Goal: Task Accomplishment & Management: Complete application form

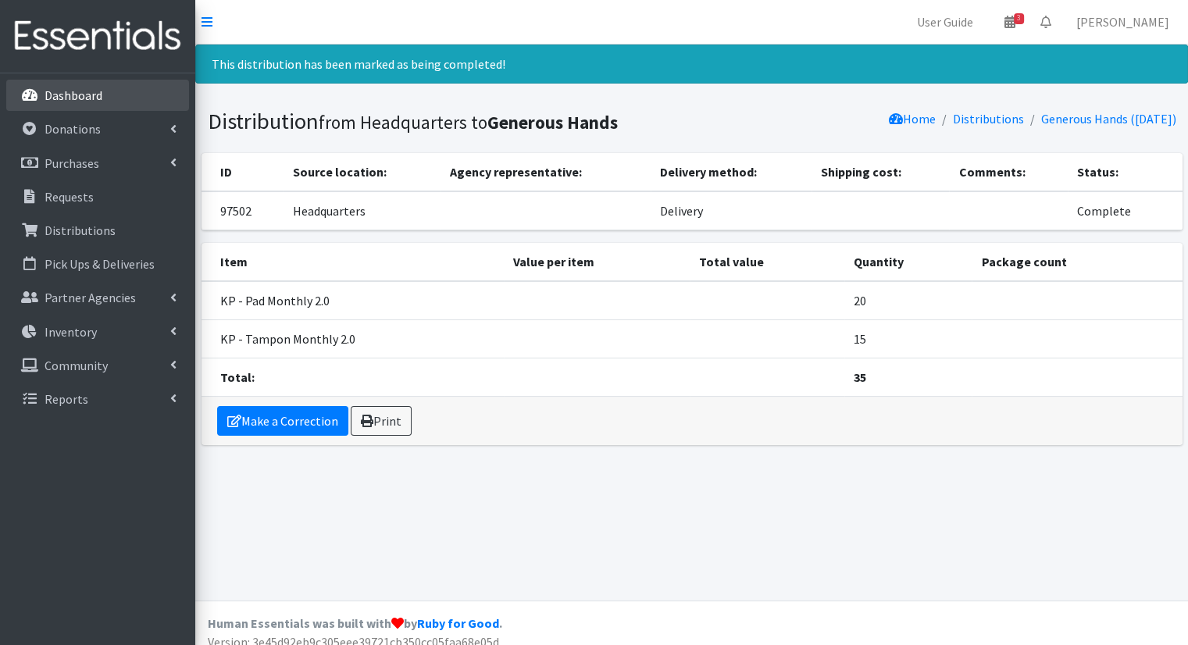
click at [91, 100] on p "Dashboard" at bounding box center [74, 95] width 58 height 16
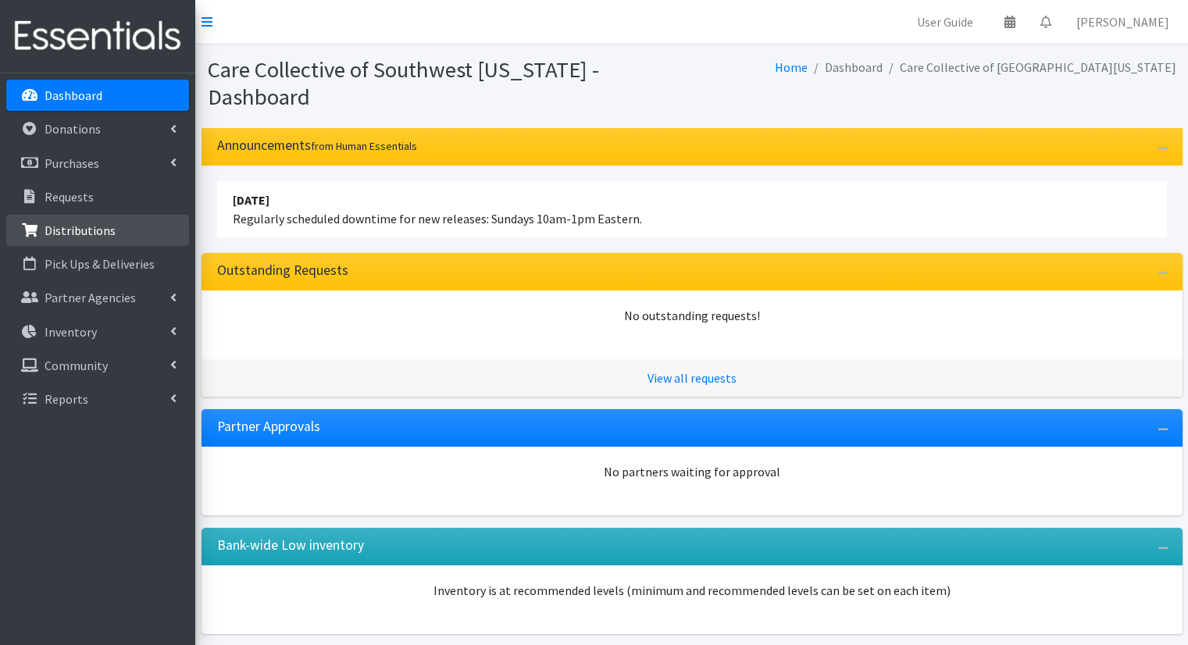
click at [94, 242] on link "Distributions" at bounding box center [97, 230] width 183 height 31
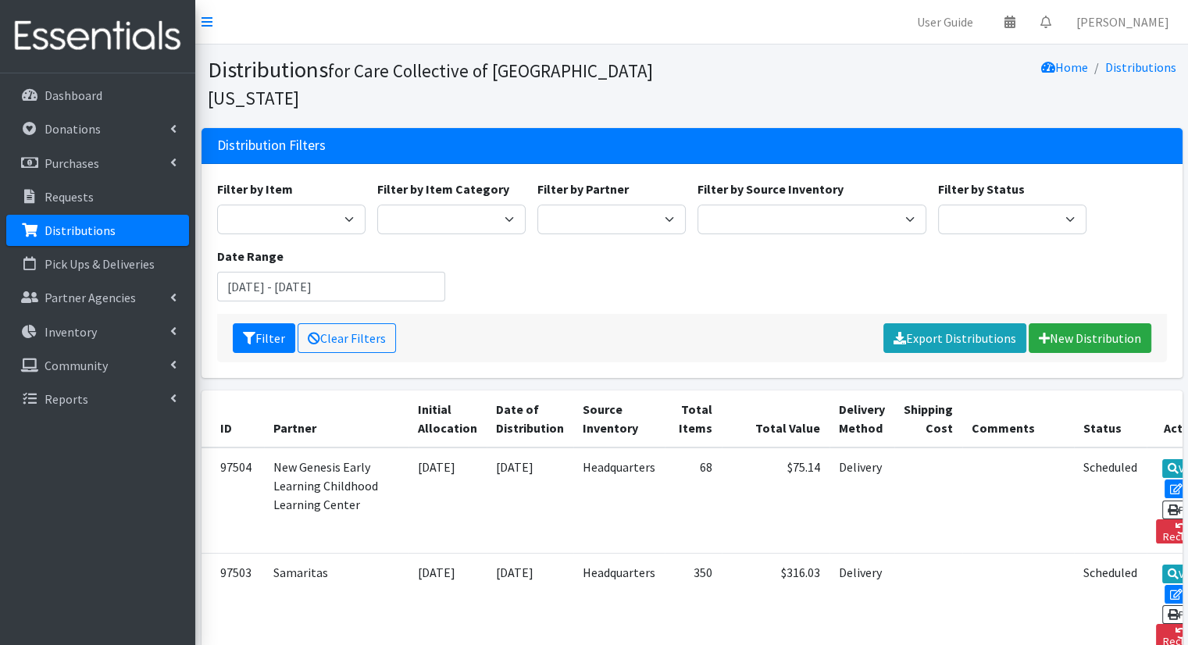
click at [707, 314] on div "Filter Clear Filters Export Distributions New Distribution" at bounding box center [692, 338] width 950 height 48
click at [202, 23] on icon at bounding box center [207, 22] width 11 height 12
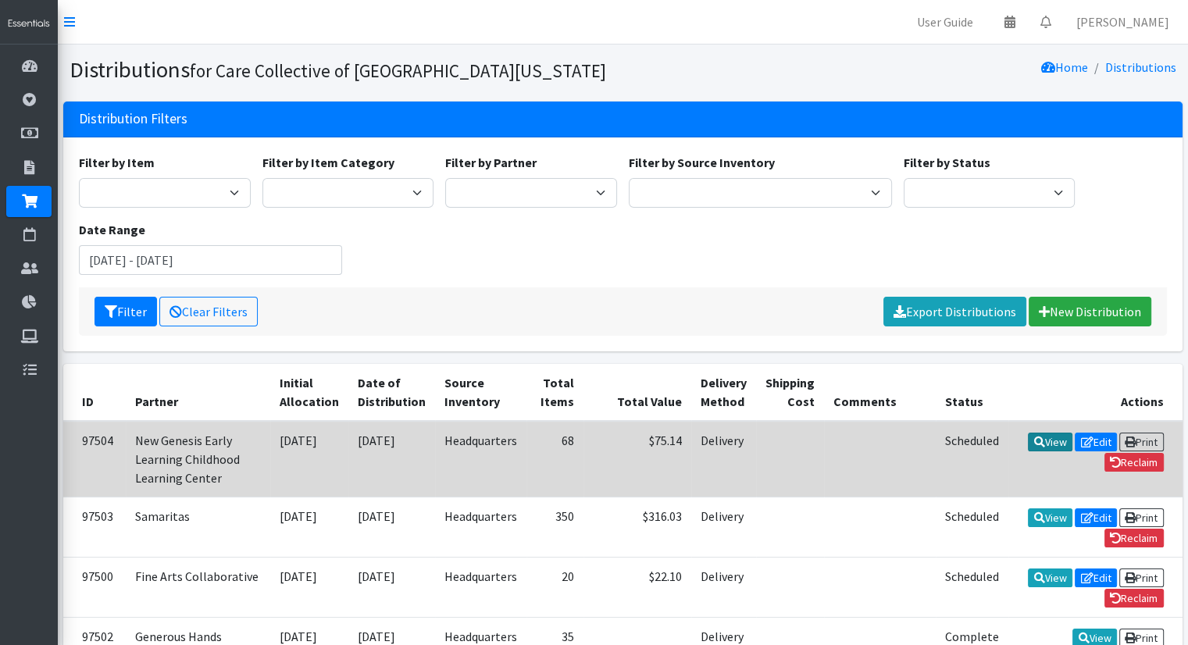
click at [1028, 438] on link "View" at bounding box center [1050, 442] width 45 height 19
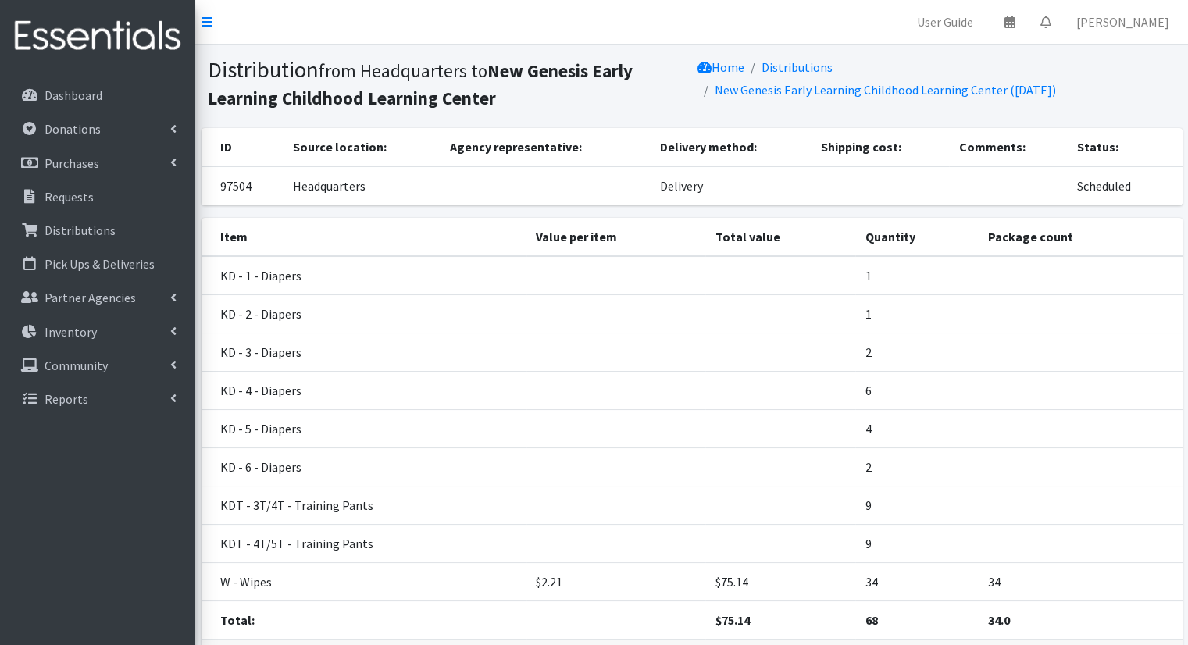
scroll to position [112, 0]
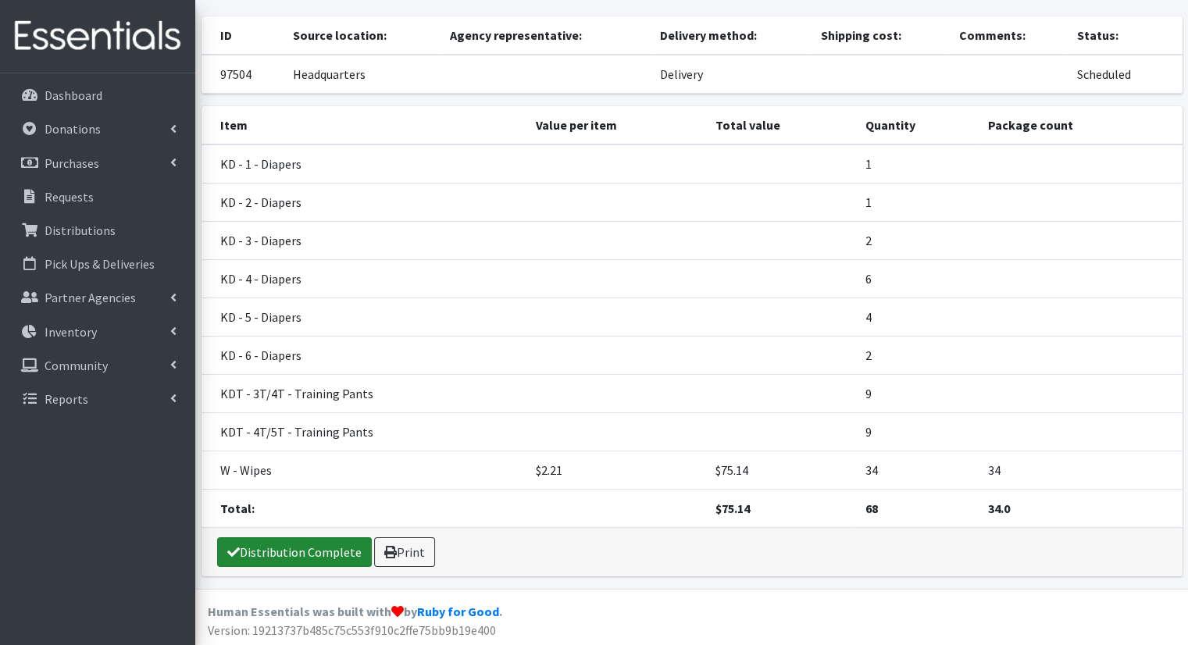
click at [308, 549] on link "Distribution Complete" at bounding box center [294, 552] width 155 height 30
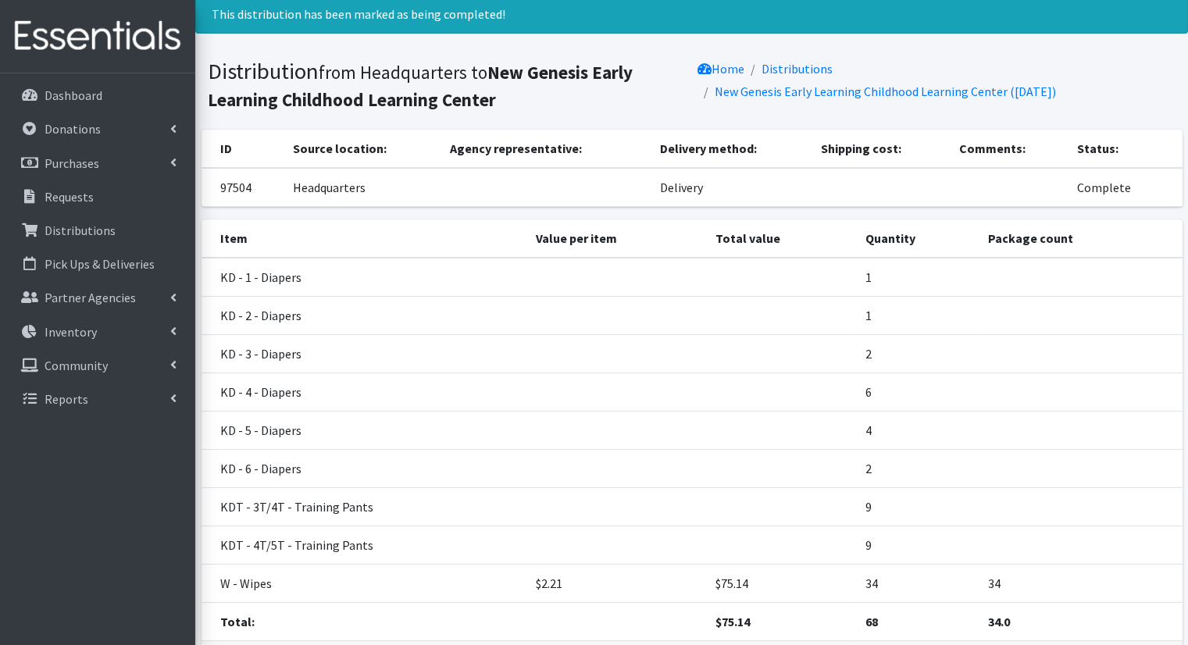
scroll to position [0, 0]
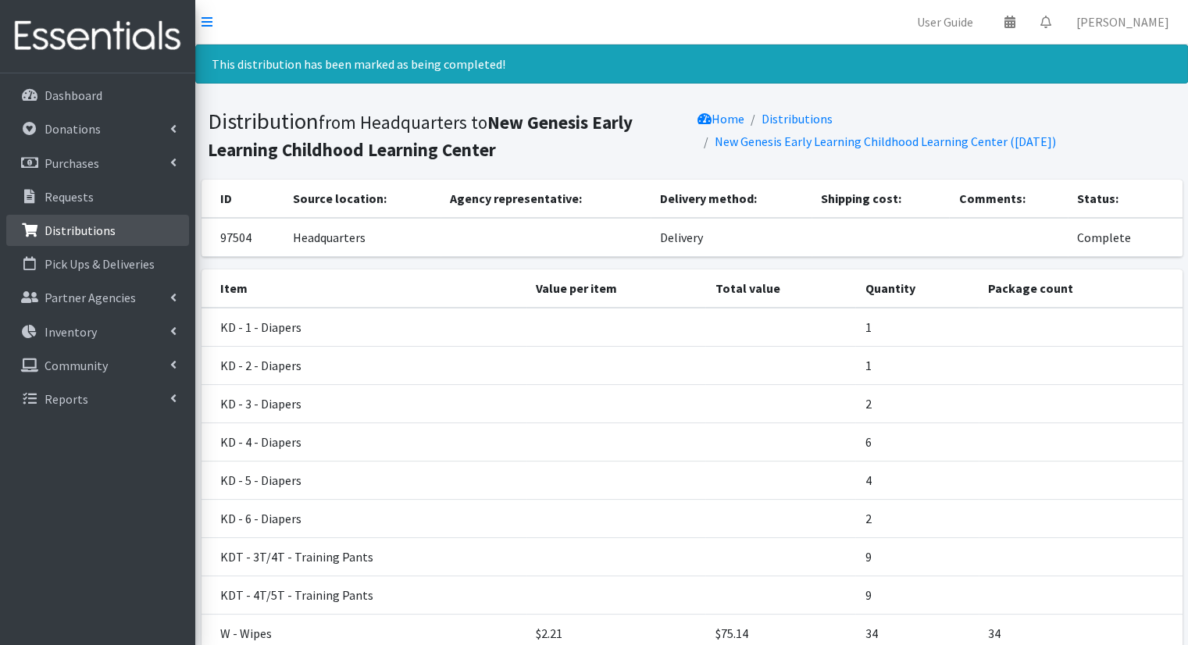
click at [106, 234] on p "Distributions" at bounding box center [80, 231] width 71 height 16
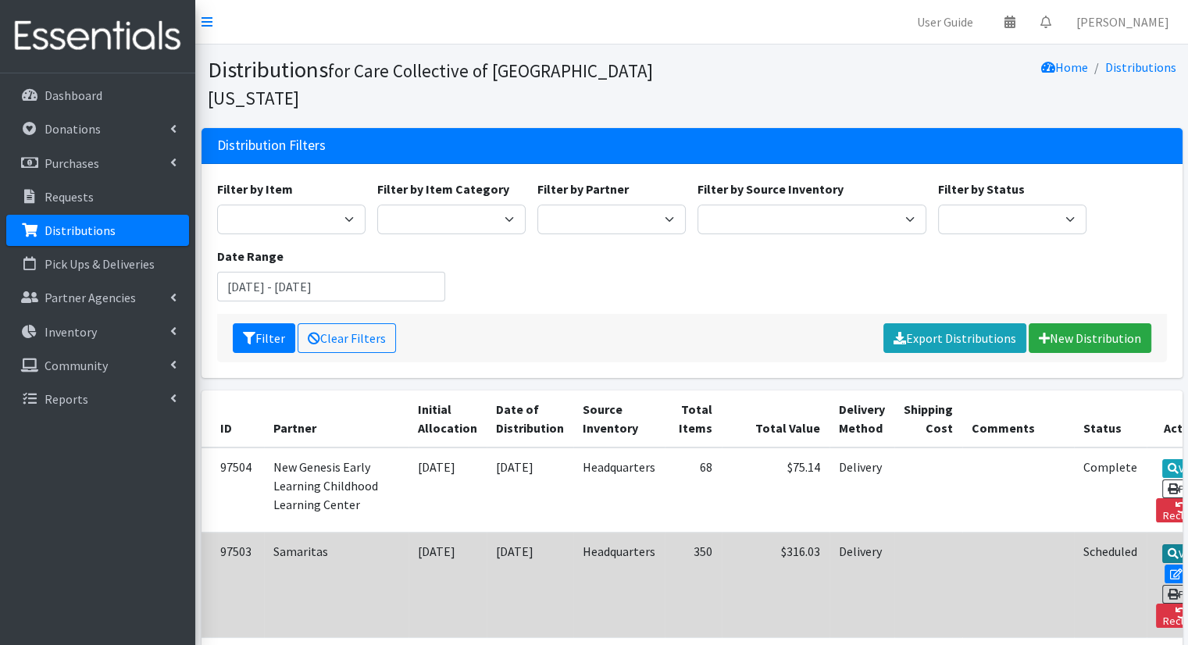
click at [1162, 554] on link "View" at bounding box center [1184, 553] width 45 height 19
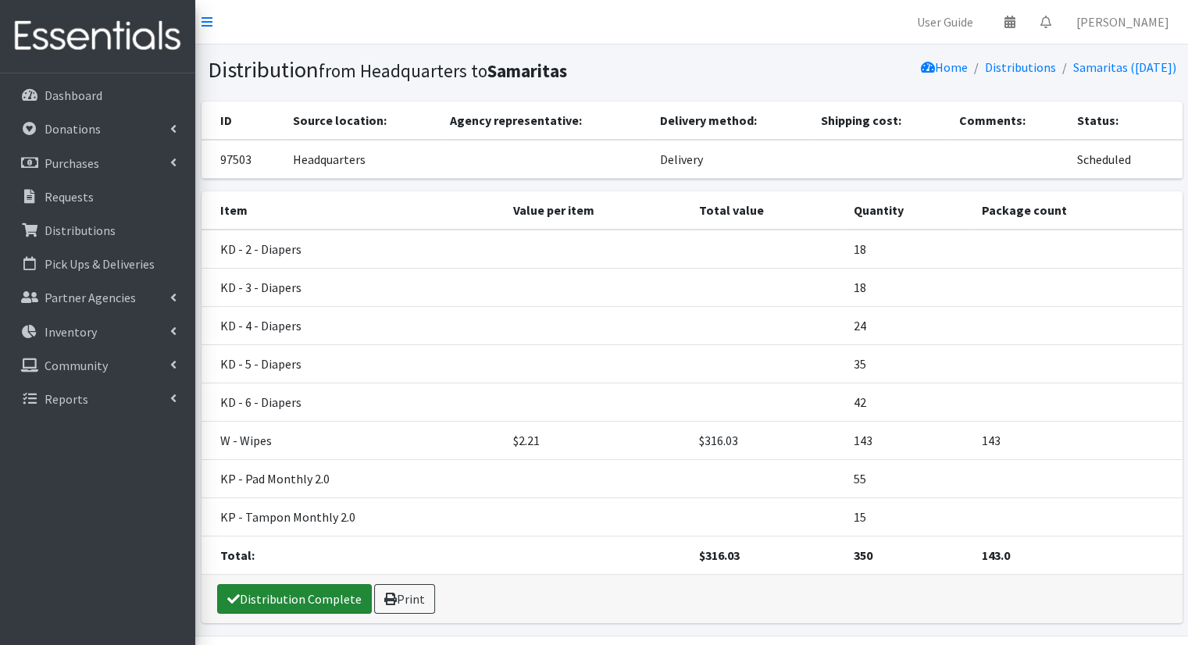
click at [280, 602] on link "Distribution Complete" at bounding box center [294, 599] width 155 height 30
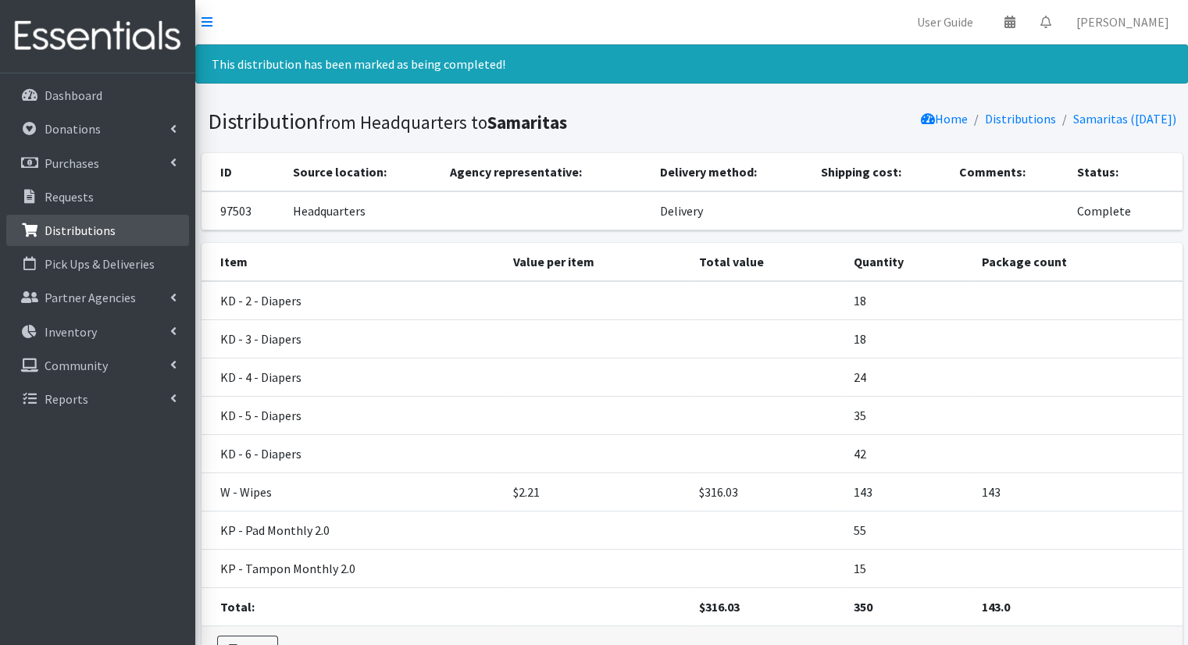
click at [122, 226] on link "Distributions" at bounding box center [97, 230] width 183 height 31
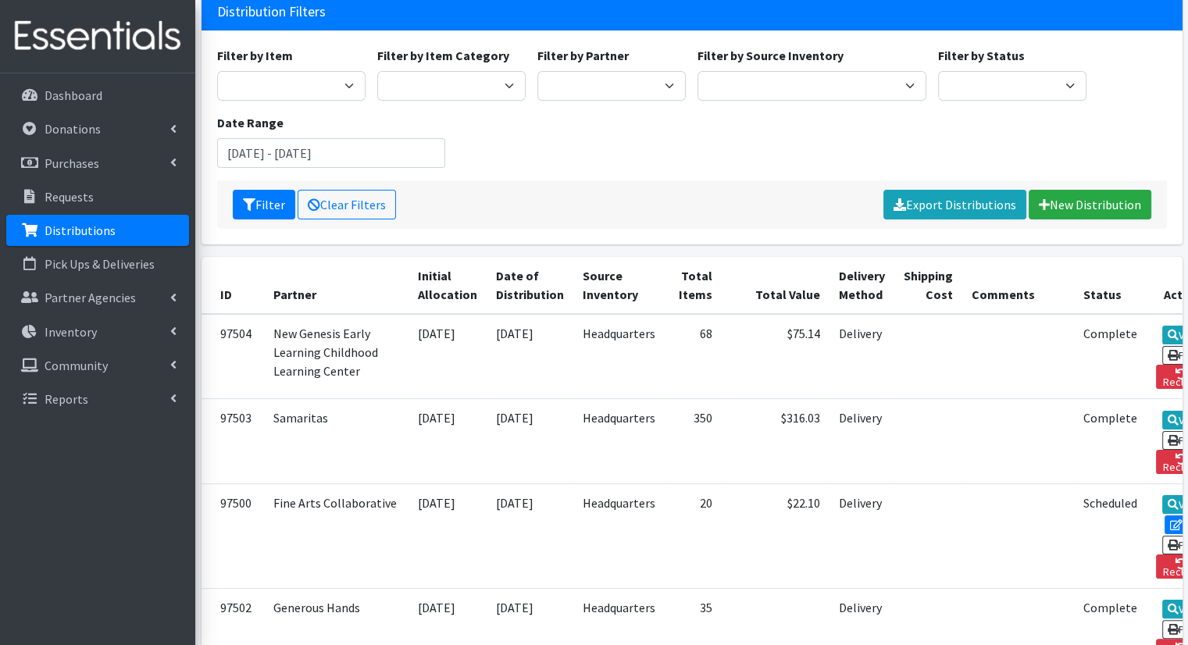
scroll to position [180, 0]
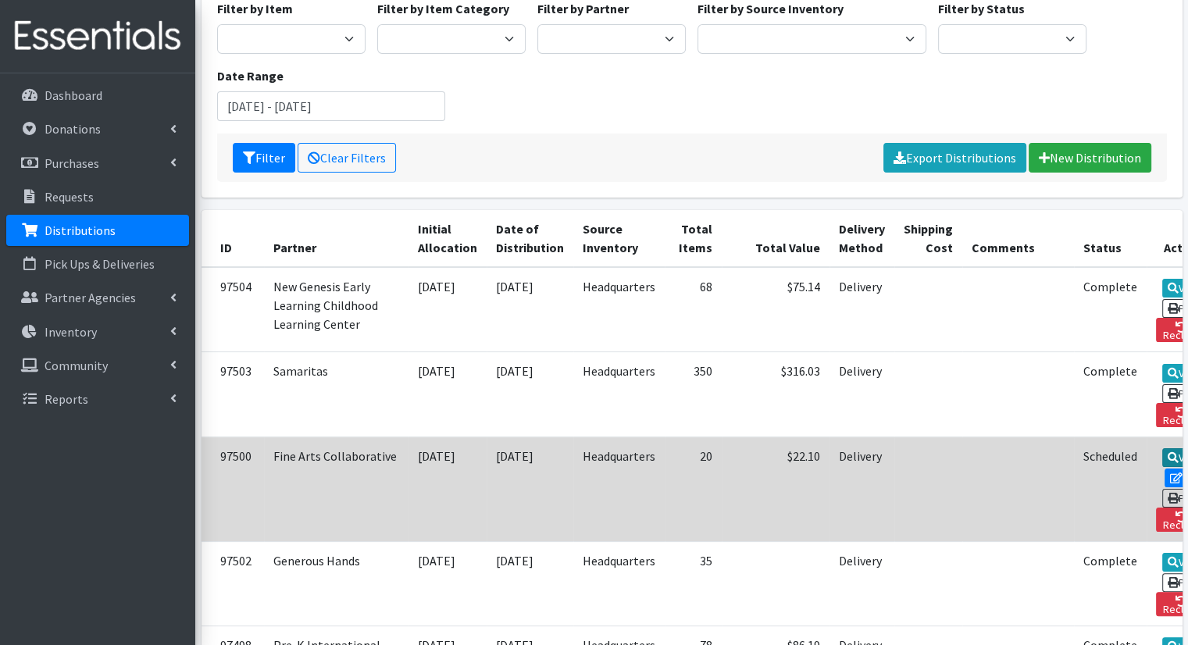
click at [1162, 448] on link "View" at bounding box center [1184, 457] width 45 height 19
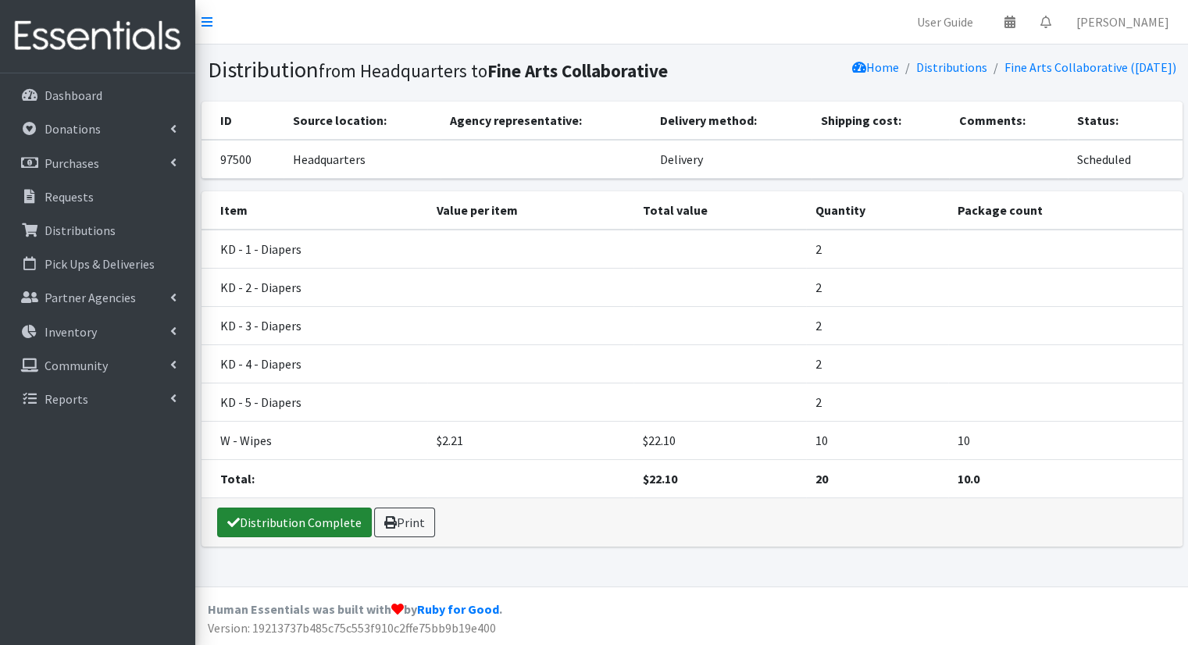
click at [303, 518] on link "Distribution Complete" at bounding box center [294, 523] width 155 height 30
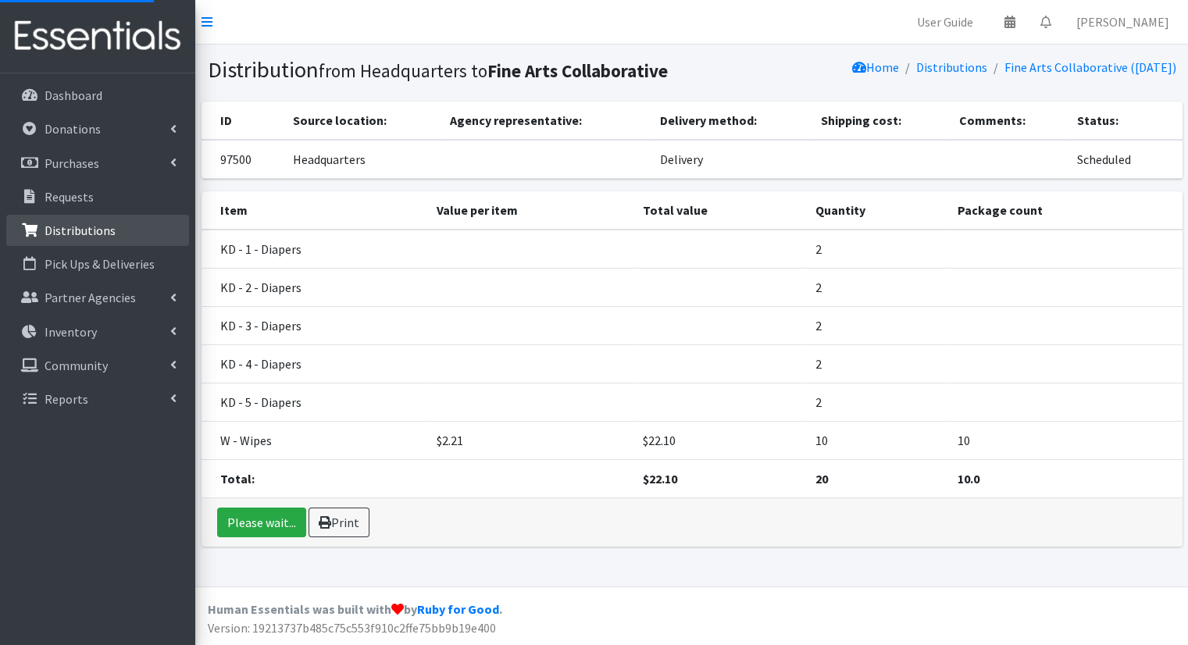
click at [103, 229] on p "Distributions" at bounding box center [80, 231] width 71 height 16
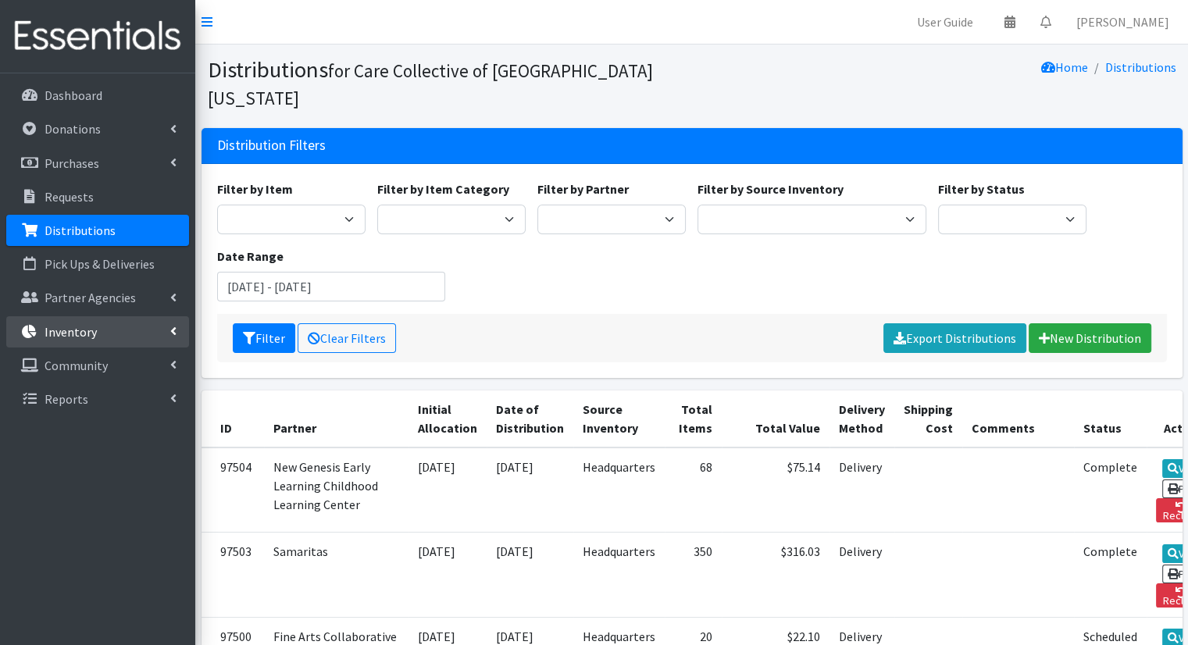
click at [137, 346] on link "Inventory" at bounding box center [97, 331] width 183 height 31
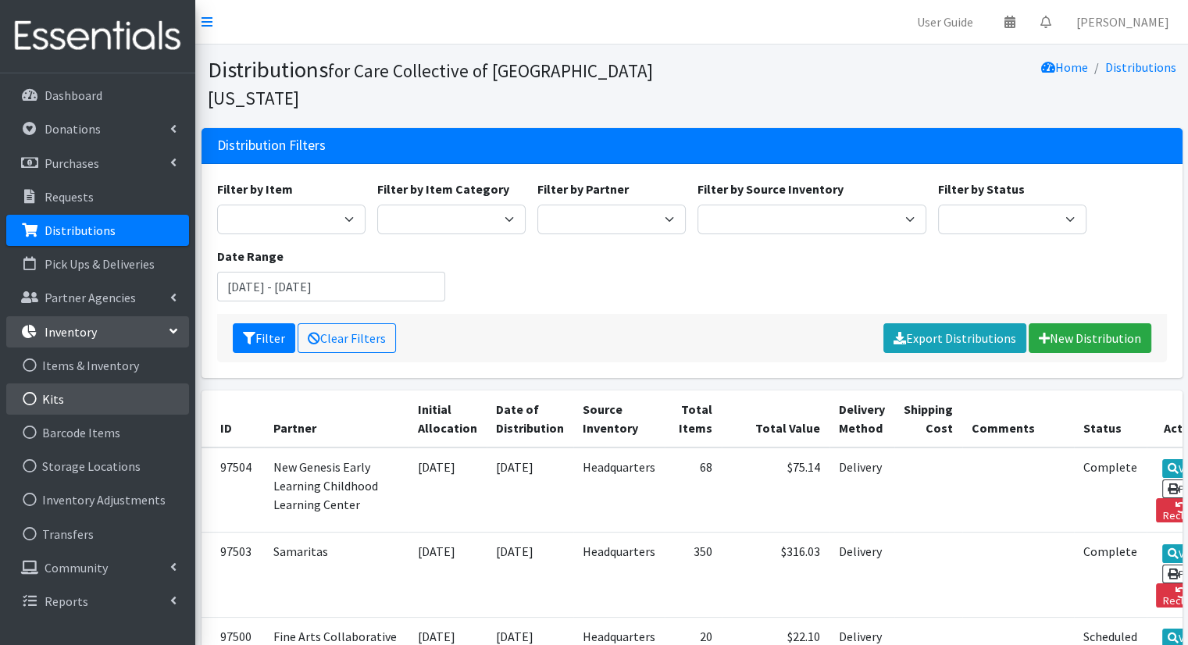
click at [77, 388] on link "Kits" at bounding box center [97, 399] width 183 height 31
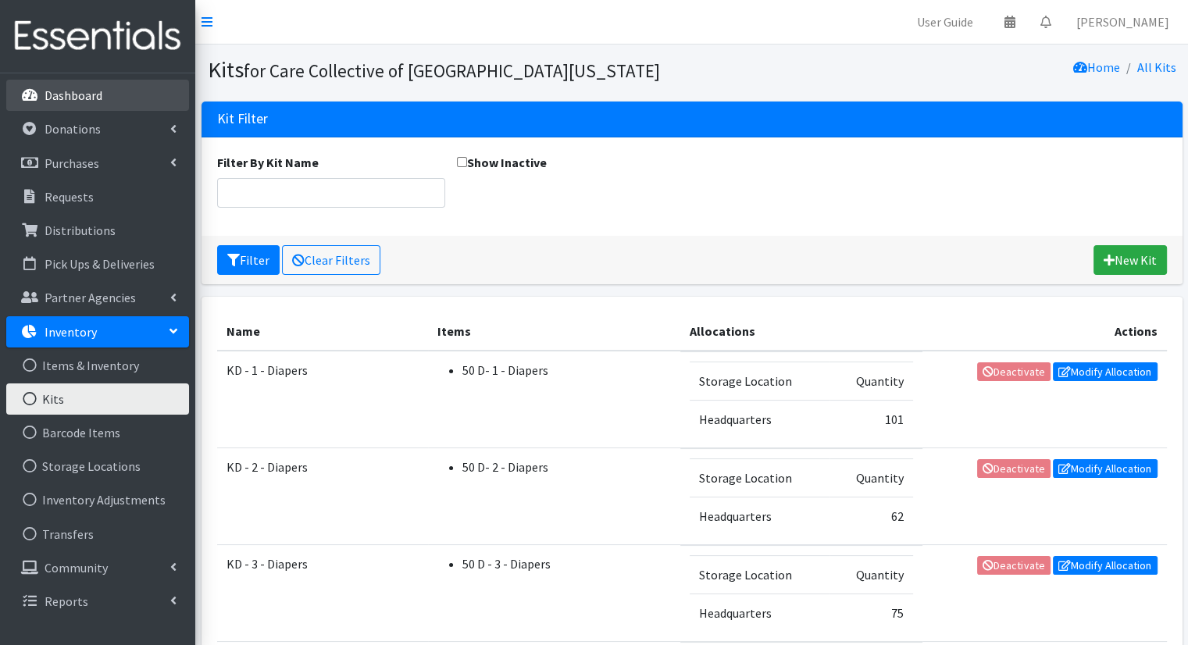
click at [134, 91] on link "Dashboard" at bounding box center [97, 95] width 183 height 31
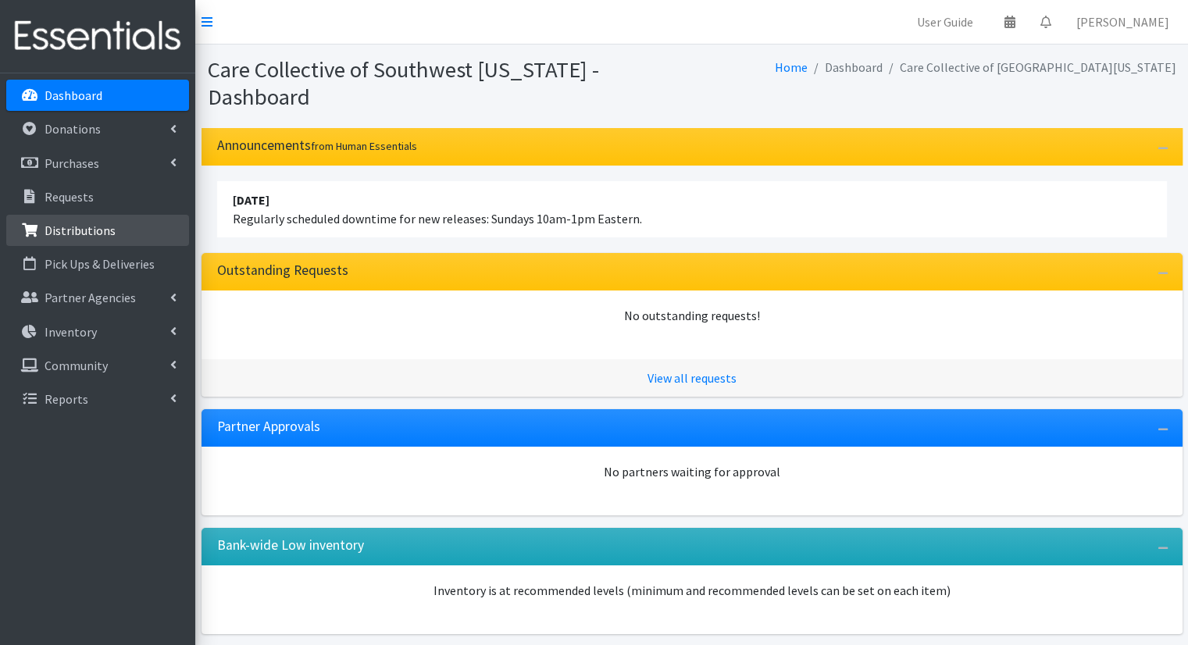
click at [117, 220] on link "Distributions" at bounding box center [97, 230] width 183 height 31
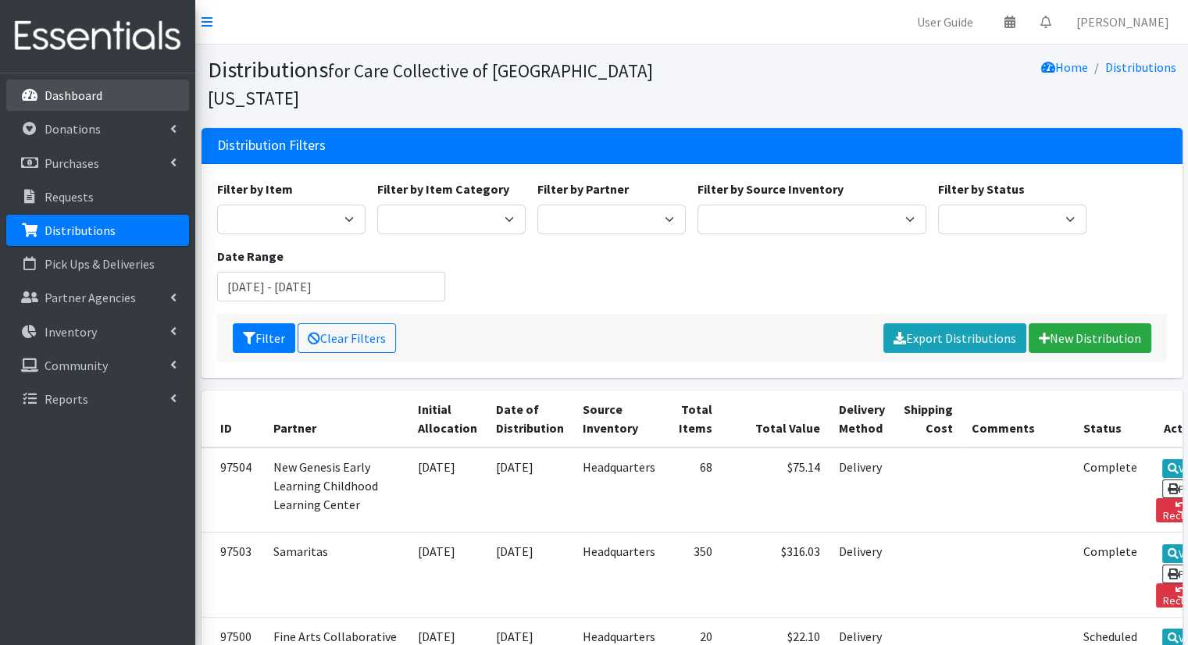
click at [100, 109] on link "Dashboard" at bounding box center [97, 95] width 183 height 31
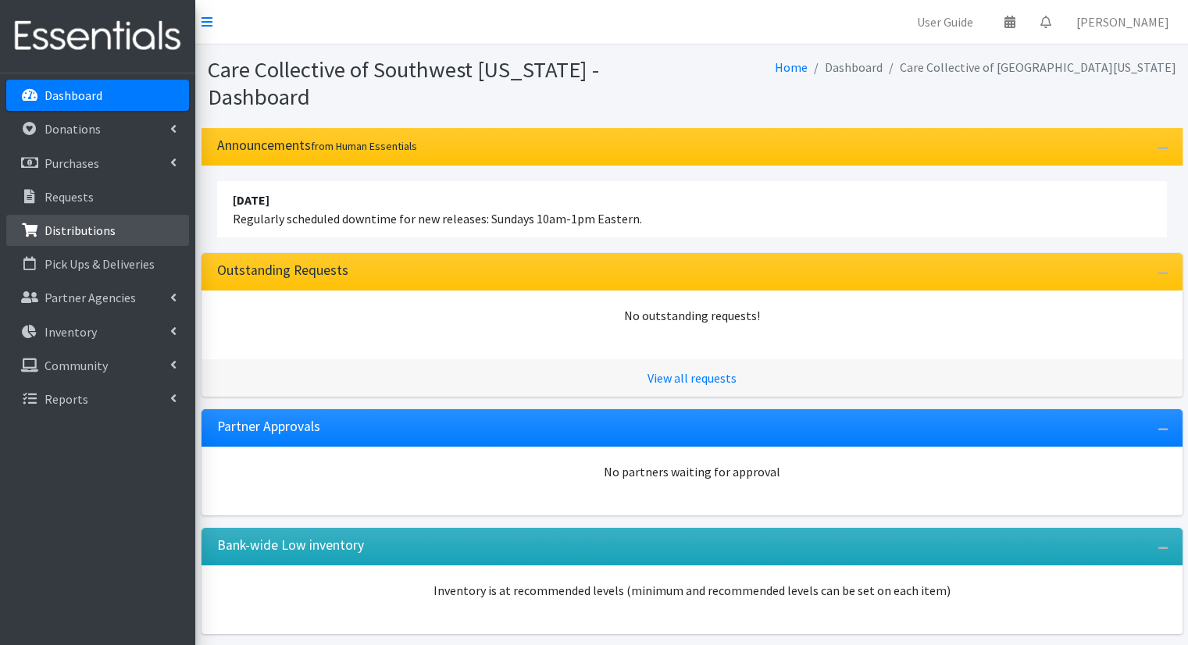
drag, startPoint x: 104, startPoint y: 224, endPoint x: 112, endPoint y: 220, distance: 9.8
click at [105, 224] on p "Distributions" at bounding box center [80, 231] width 71 height 16
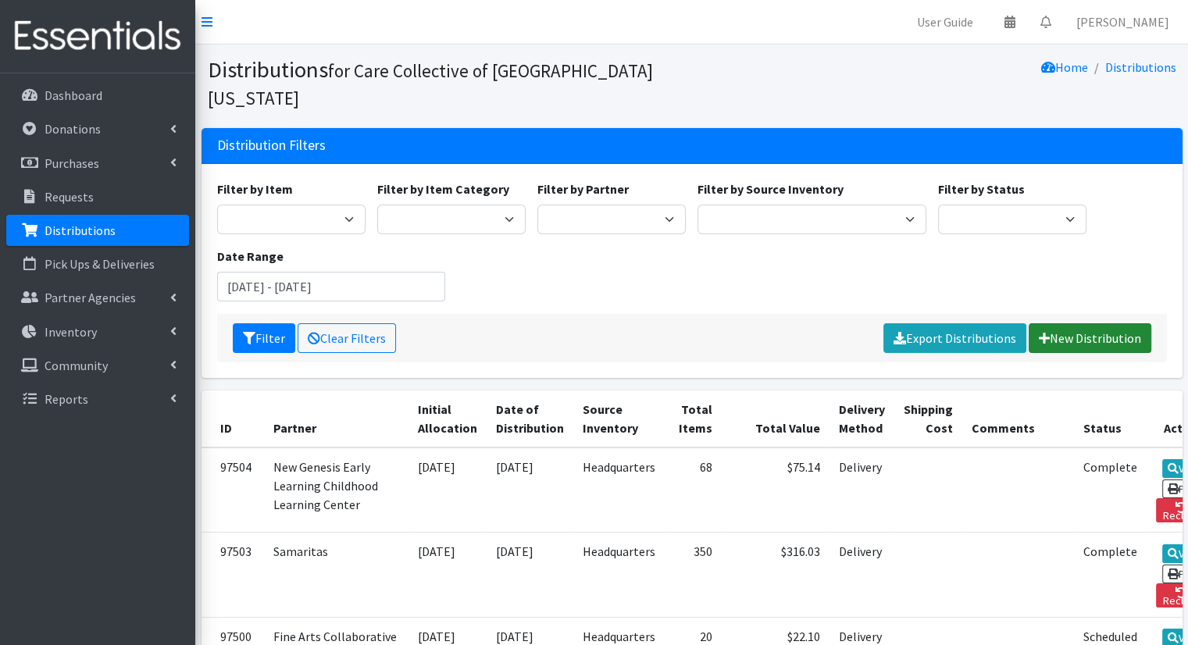
click at [1078, 323] on link "New Distribution" at bounding box center [1090, 338] width 123 height 30
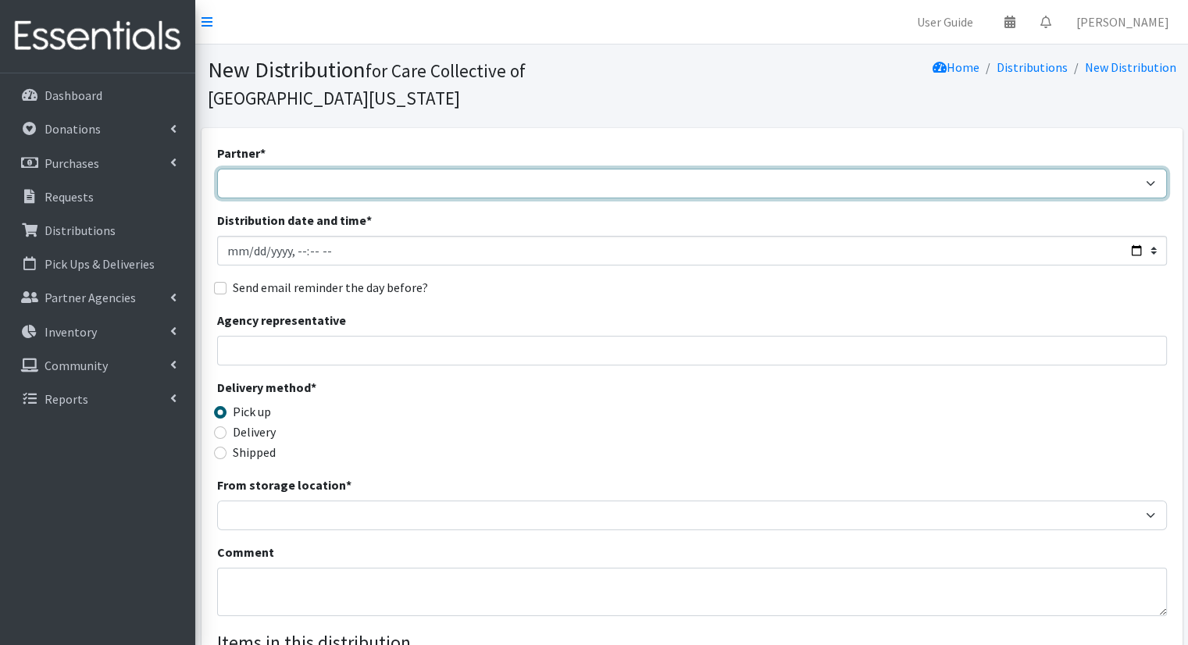
click at [581, 169] on select "African Community Kalamazoo Black Lives Matter Kzoo/[GEOGRAPHIC_DATA] Diaper Tr…" at bounding box center [692, 184] width 950 height 30
select select "7973"
click at [217, 169] on select "African Community Kalamazoo Black Lives Matter Kzoo/[GEOGRAPHIC_DATA] Diaper Tr…" at bounding box center [692, 184] width 950 height 30
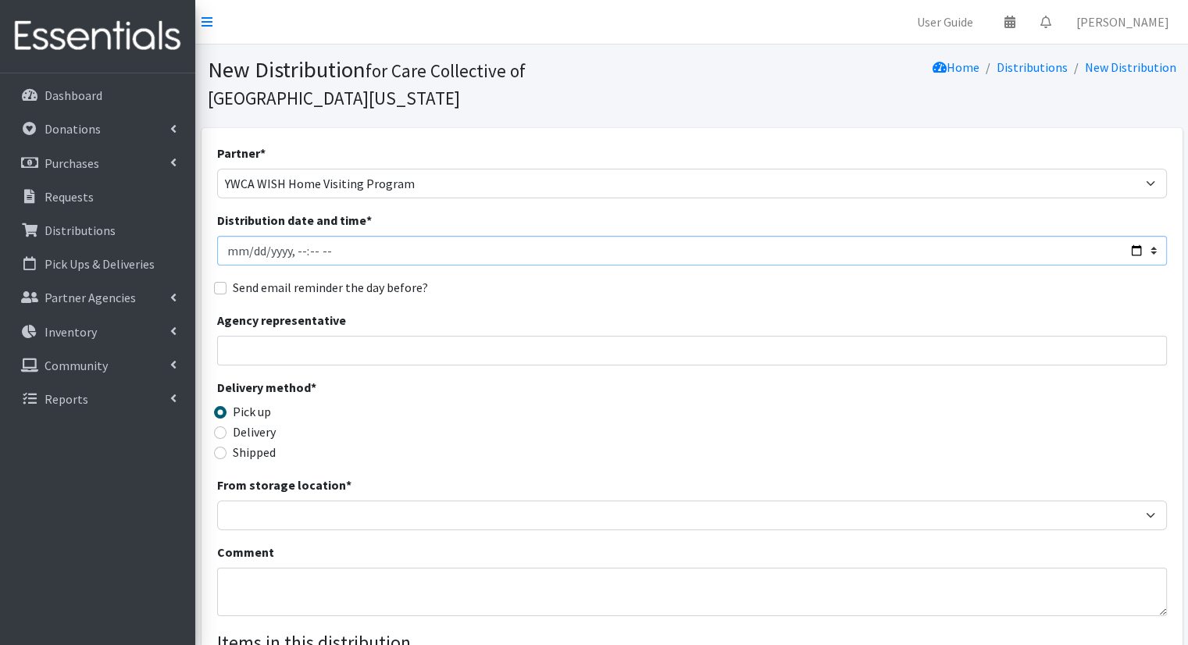
click at [1136, 236] on input "Distribution date and time *" at bounding box center [692, 251] width 950 height 30
type input "2025-10-08T11:00"
click at [592, 279] on div "Partner * African Community Kalamazoo Black Lives Matter Kzoo/BC Diaper Train C…" at bounding box center [692, 500] width 950 height 712
click at [274, 423] on label "Delivery" at bounding box center [254, 432] width 43 height 19
click at [227, 427] on input "Delivery" at bounding box center [220, 433] width 12 height 12
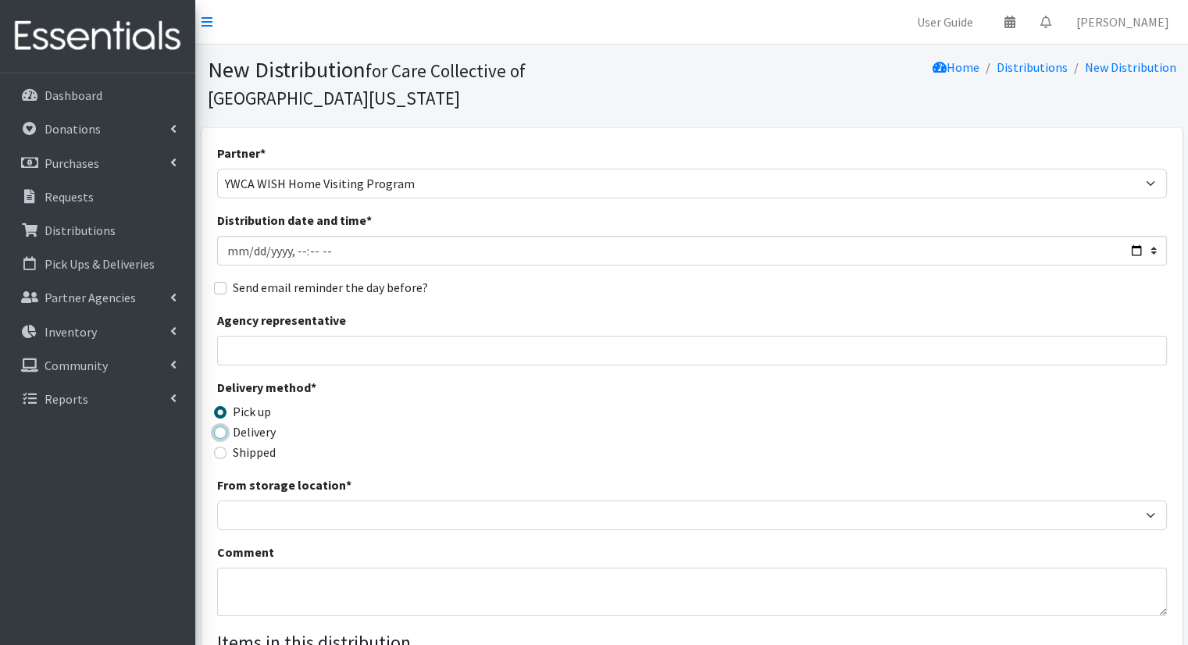
radio input "true"
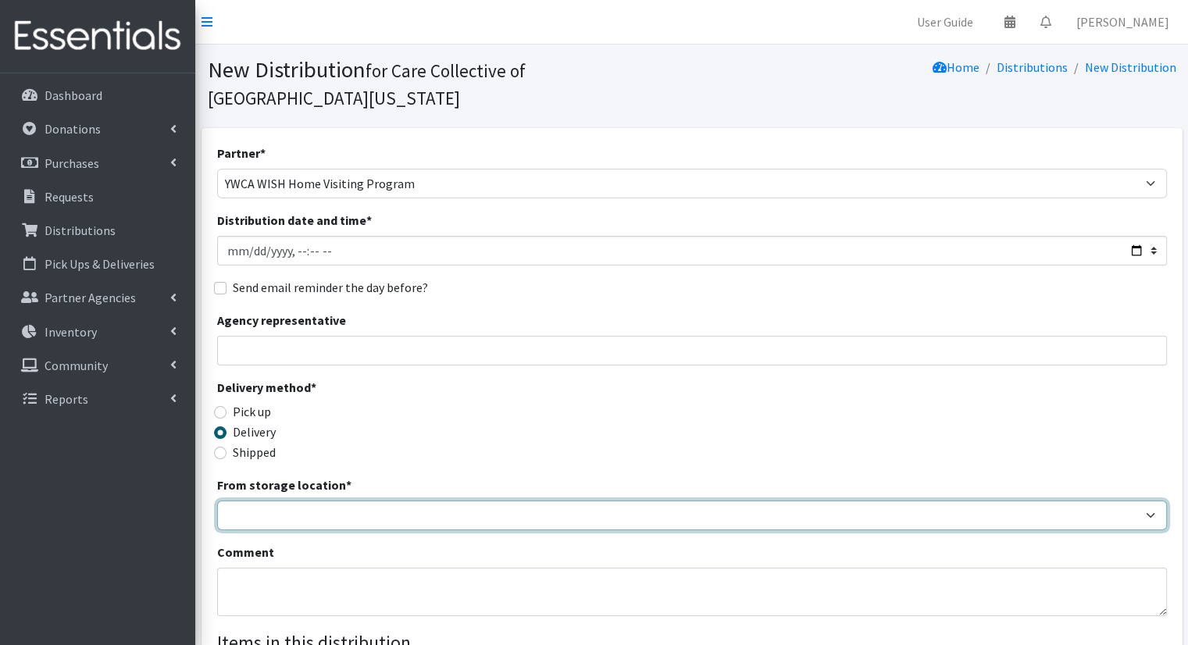
click at [291, 501] on select "Headquarters" at bounding box center [692, 516] width 950 height 30
select select "491"
click at [217, 501] on select "Headquarters" at bounding box center [692, 516] width 950 height 30
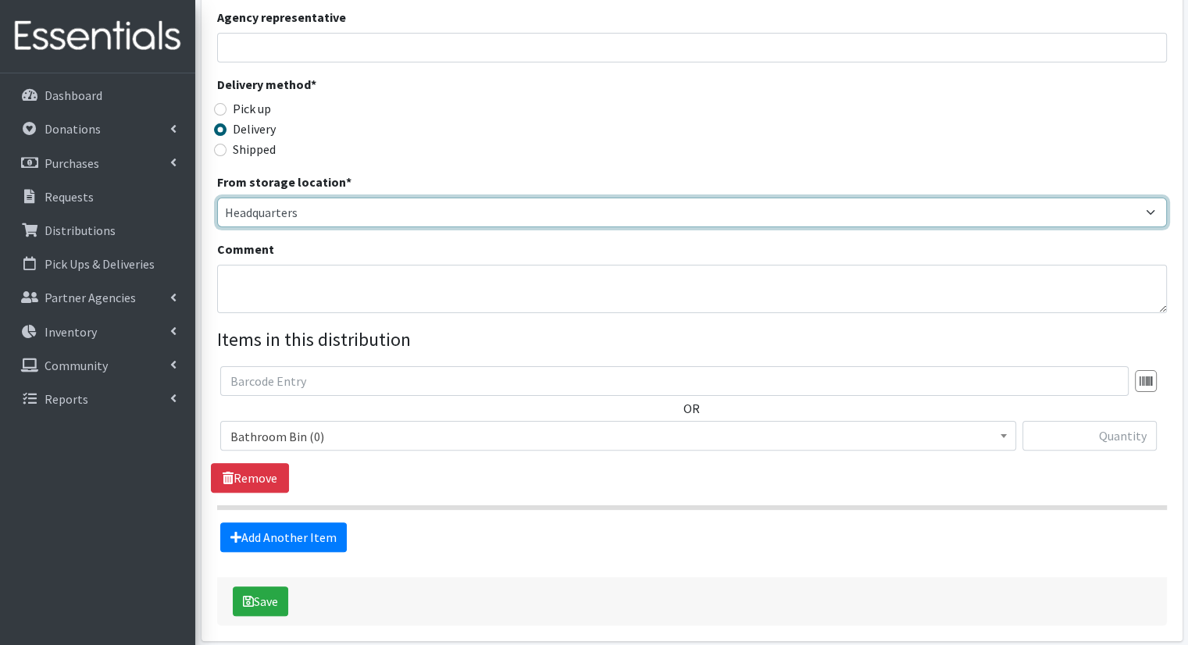
scroll to position [312, 0]
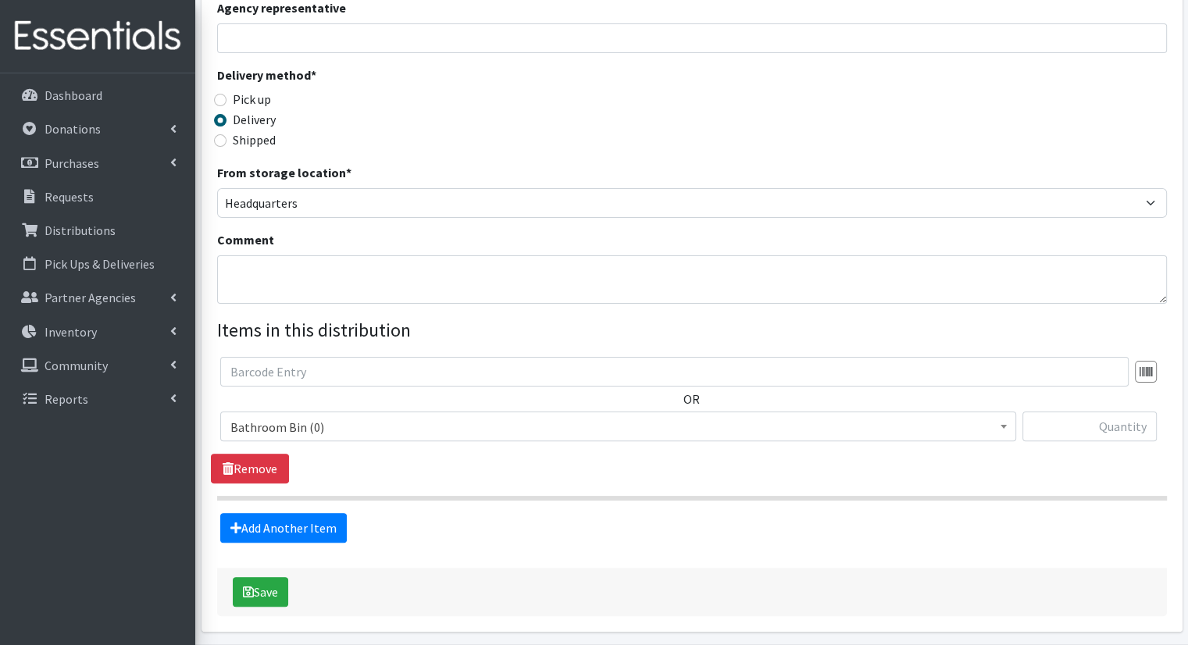
drag, startPoint x: 541, startPoint y: 416, endPoint x: 542, endPoint y: 409, distance: 8.0
click at [541, 412] on span "Bathroom Bin (0) D - 0 - Diapers (14950) D - 3 - Diapers (14189) D - 4 - Diaper…" at bounding box center [618, 433] width 796 height 42
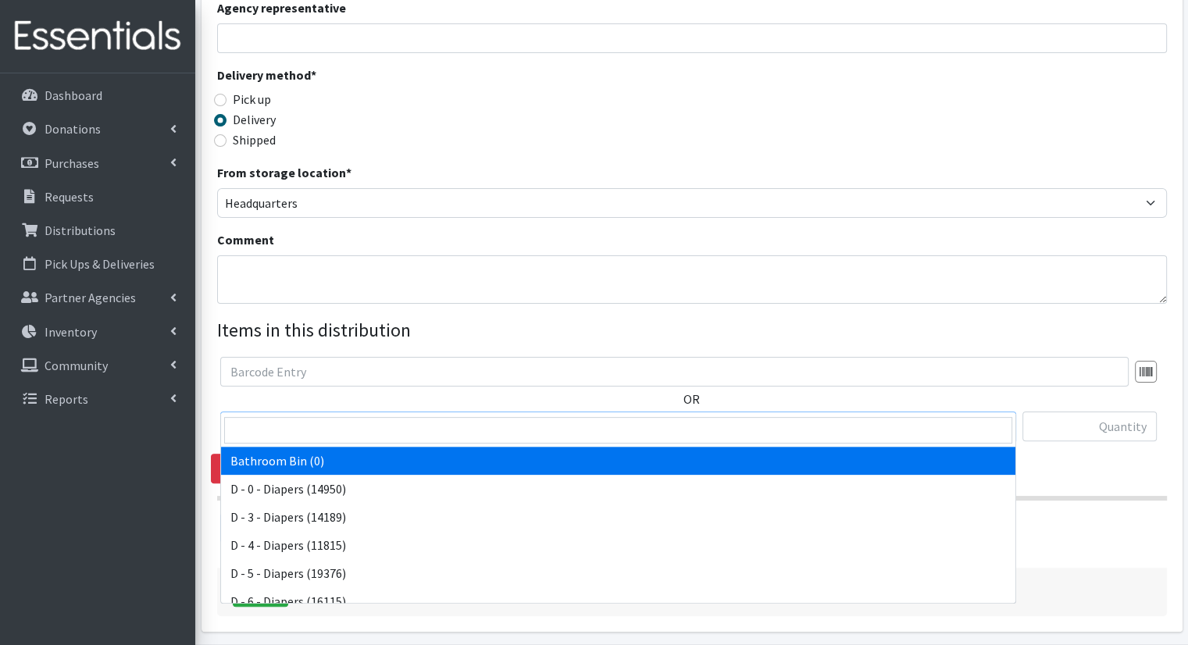
click at [547, 416] on span "Bathroom Bin (0)" at bounding box center [618, 427] width 776 height 22
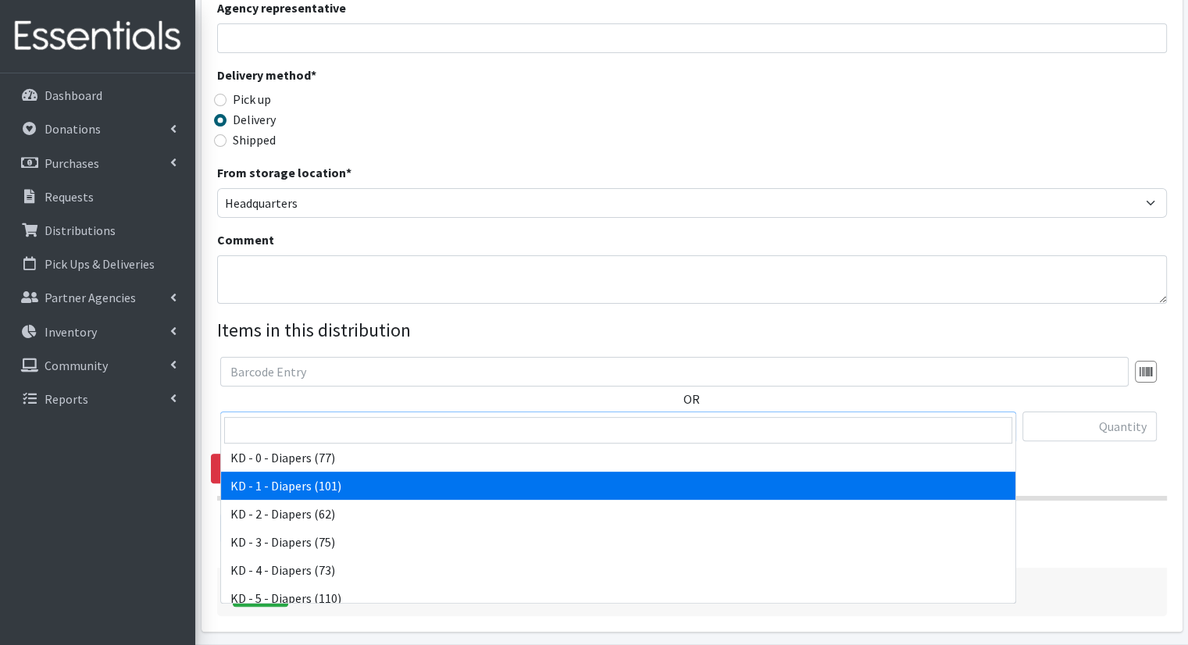
select select "15497"
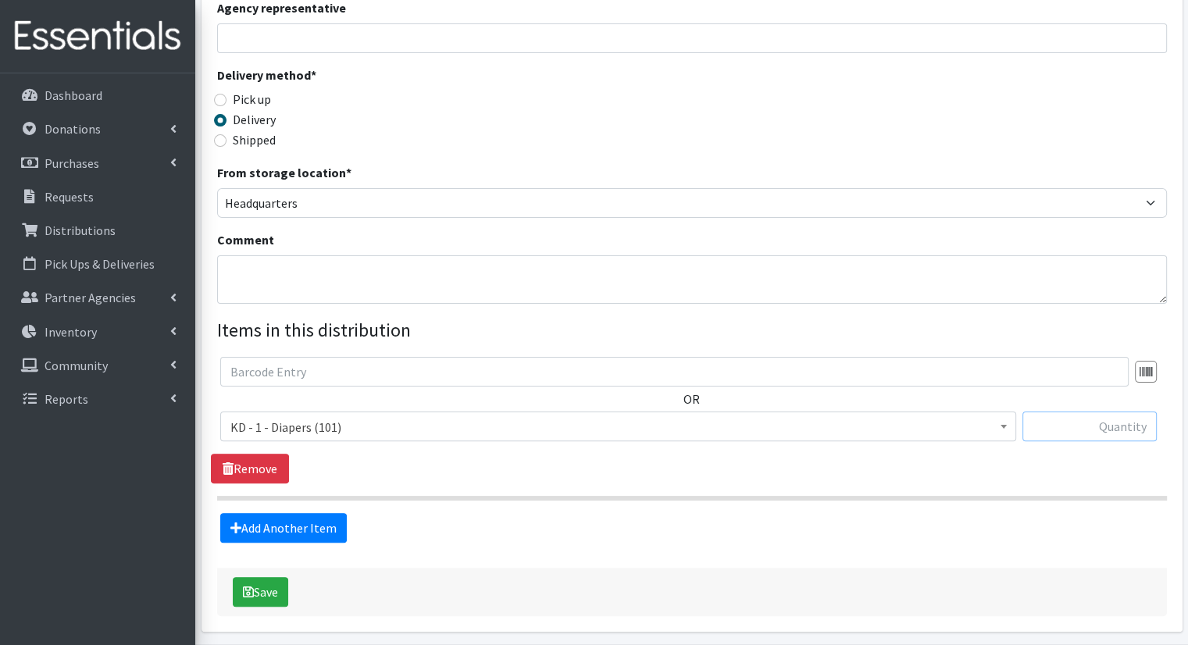
click at [1105, 412] on input "text" at bounding box center [1090, 427] width 134 height 30
type input "5"
click at [305, 513] on link "Add Another Item" at bounding box center [283, 528] width 127 height 30
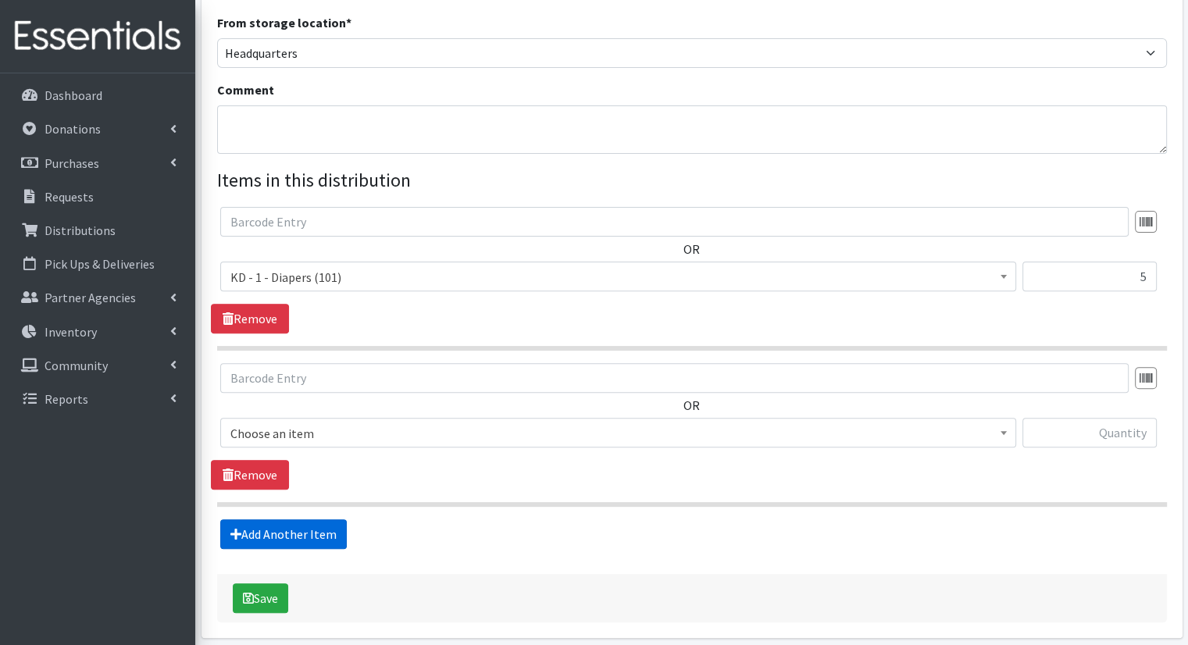
scroll to position [498, 0]
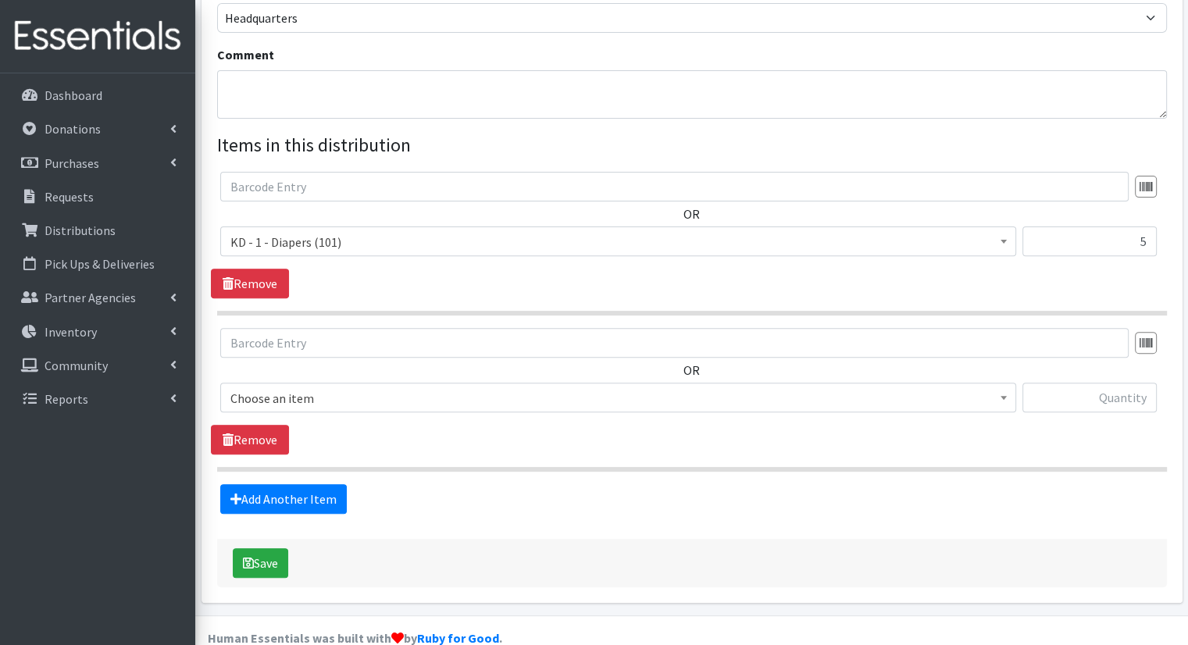
click at [404, 350] on div "OR Choose an item Bathroom Bin D - 0 - Diapers D- 1 - Diapers D- 2 - Diapers D …" at bounding box center [692, 376] width 962 height 97
click at [404, 383] on span "Choose an item" at bounding box center [618, 398] width 796 height 30
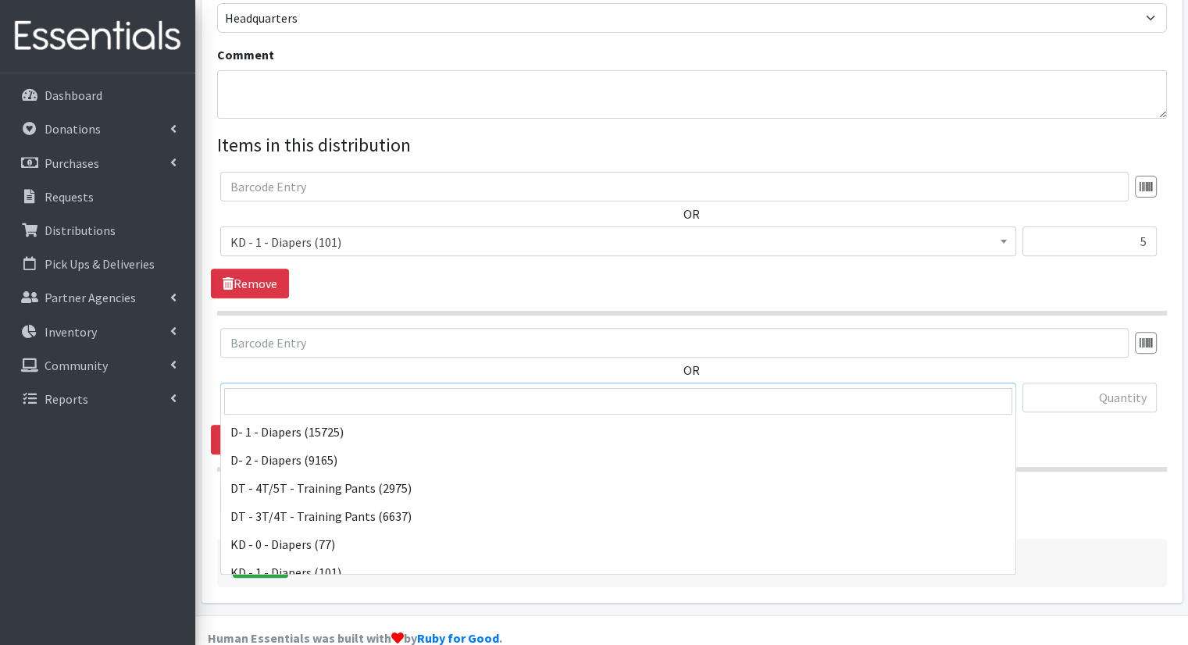
scroll to position [312, 0]
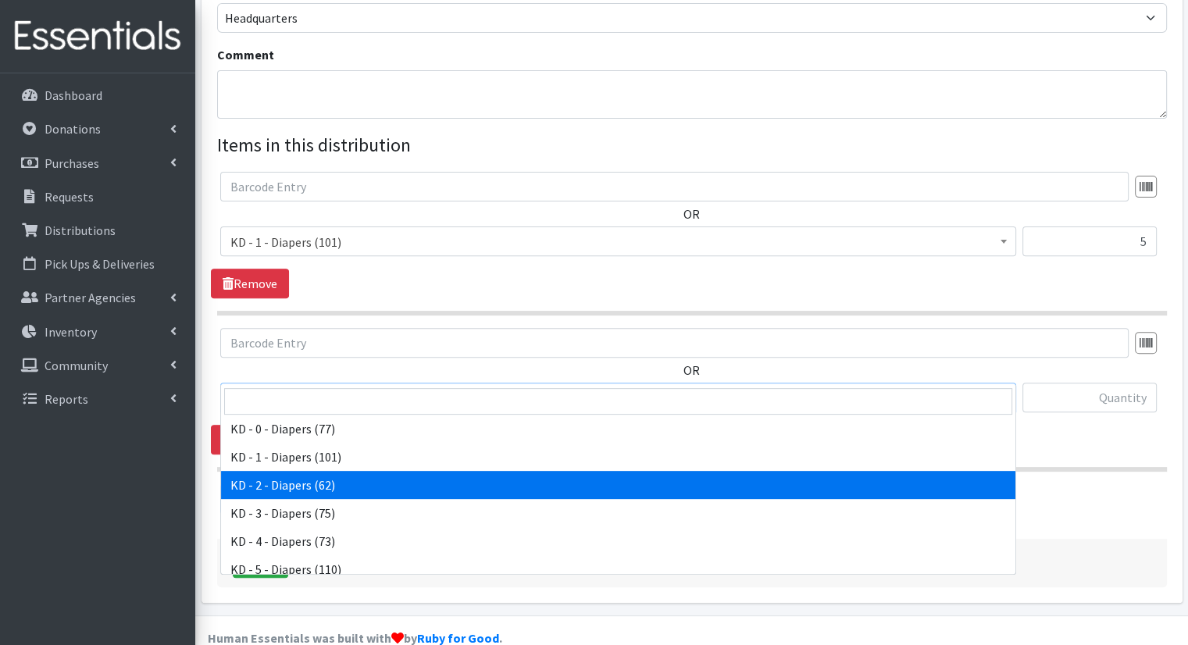
select select "15498"
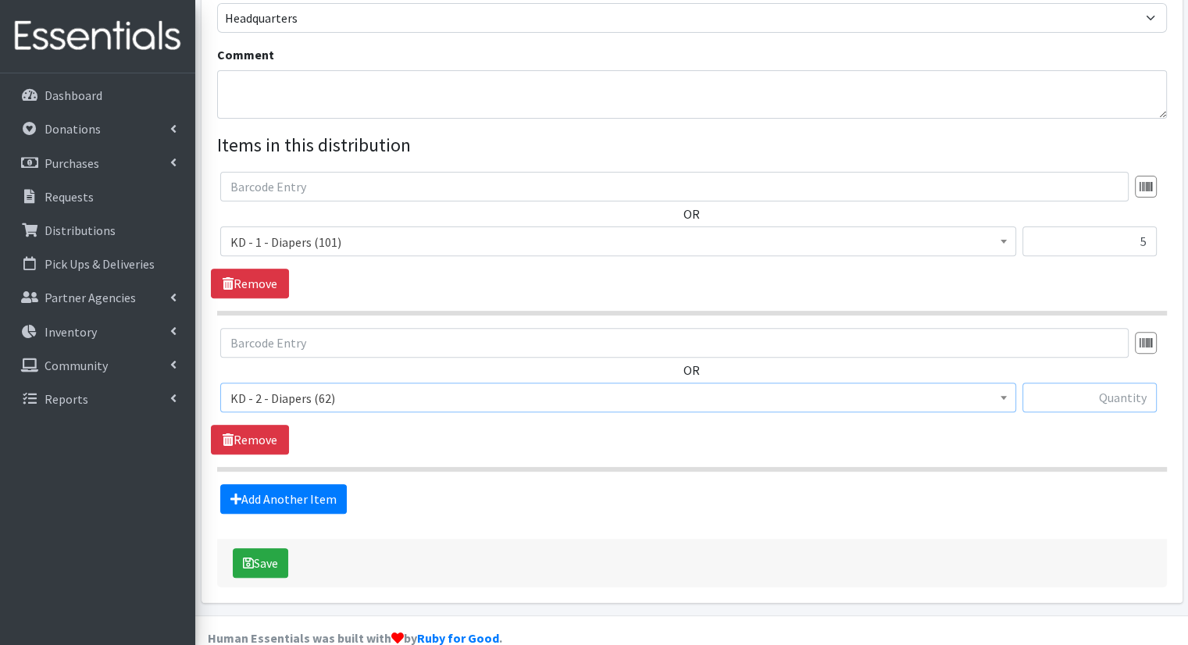
click at [1047, 383] on input "text" at bounding box center [1090, 398] width 134 height 30
type input "10"
click at [347, 484] on div "Add Another Item" at bounding box center [692, 499] width 962 height 30
click at [331, 484] on link "Add Another Item" at bounding box center [283, 499] width 127 height 30
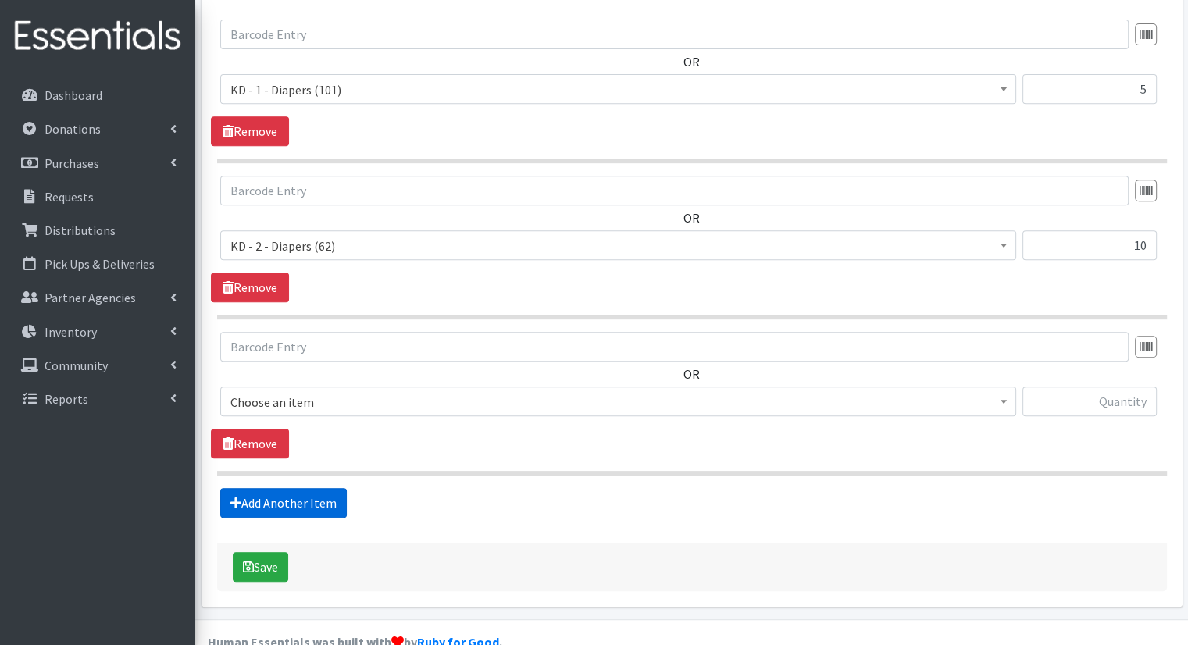
scroll to position [653, 0]
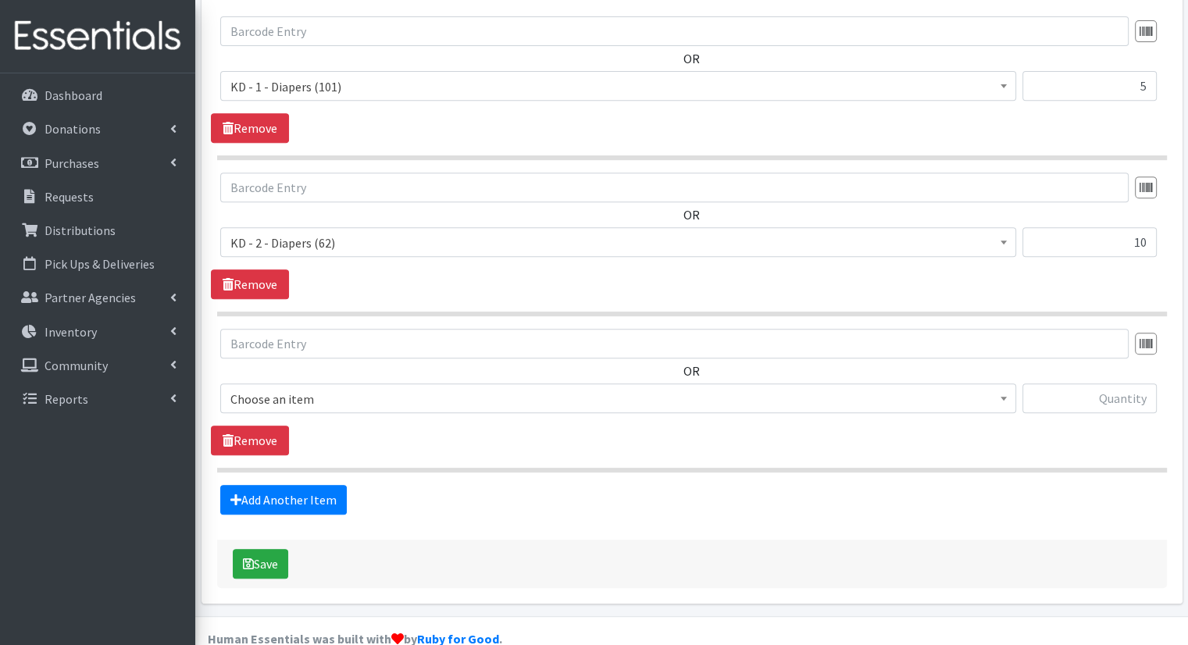
click at [383, 388] on span "Choose an item" at bounding box center [618, 399] width 776 height 22
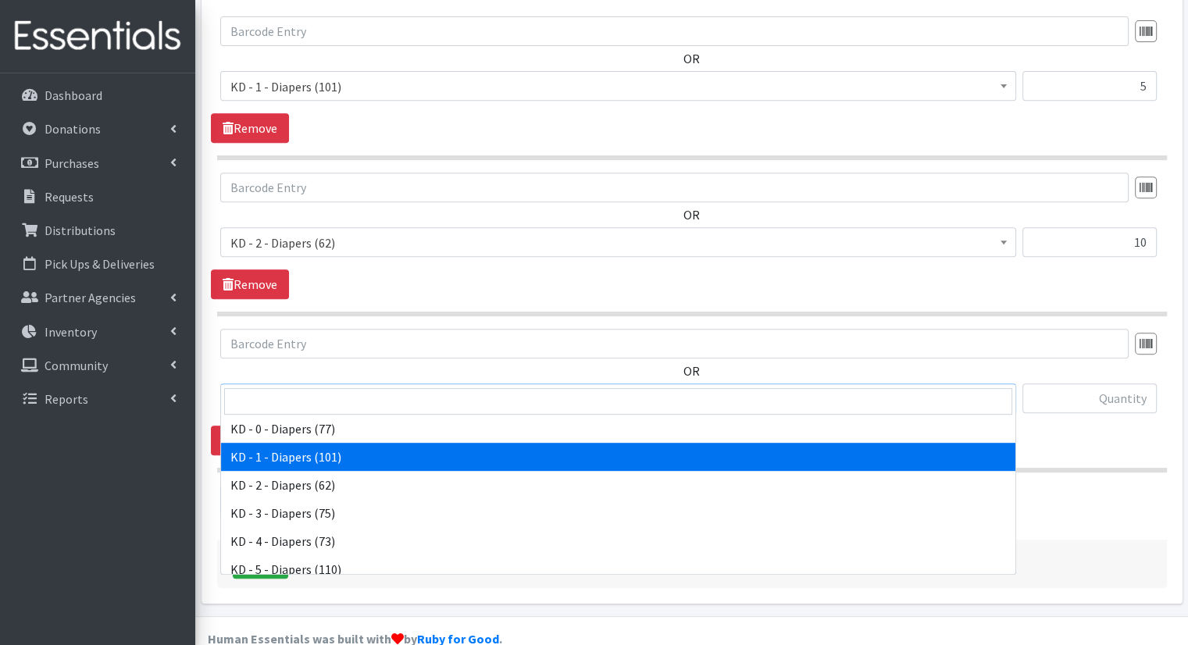
scroll to position [391, 0]
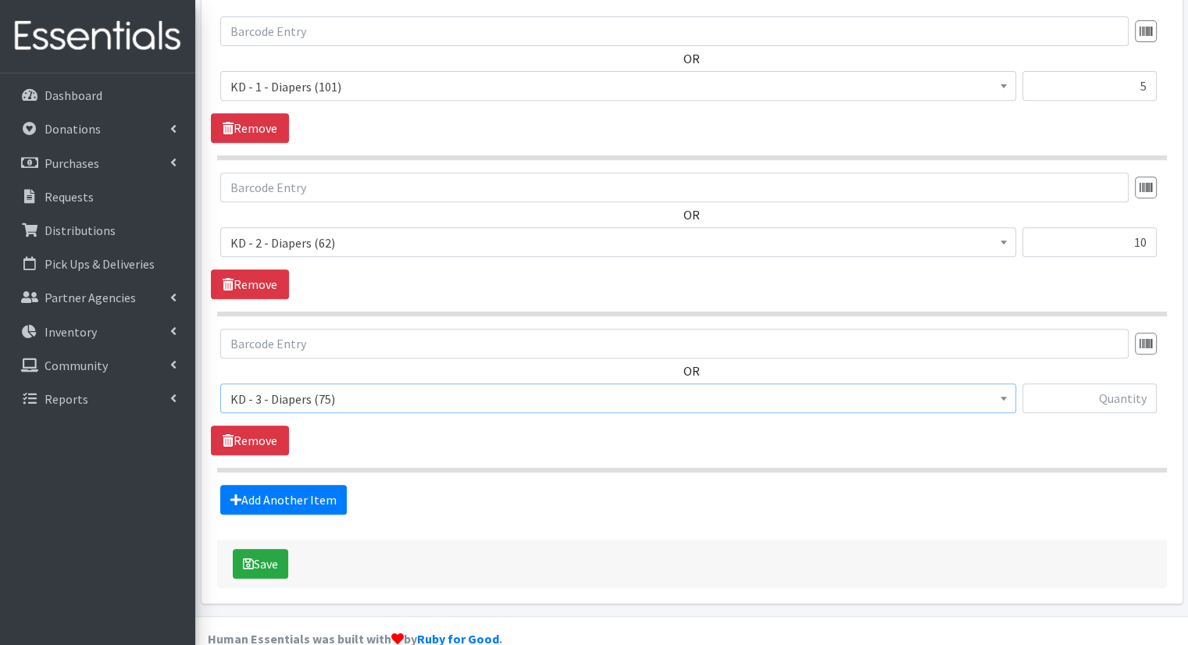
click at [671, 388] on span "KD - 3 - Diapers (75)" at bounding box center [618, 399] width 776 height 22
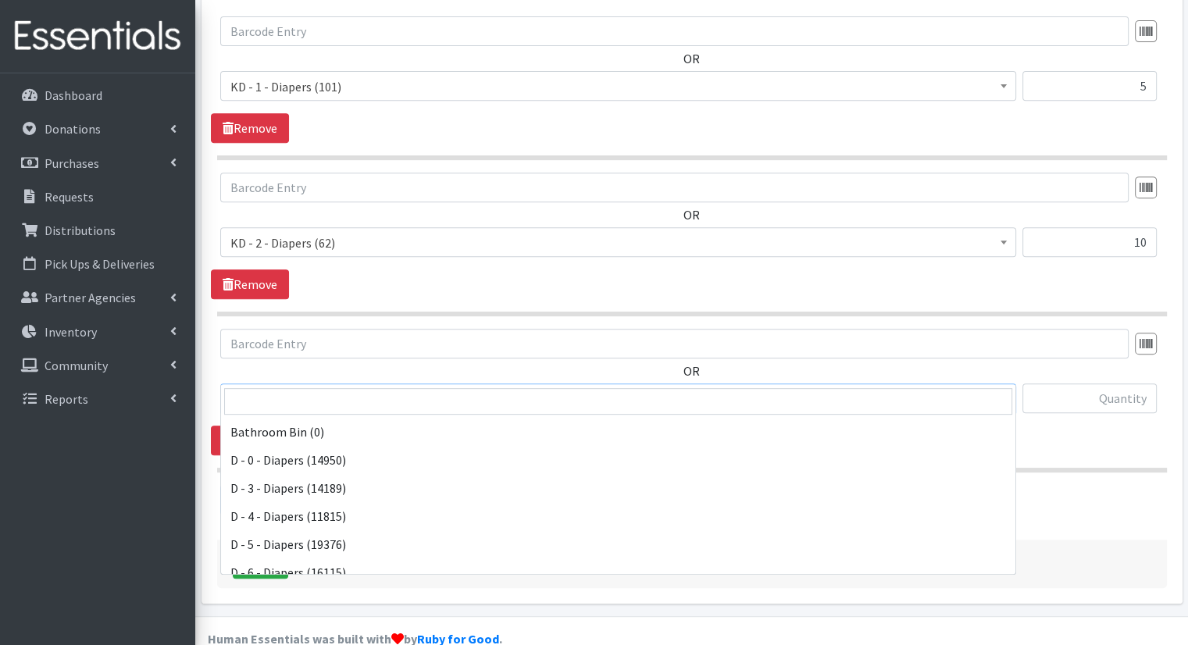
scroll to position [366, 0]
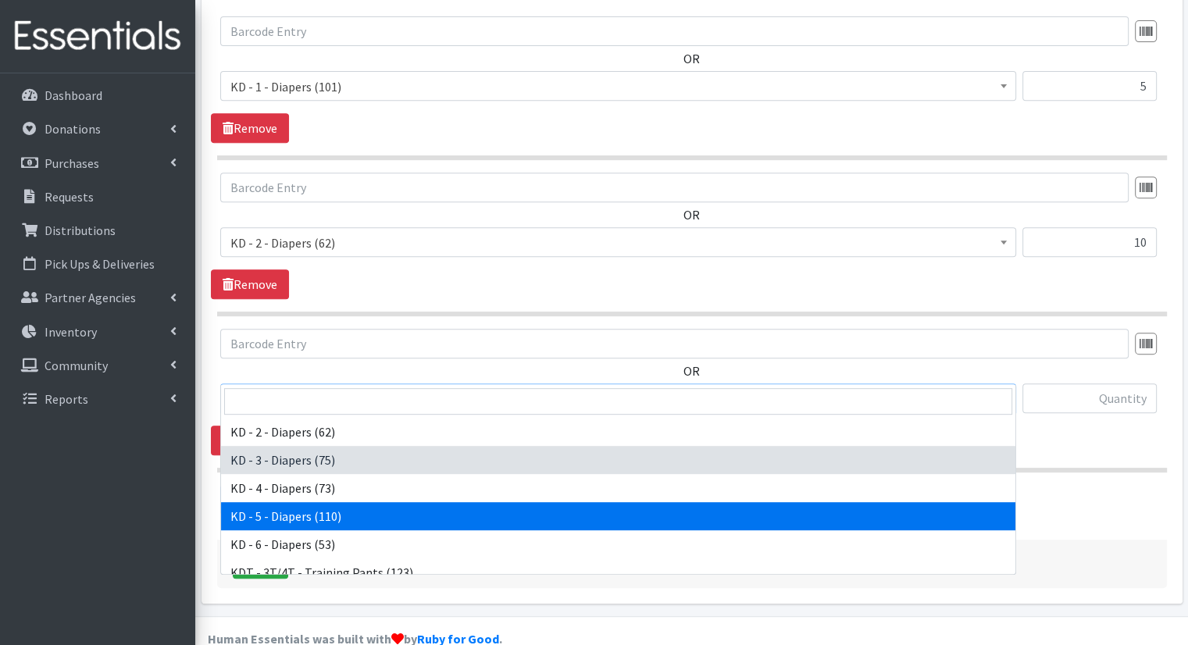
select select "15501"
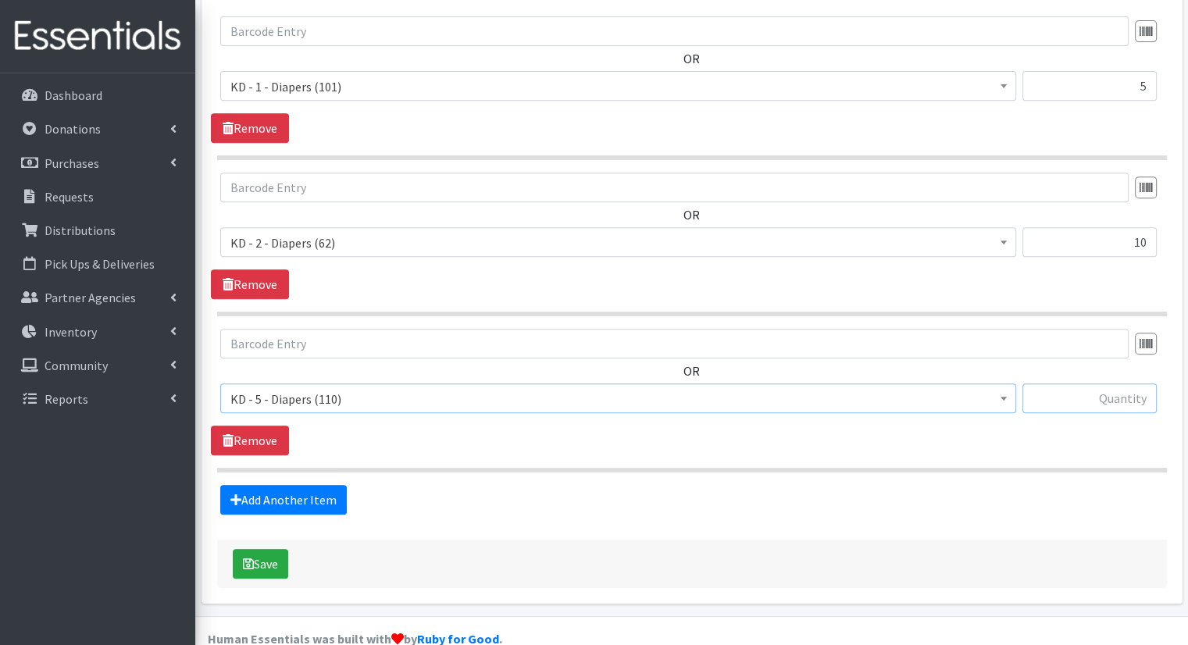
click at [1066, 384] on input "text" at bounding box center [1090, 399] width 134 height 30
type input "5"
click at [270, 485] on link "Add Another Item" at bounding box center [283, 500] width 127 height 30
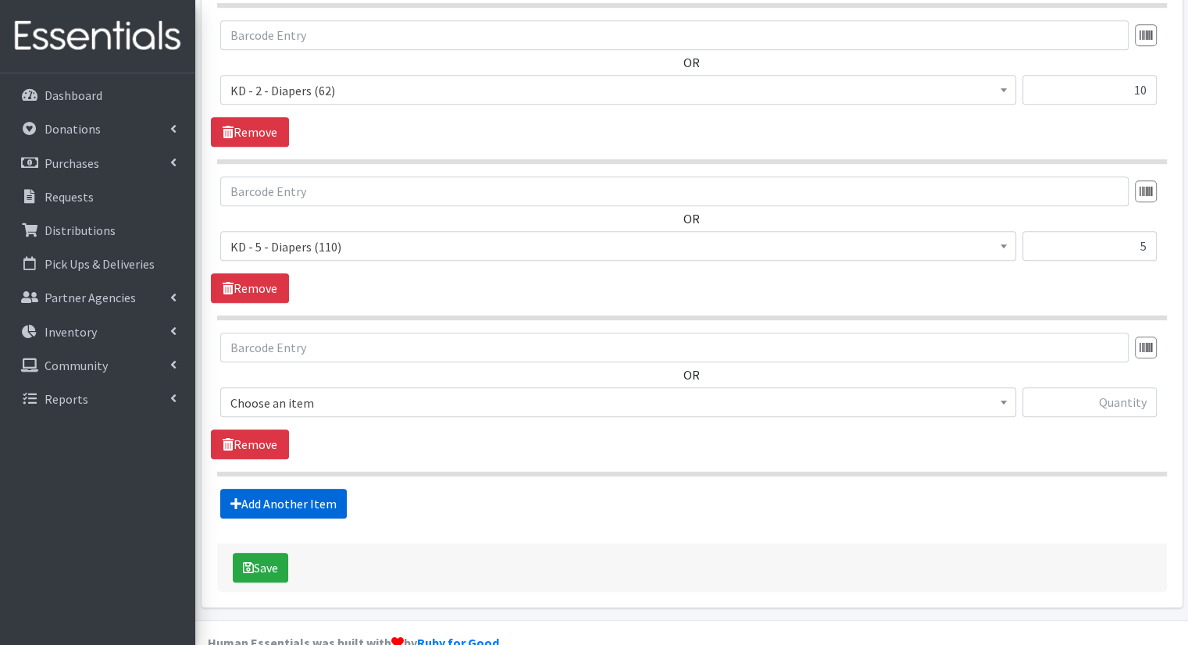
scroll to position [809, 0]
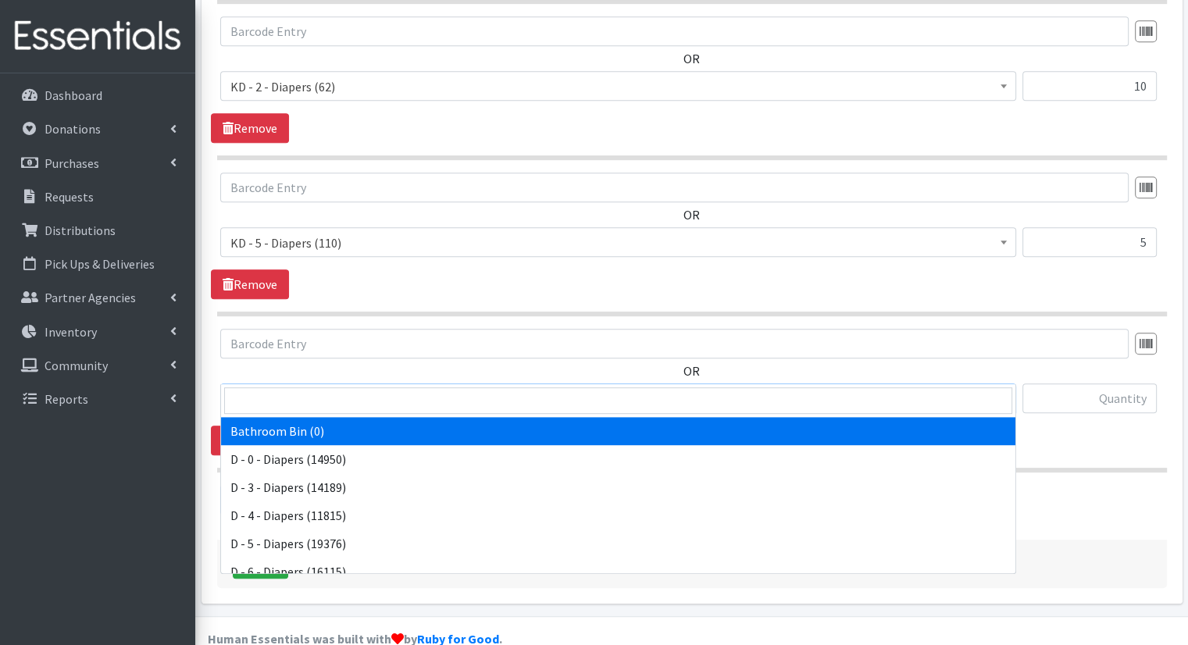
click at [359, 388] on span "Bathroom Bin (0)" at bounding box center [618, 399] width 776 height 22
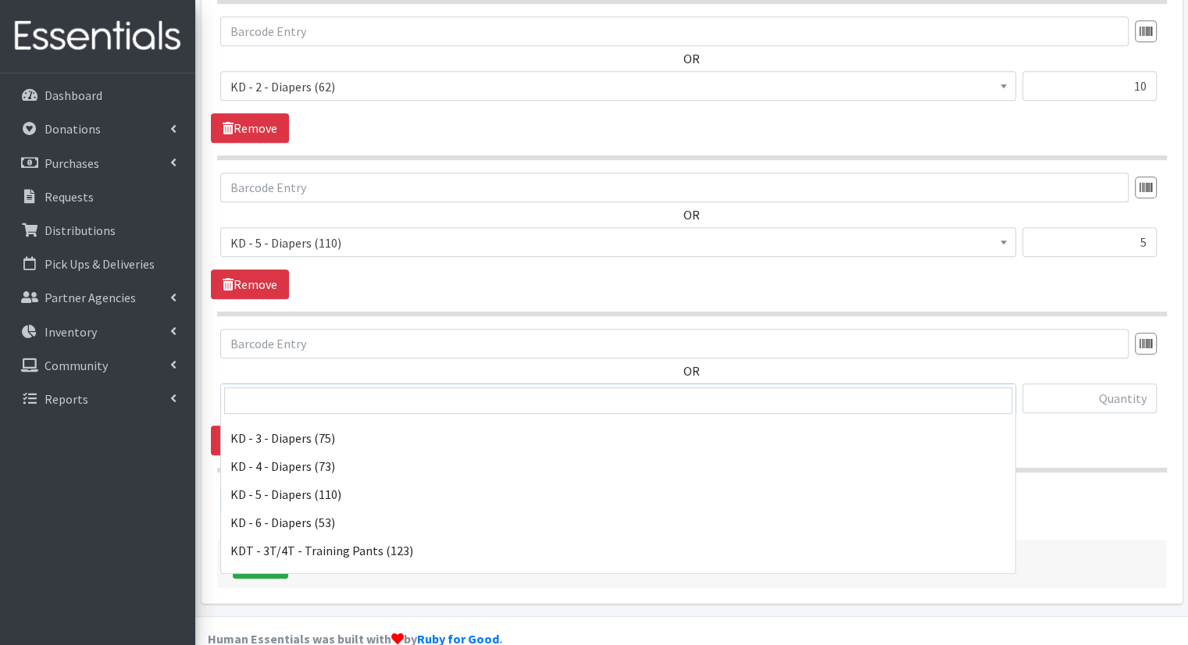
scroll to position [391, 0]
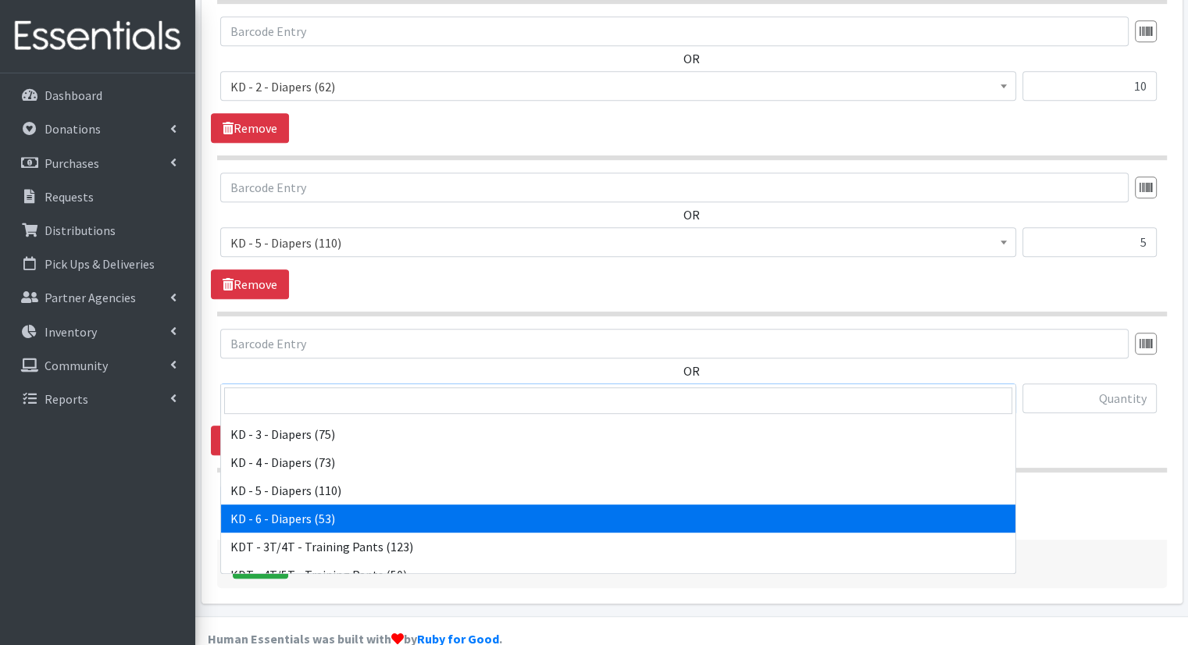
select select "15502"
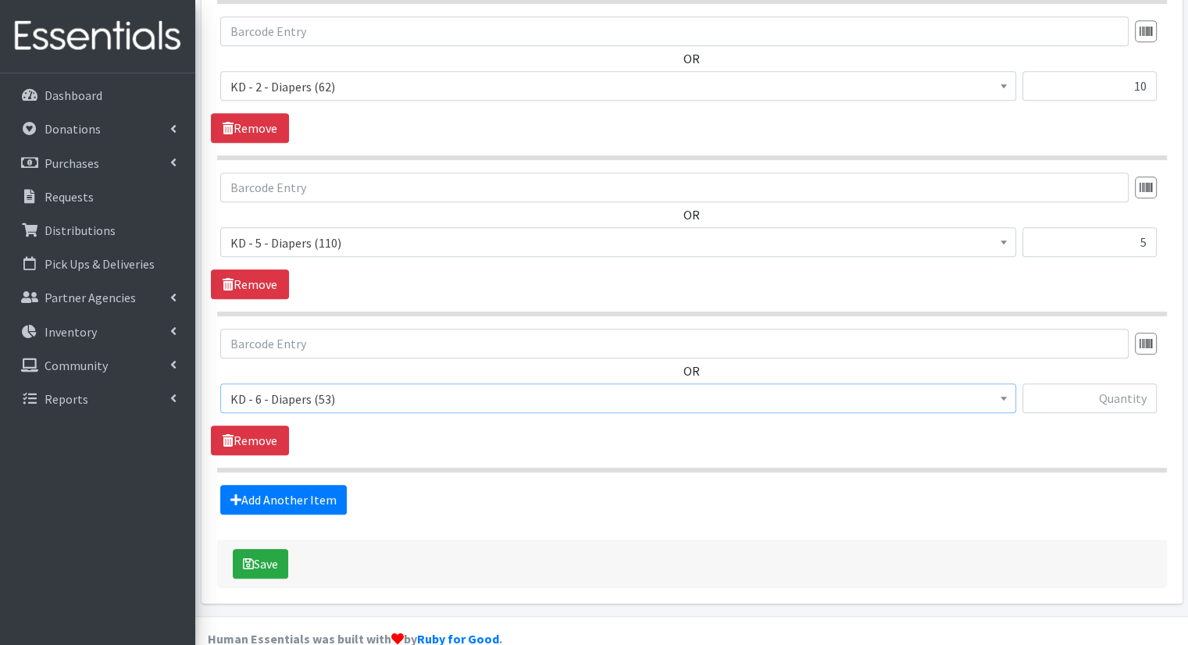
click at [1090, 385] on div at bounding box center [1090, 405] width 134 height 42
click at [1090, 384] on input "text" at bounding box center [1090, 399] width 134 height 30
type input "5"
click at [315, 485] on link "Add Another Item" at bounding box center [283, 500] width 127 height 30
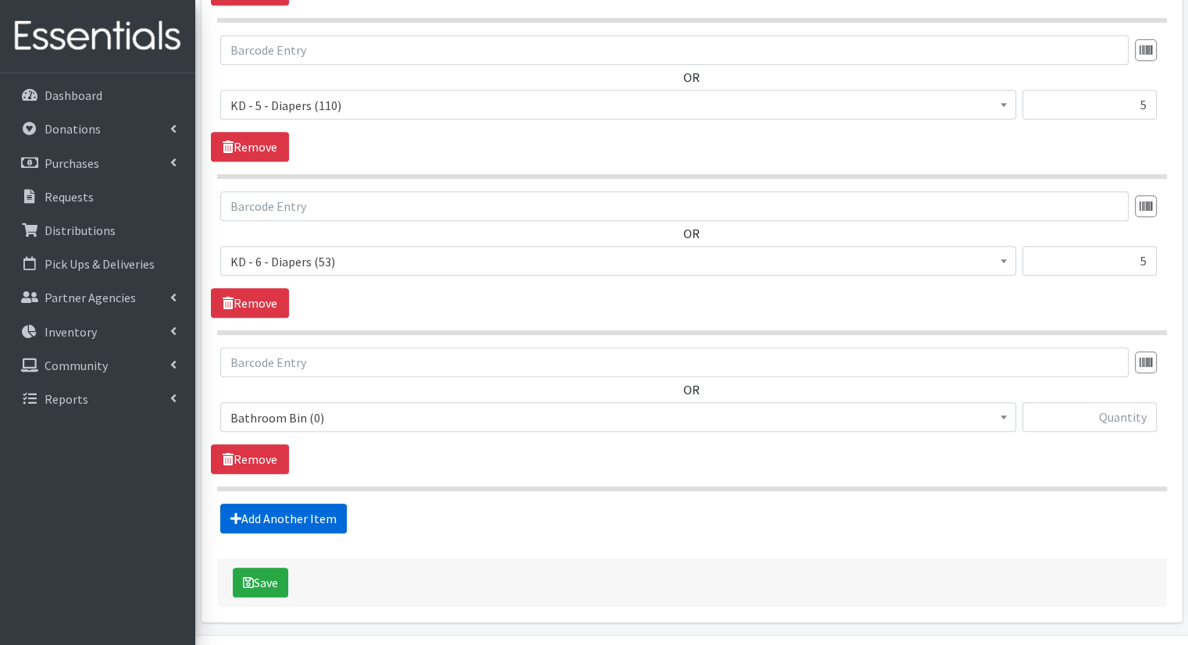
scroll to position [966, 0]
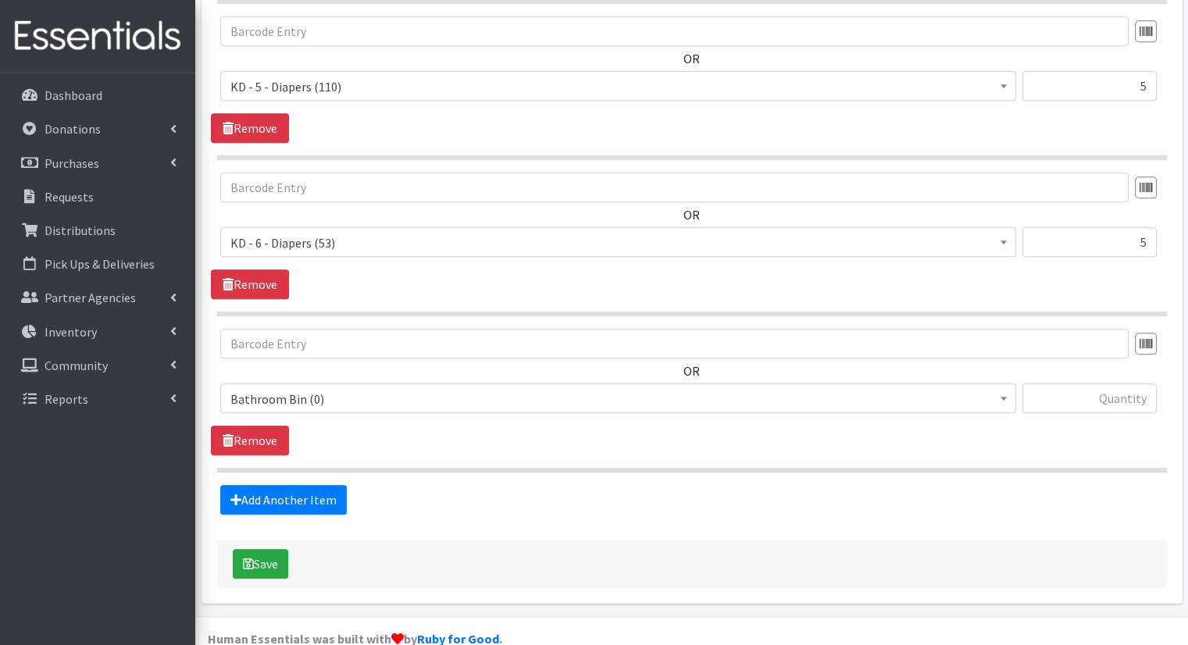
click at [346, 384] on span "Bathroom Bin (0)" at bounding box center [618, 399] width 796 height 30
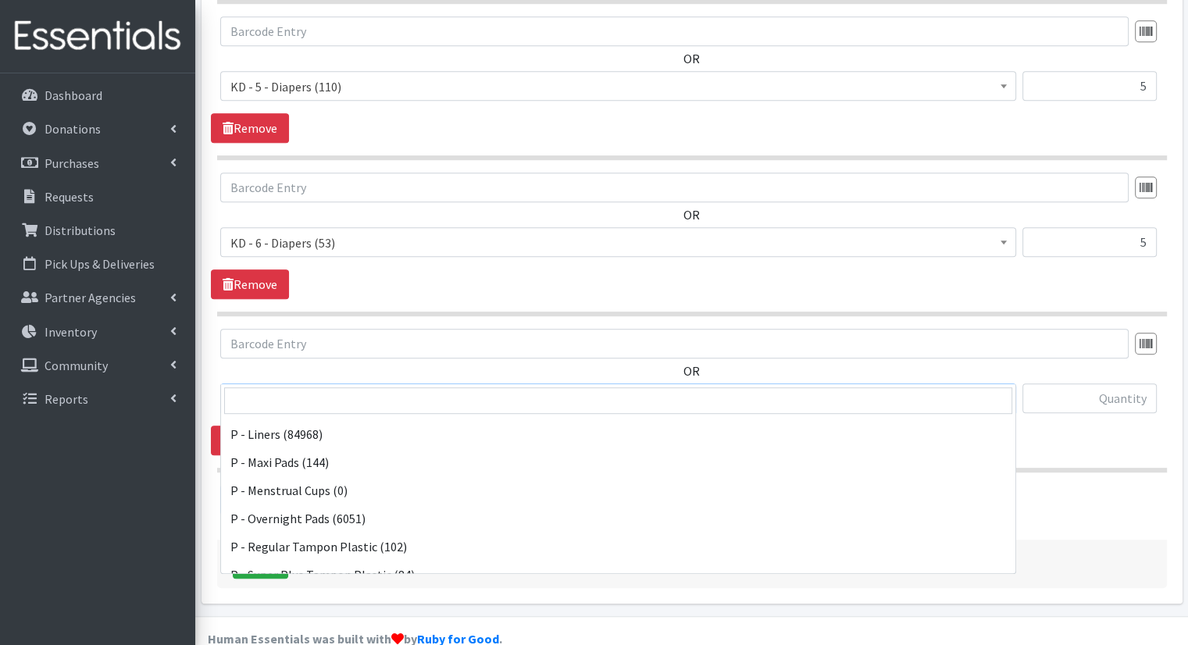
scroll to position [772, 0]
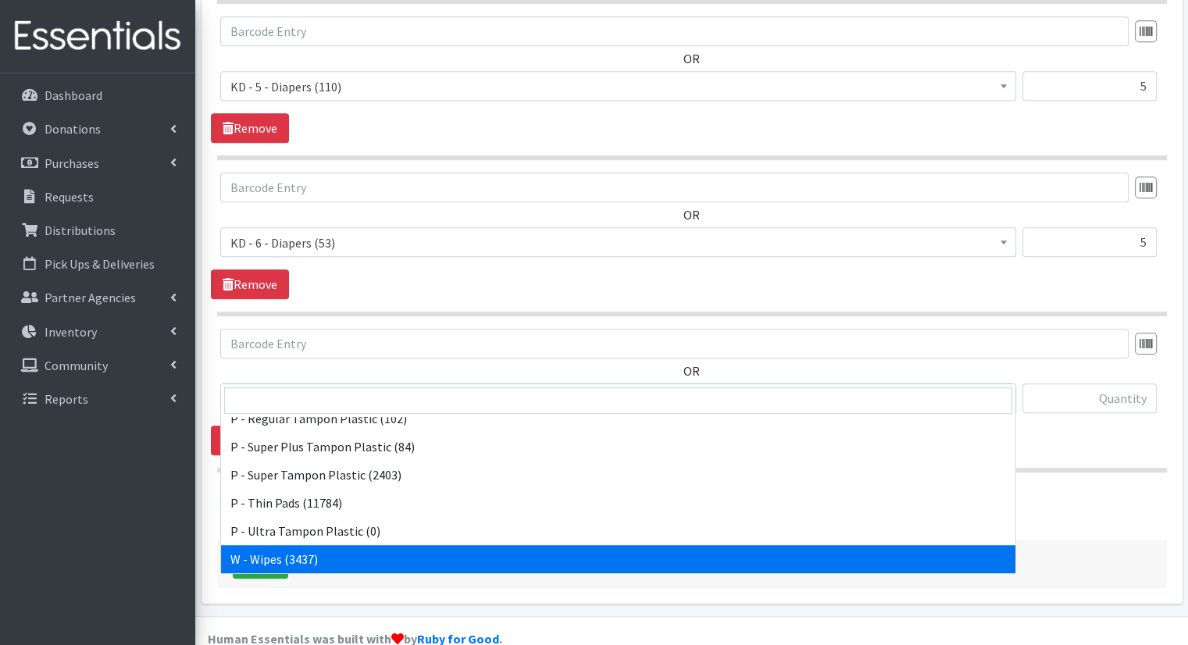
select select "15495"
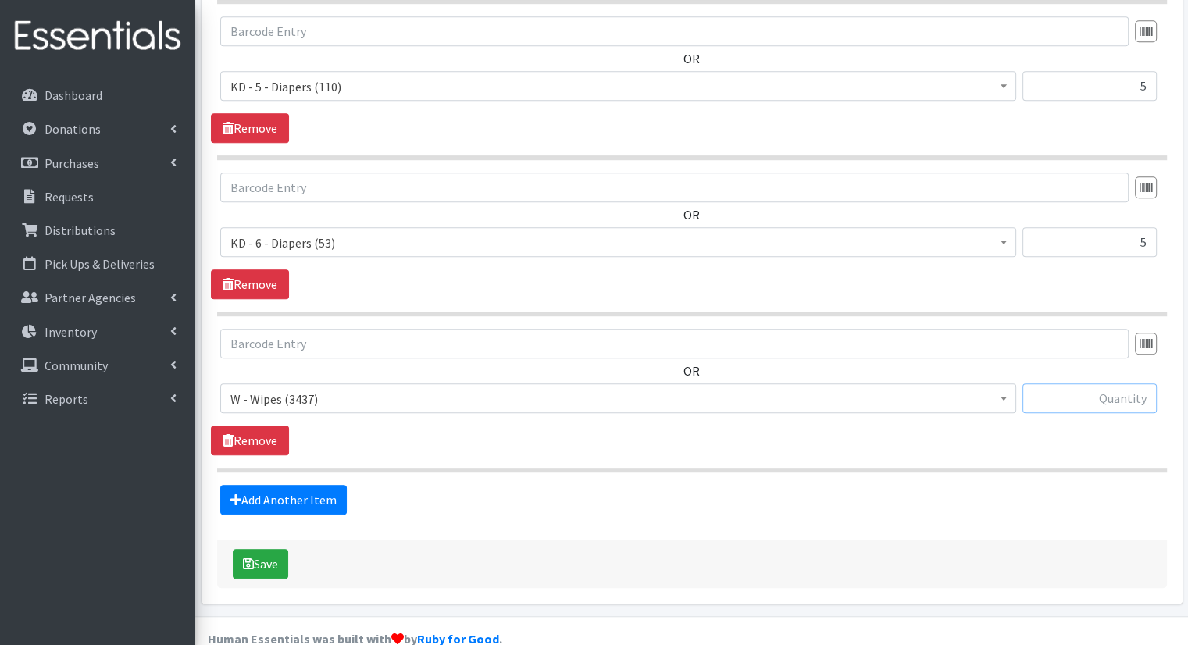
click at [1060, 384] on input "text" at bounding box center [1090, 399] width 134 height 30
type input "3"
type input "25"
click at [279, 549] on button "Save" at bounding box center [260, 564] width 55 height 30
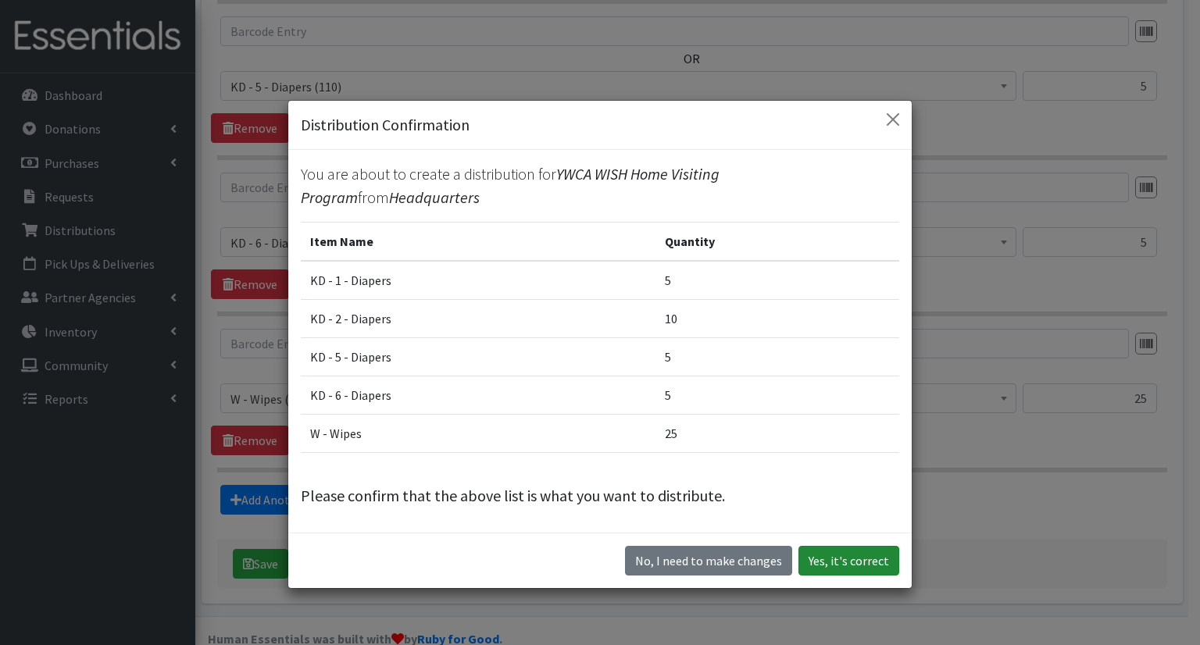
click at [843, 566] on button "Yes, it's correct" at bounding box center [848, 561] width 101 height 30
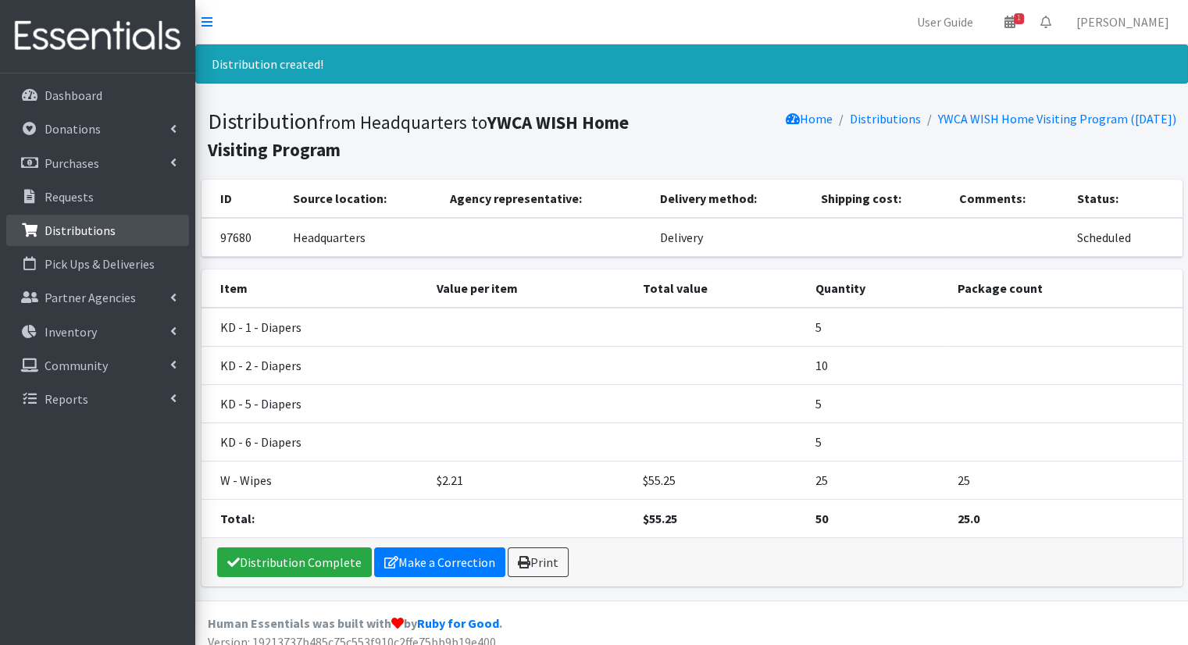
click at [81, 225] on p "Distributions" at bounding box center [80, 231] width 71 height 16
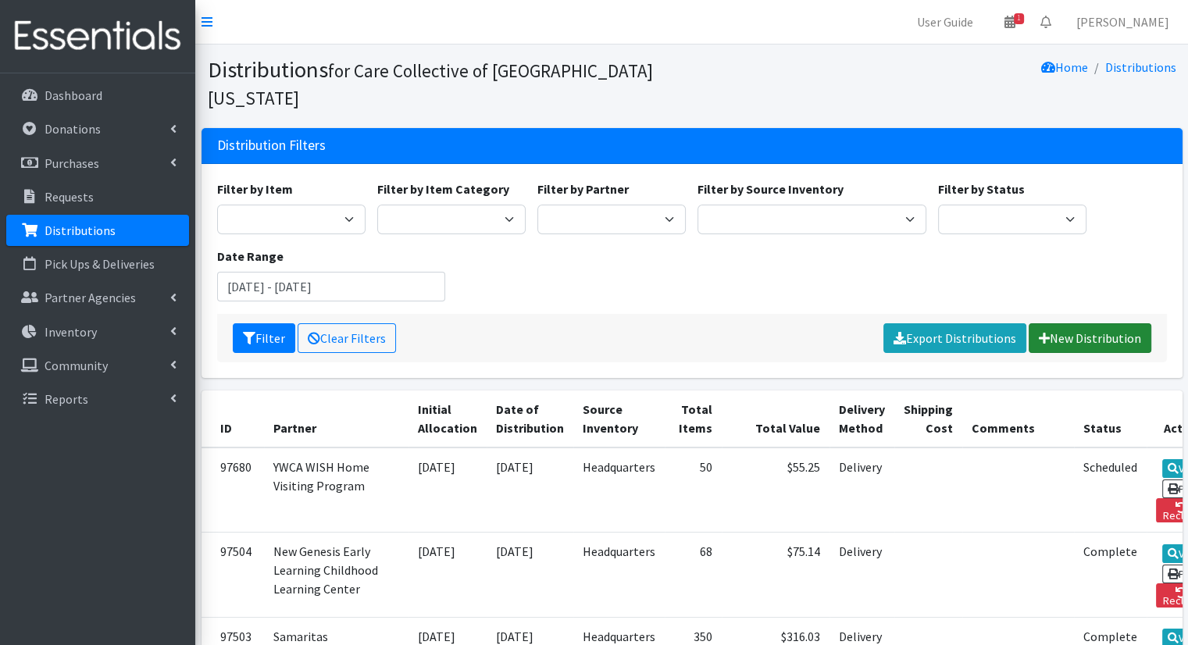
click at [1119, 323] on link "New Distribution" at bounding box center [1090, 338] width 123 height 30
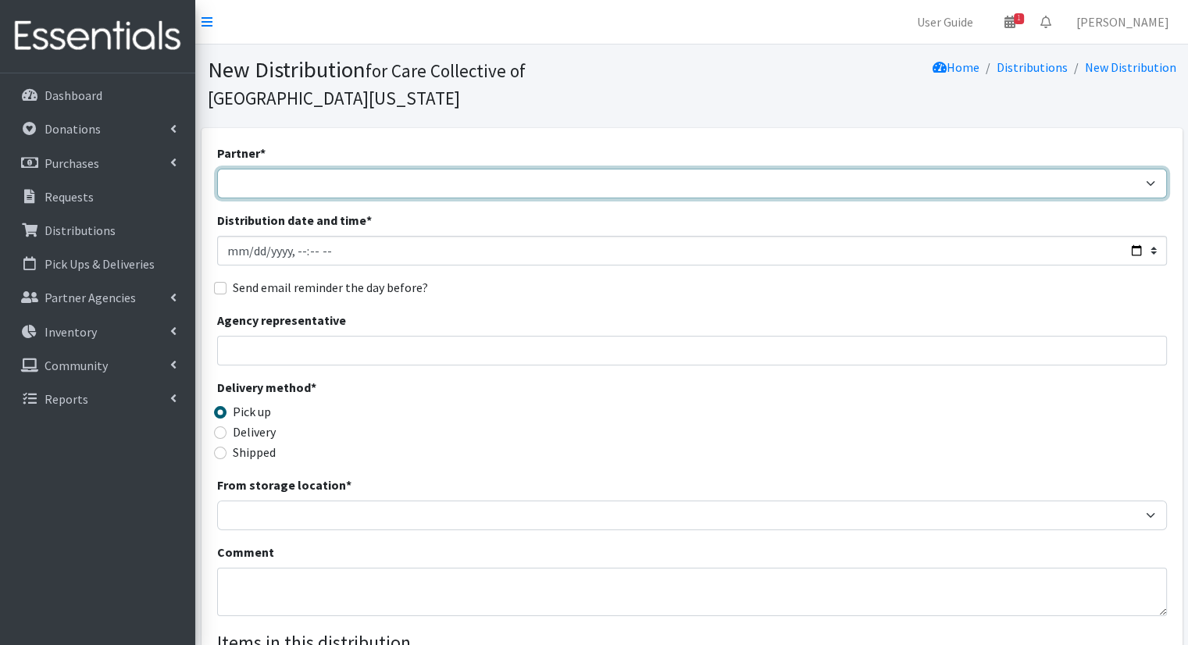
click at [409, 169] on select "African Community Kalamazoo Black Lives Matter Kzoo/[GEOGRAPHIC_DATA] Diaper Tr…" at bounding box center [692, 184] width 950 height 30
select select "7978"
click at [217, 169] on select "African Community Kalamazoo Black Lives Matter Kzoo/[GEOGRAPHIC_DATA] Diaper Tr…" at bounding box center [692, 184] width 950 height 30
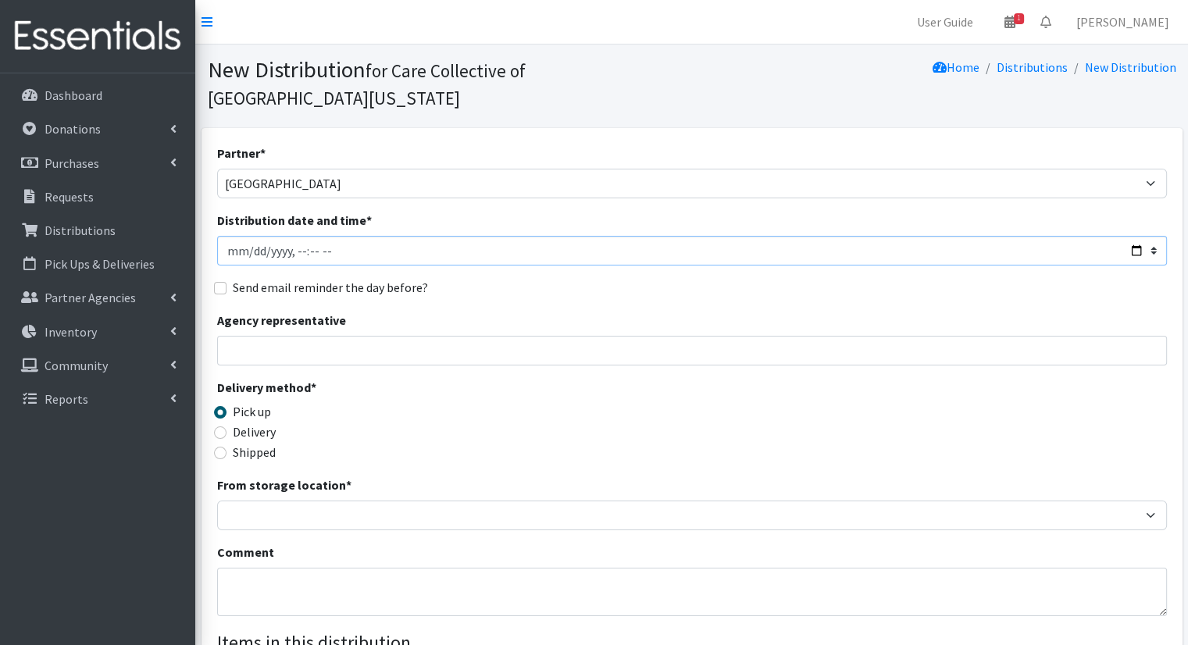
click at [1142, 236] on input "Distribution date and time *" at bounding box center [692, 251] width 950 height 30
type input "2025-10-09T10:00"
click at [620, 278] on div "Send email reminder the day before?" at bounding box center [692, 287] width 950 height 19
click at [266, 423] on label "Delivery" at bounding box center [254, 432] width 43 height 19
click at [227, 427] on input "Delivery" at bounding box center [220, 433] width 12 height 12
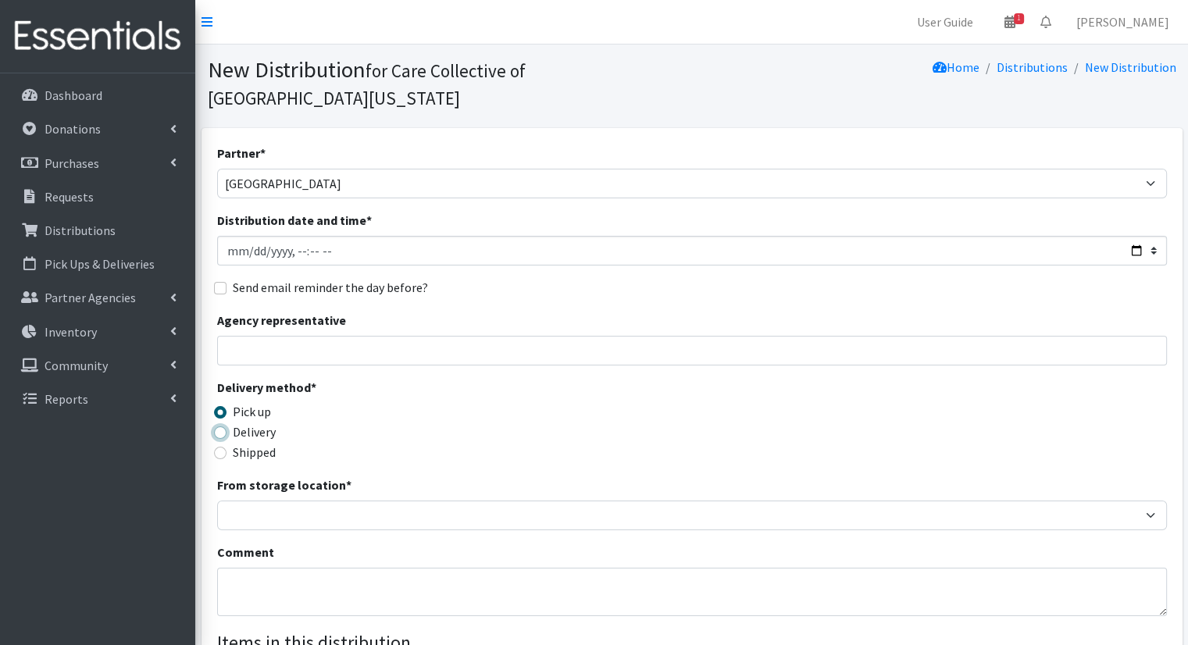
radio input "true"
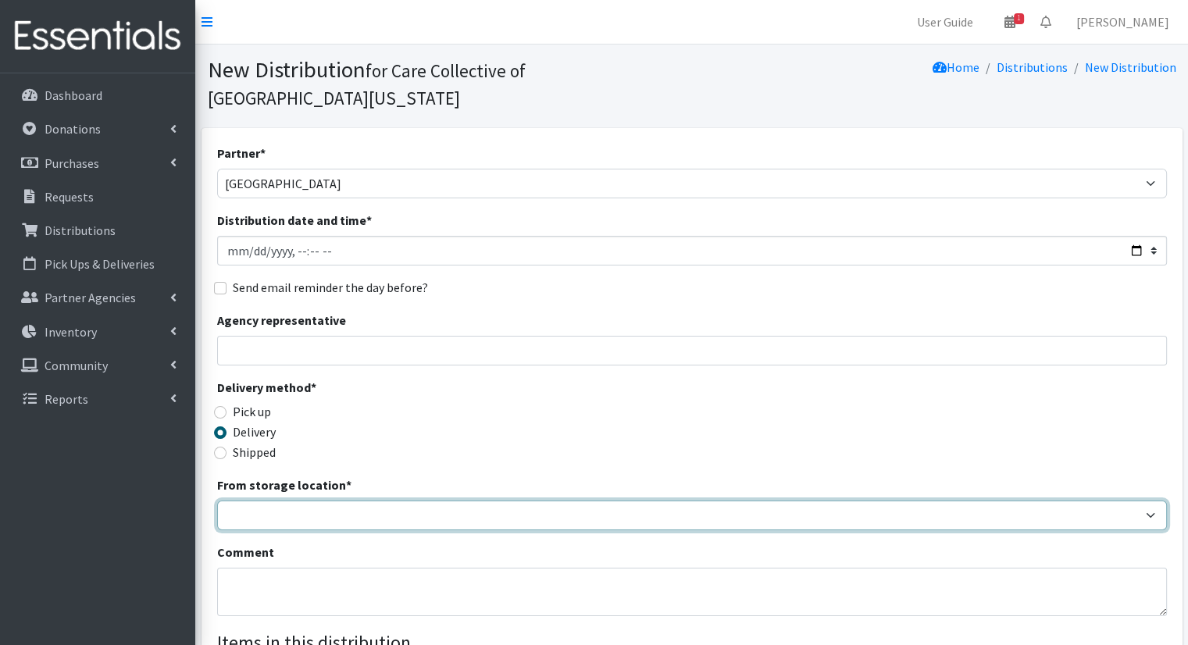
click at [283, 501] on select "Headquarters" at bounding box center [692, 516] width 950 height 30
select select "491"
click at [217, 501] on select "Headquarters" at bounding box center [692, 516] width 950 height 30
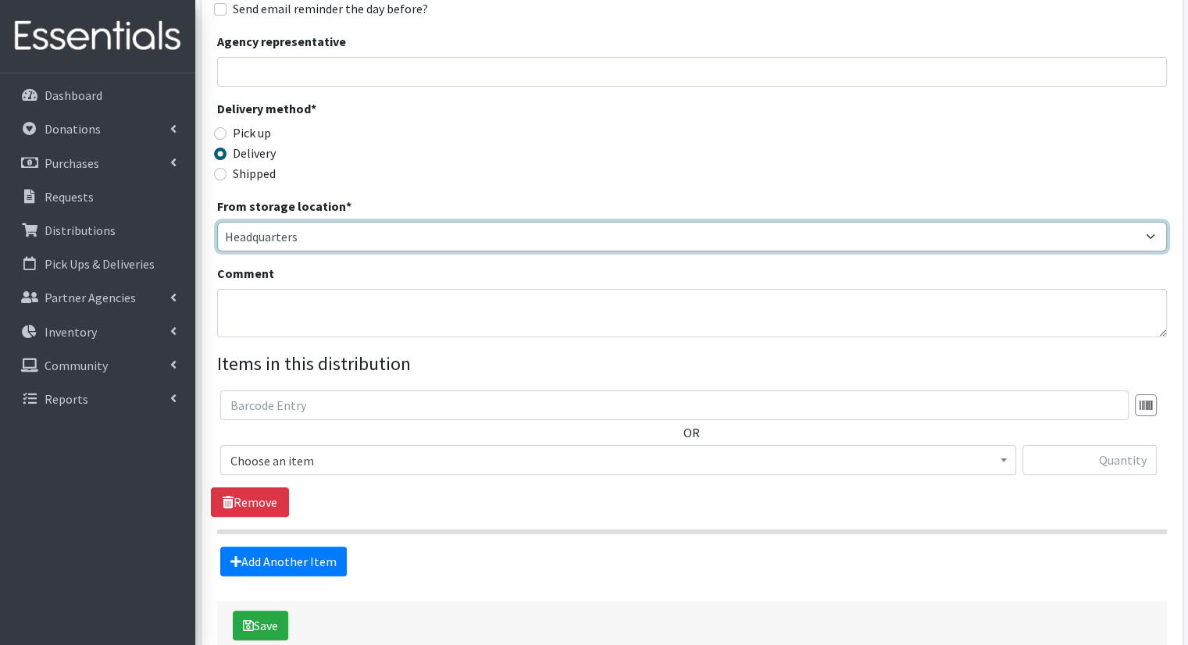
scroll to position [312, 0]
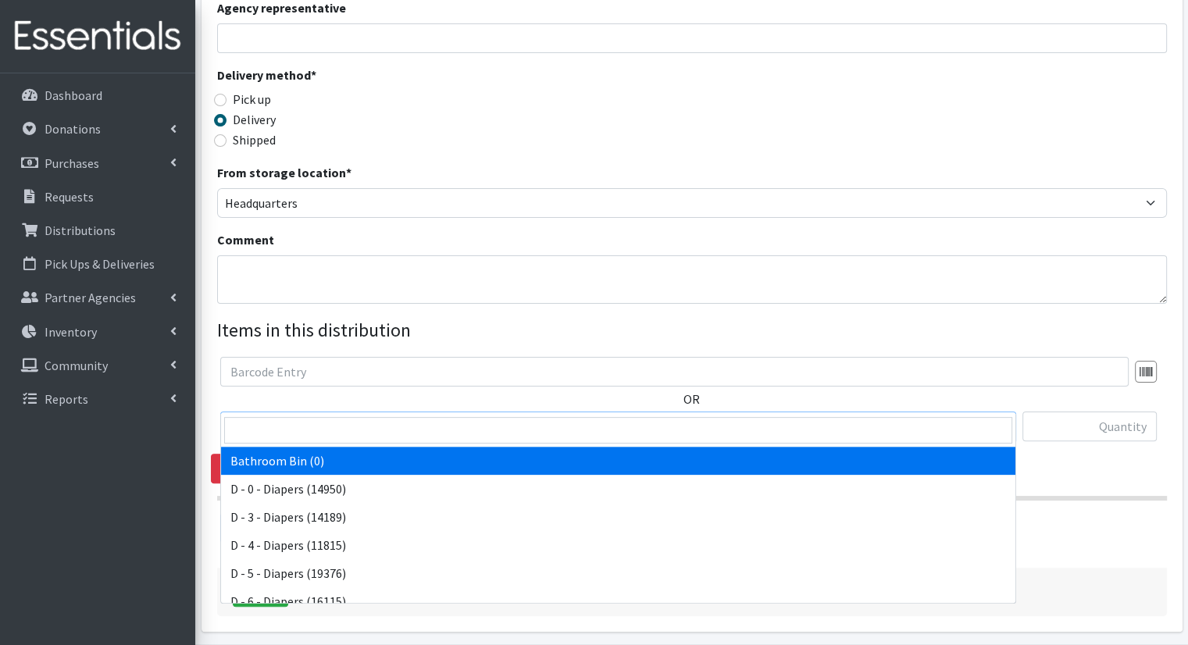
click at [612, 416] on span "Bathroom Bin (0)" at bounding box center [618, 427] width 776 height 22
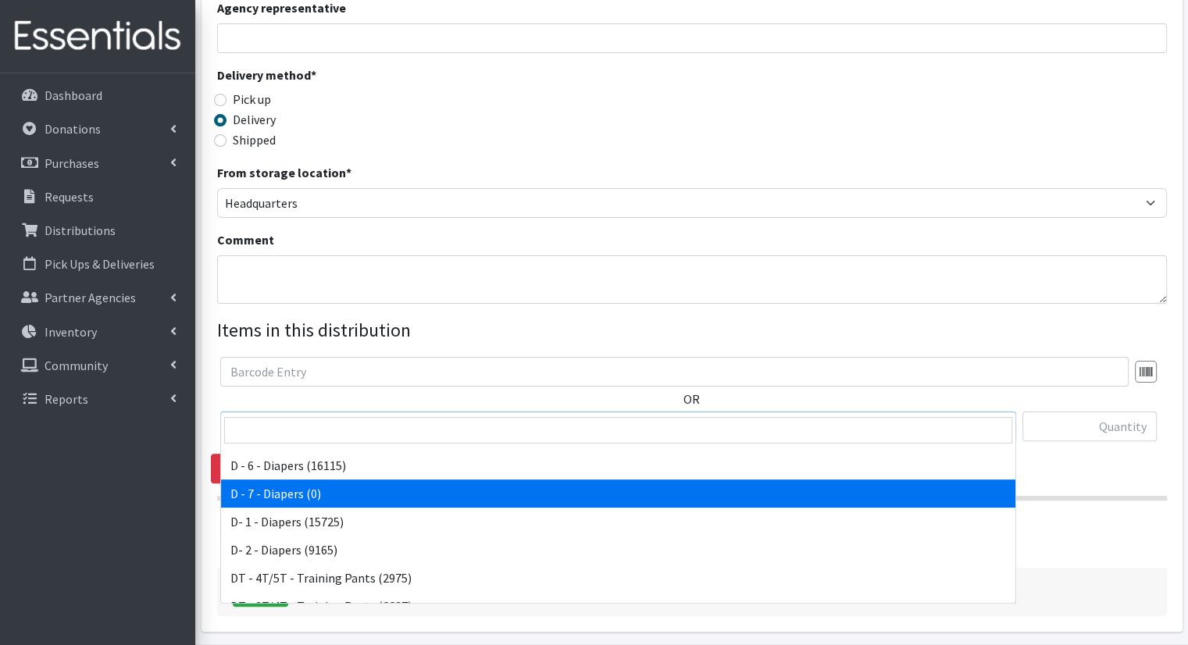
scroll to position [234, 0]
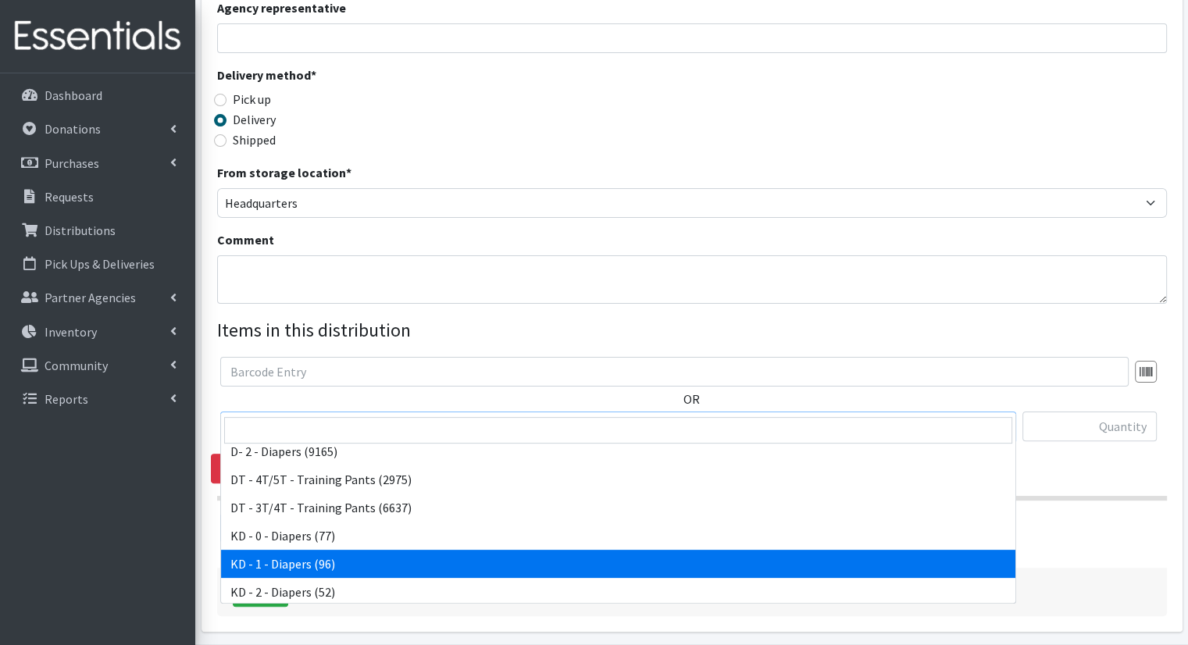
select select "15497"
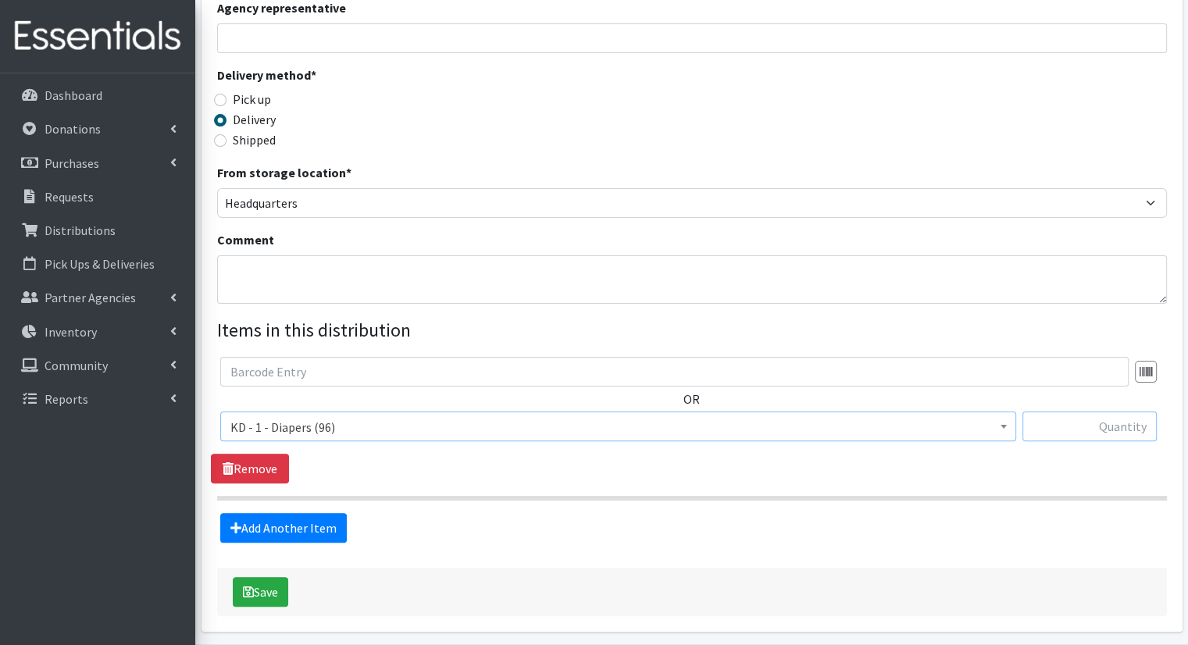
click at [1093, 412] on input "text" at bounding box center [1090, 427] width 134 height 30
type input "2"
click at [291, 513] on link "Add Another Item" at bounding box center [283, 528] width 127 height 30
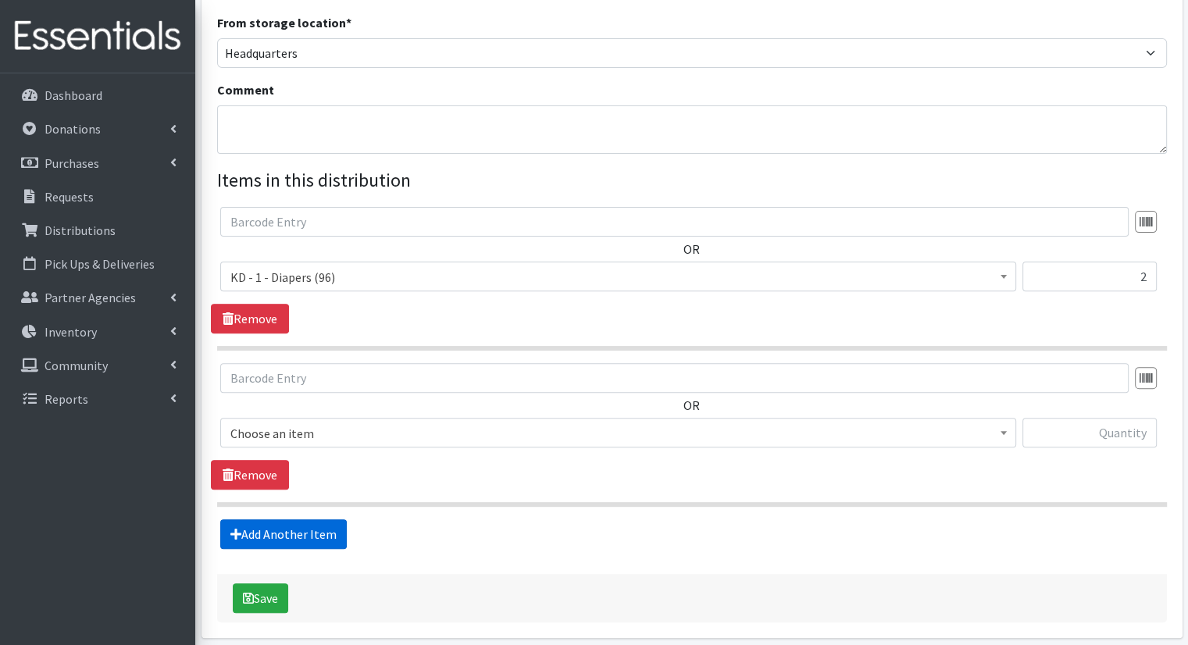
scroll to position [498, 0]
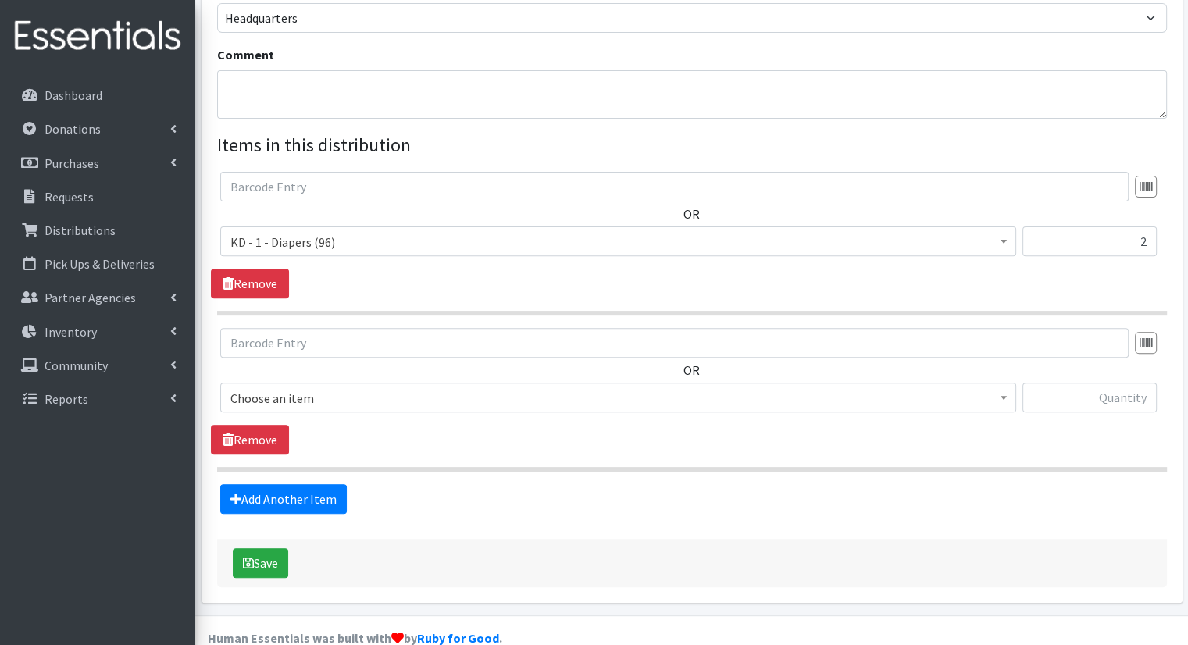
click at [434, 384] on body "User Guide 1 1 Pick-ups remaining this week View Calendar 0 Requests 0 Partner …" at bounding box center [594, 88] width 1188 height 1172
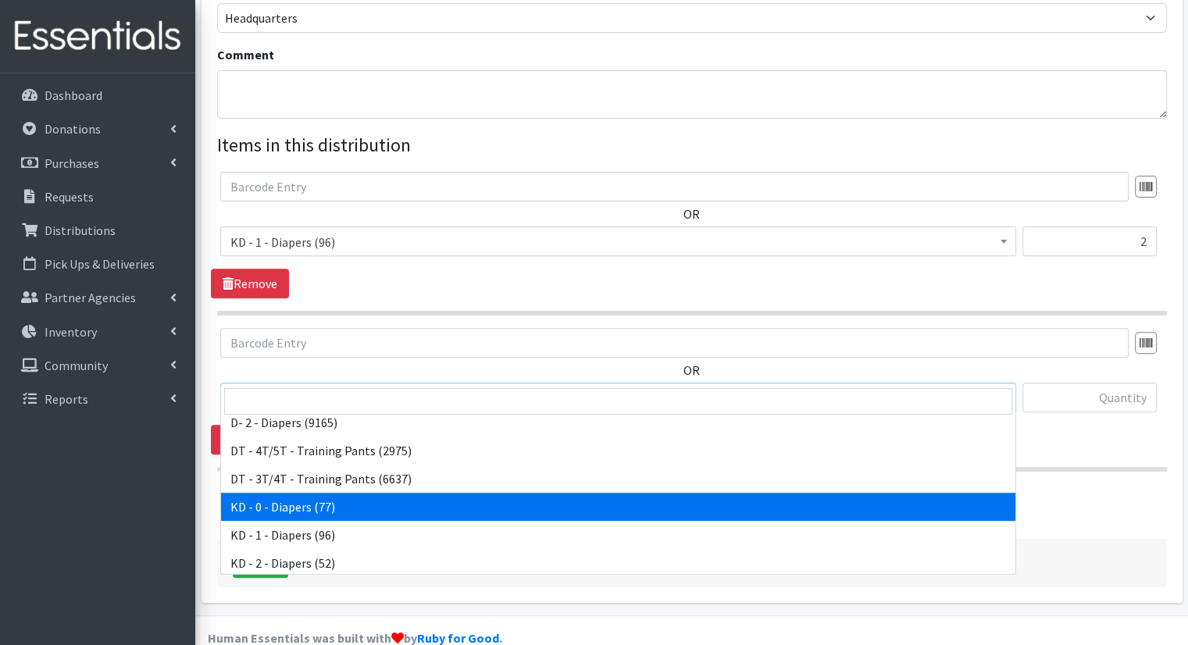
scroll to position [312, 0]
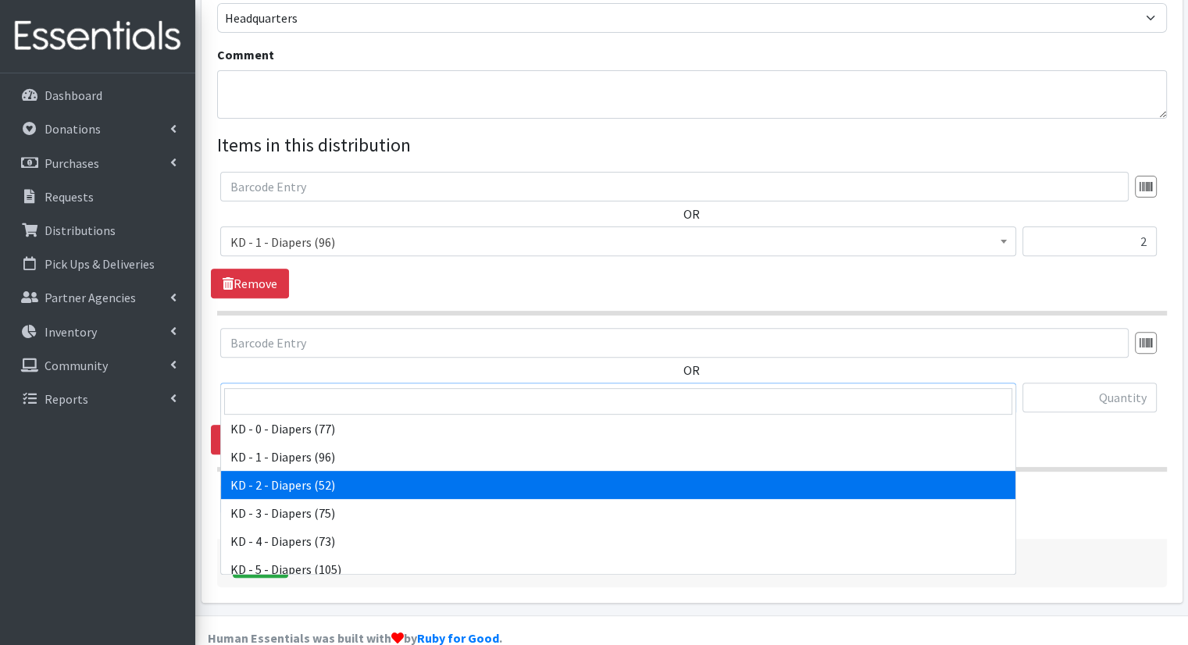
select select "15498"
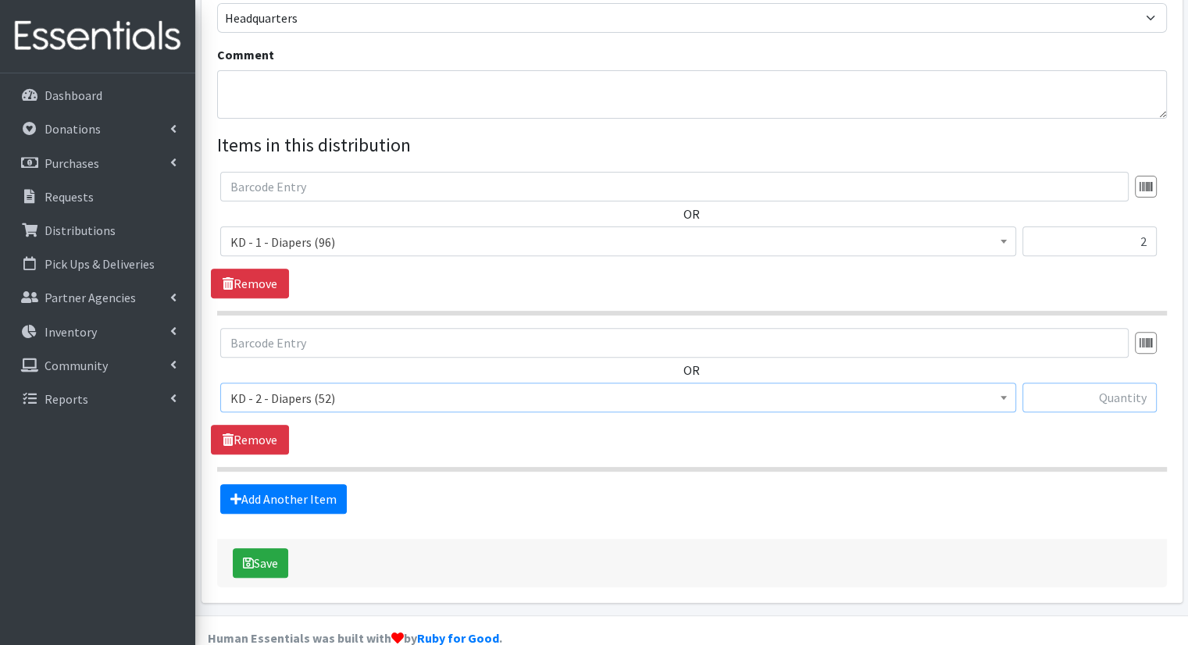
click at [1052, 383] on input "text" at bounding box center [1090, 398] width 134 height 30
type input "2"
click at [262, 484] on link "Add Another Item" at bounding box center [283, 499] width 127 height 30
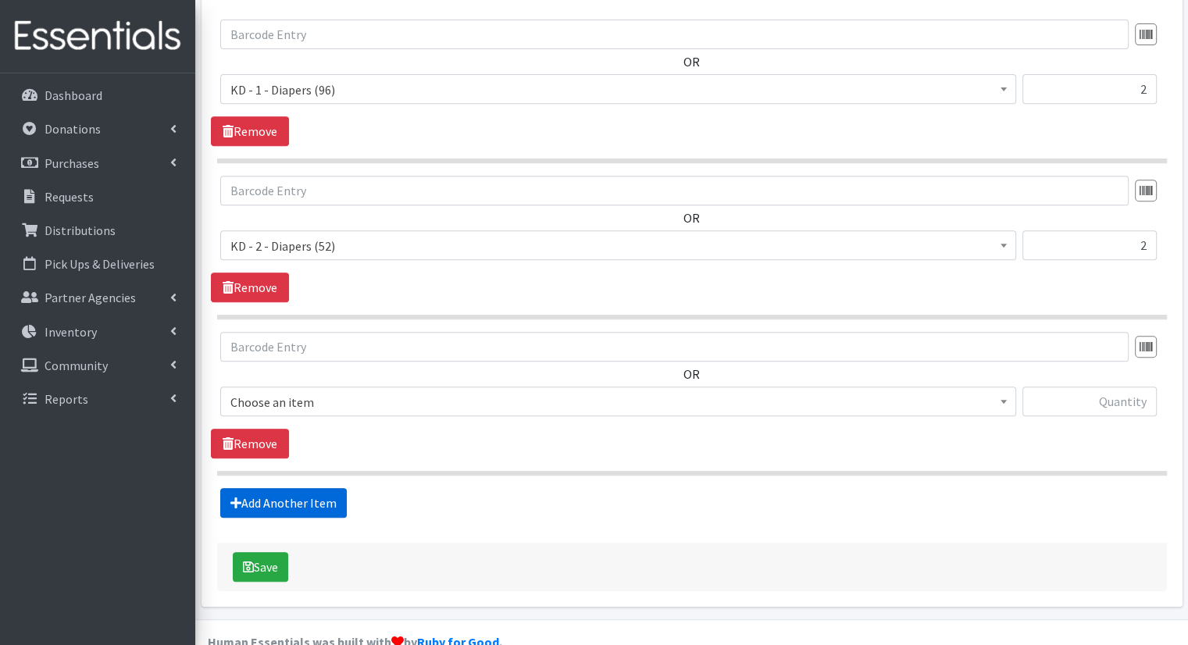
scroll to position [653, 0]
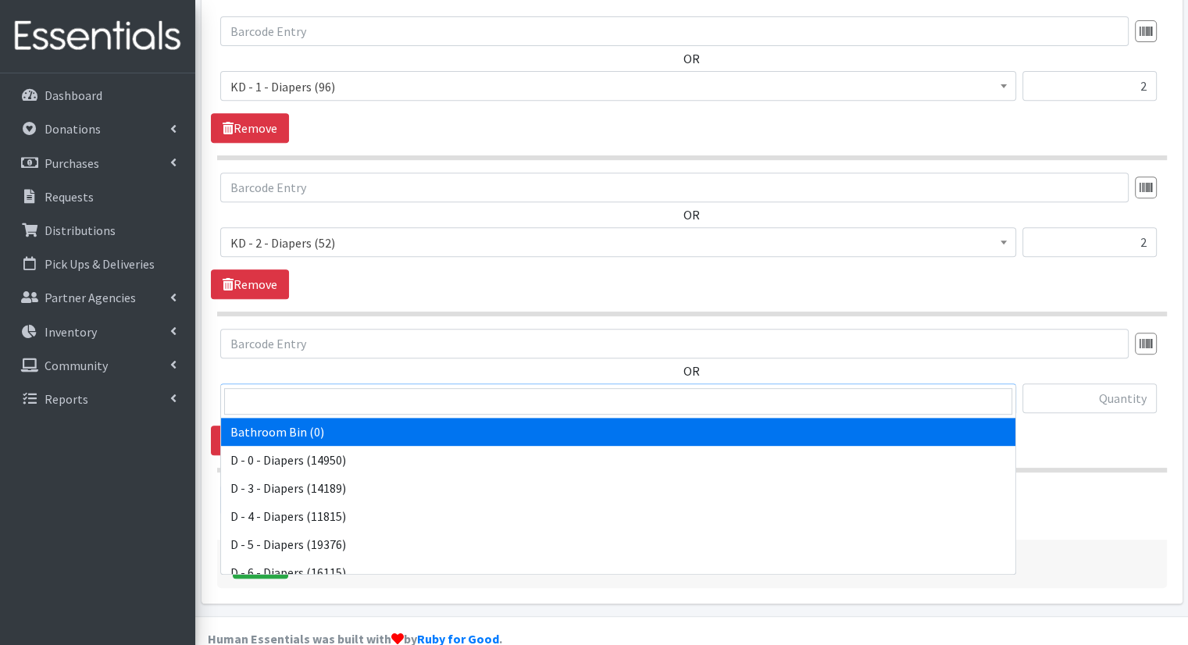
click at [385, 388] on span "Bathroom Bin (0)" at bounding box center [618, 399] width 776 height 22
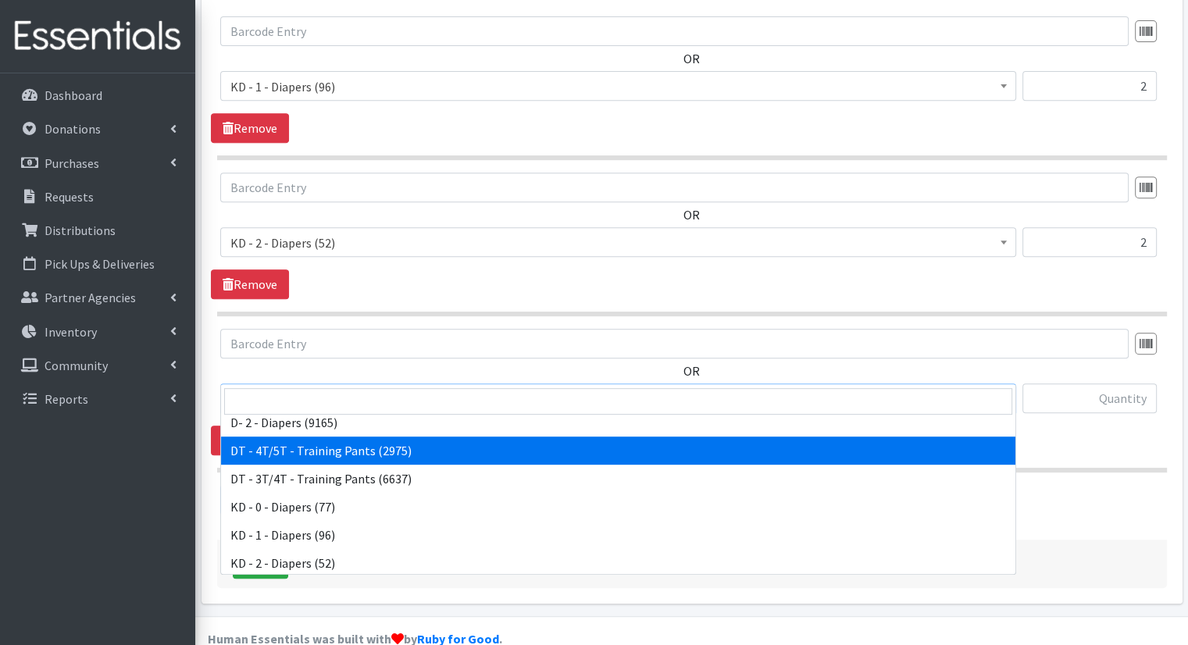
scroll to position [312, 0]
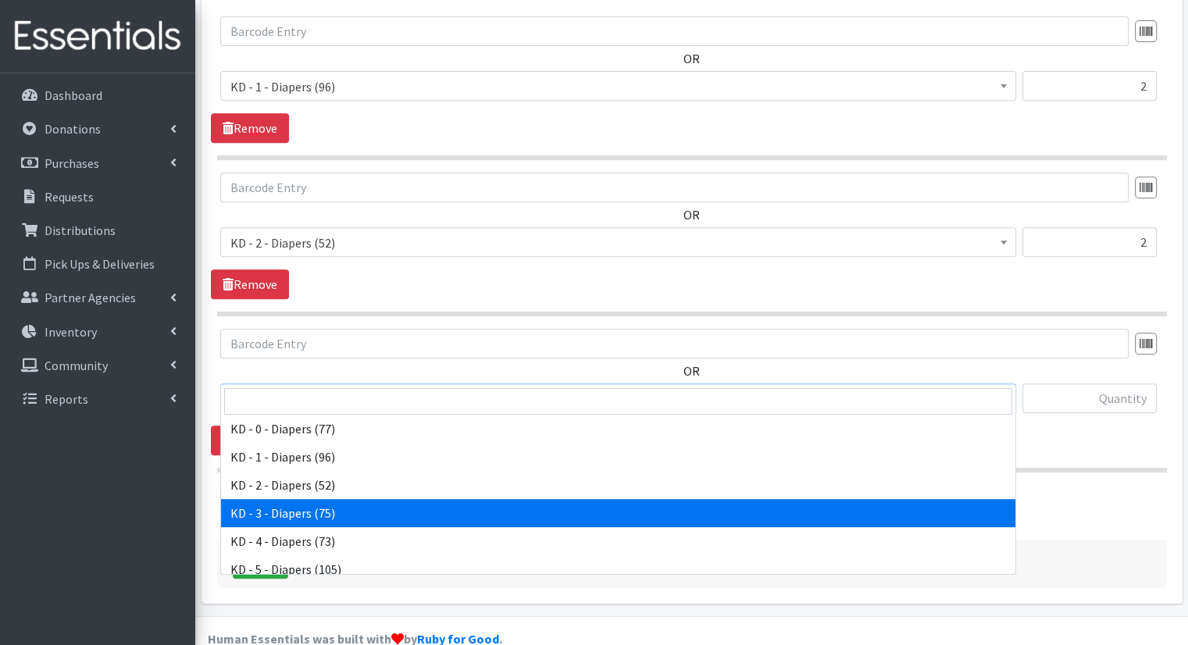
select select "15499"
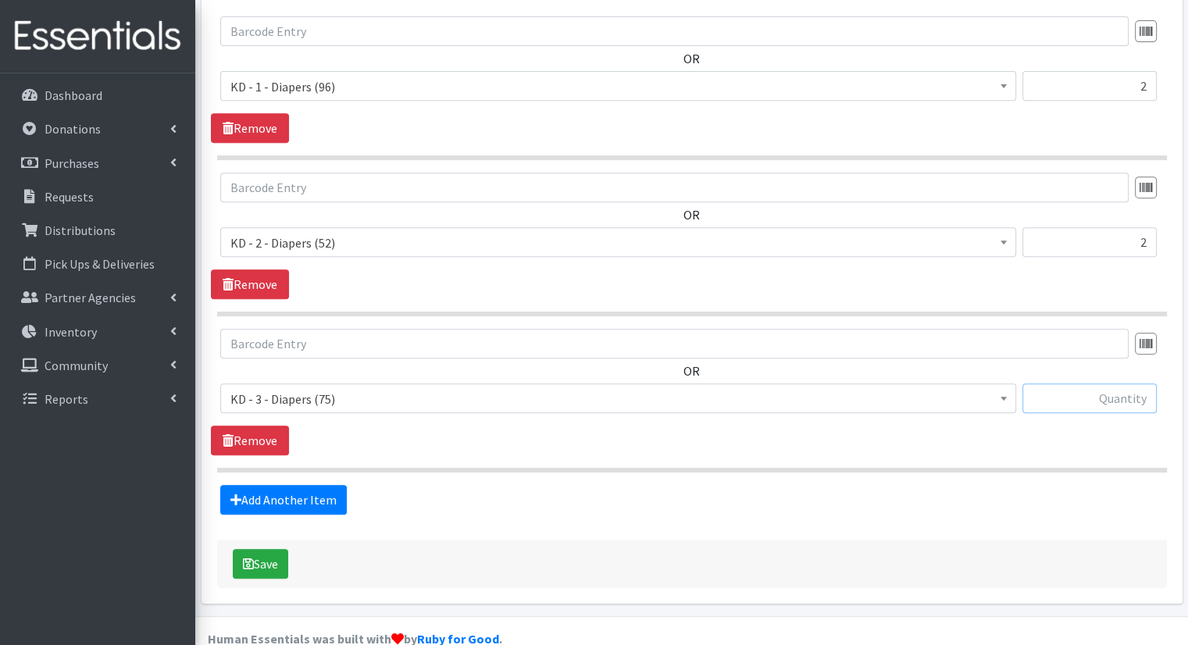
click at [1100, 384] on input "text" at bounding box center [1090, 399] width 134 height 30
type input "2"
click at [271, 485] on link "Add Another Item" at bounding box center [283, 500] width 127 height 30
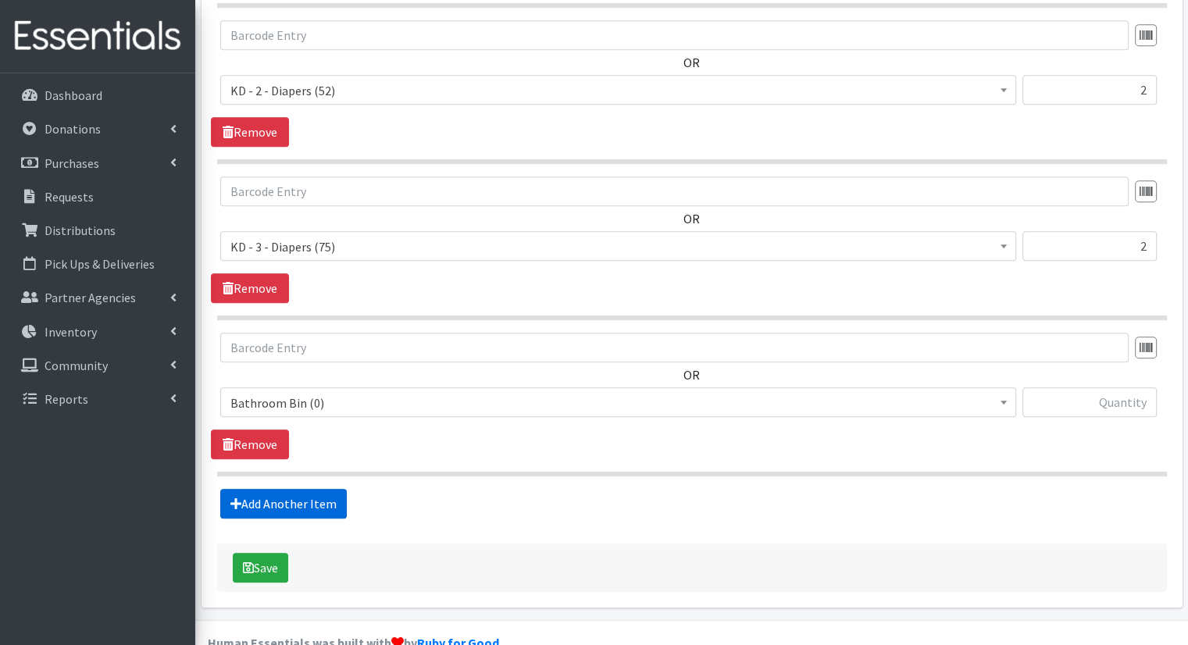
scroll to position [809, 0]
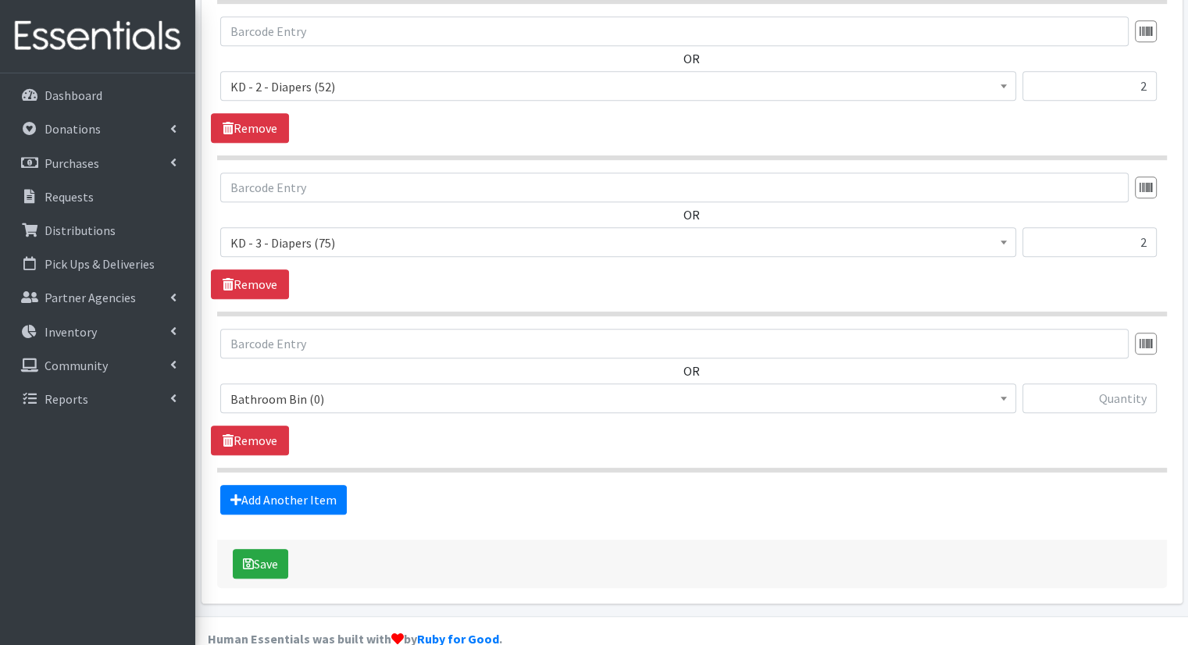
click at [326, 354] on div "OR Bathroom Bin (0) D - 0 - Diapers (14950) D - 3 - Diapers (14189) D - 4 - Dia…" at bounding box center [692, 377] width 962 height 97
click at [322, 388] on span "Bathroom Bin (0)" at bounding box center [618, 399] width 776 height 22
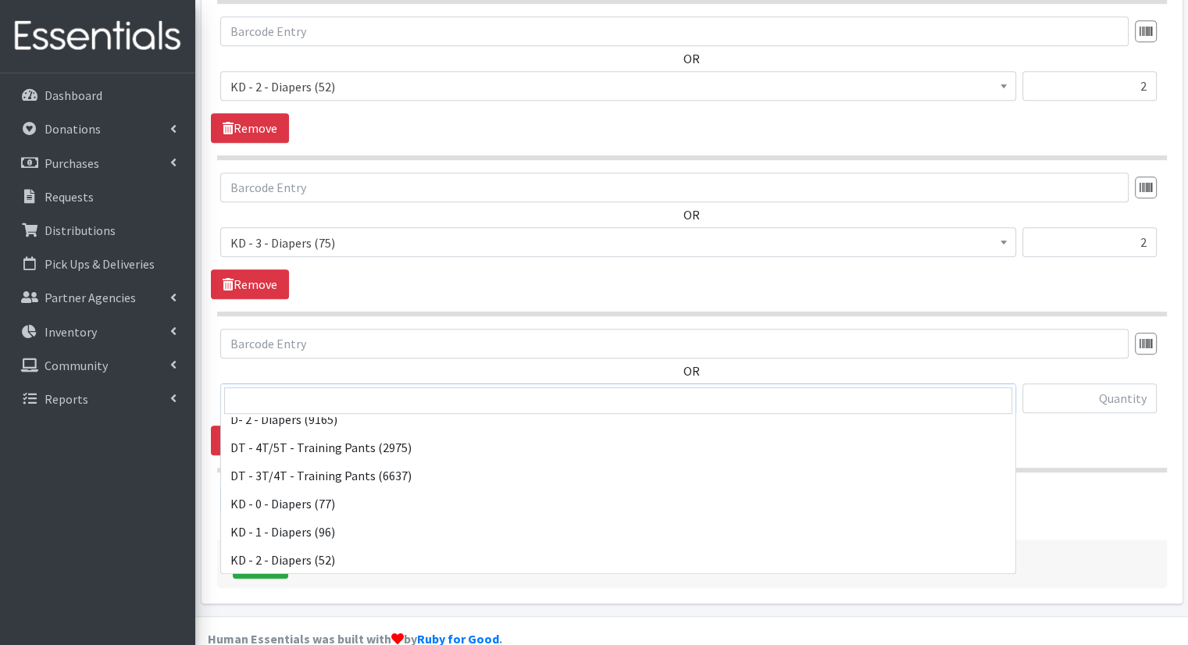
scroll to position [312, 0]
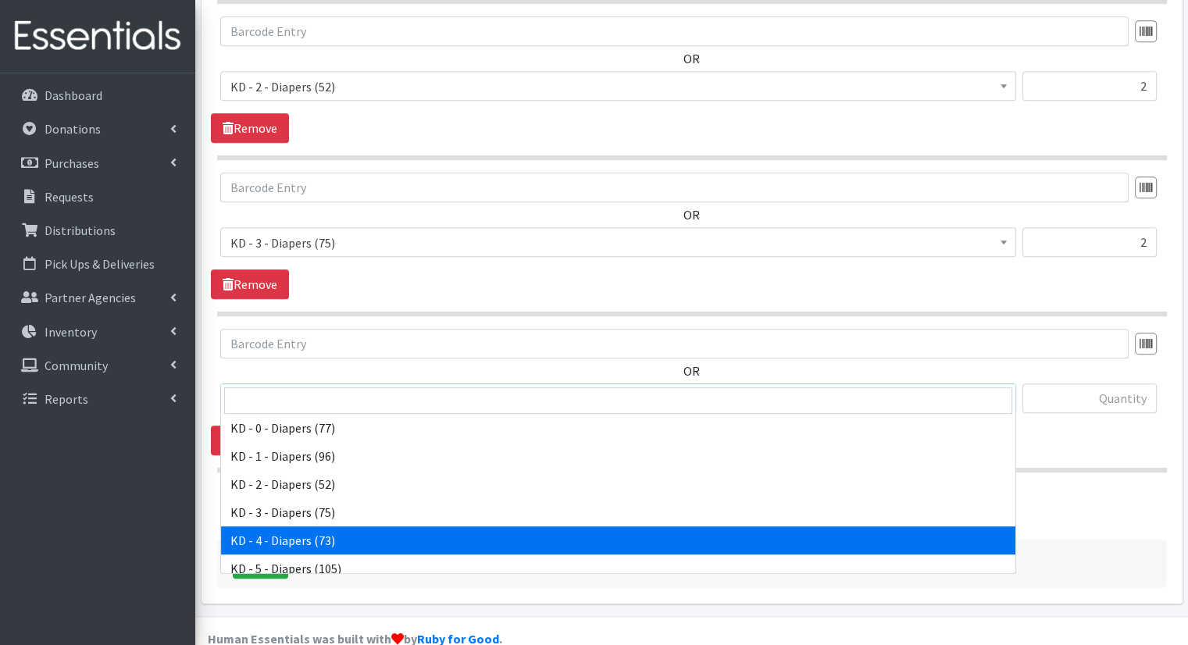
select select "15500"
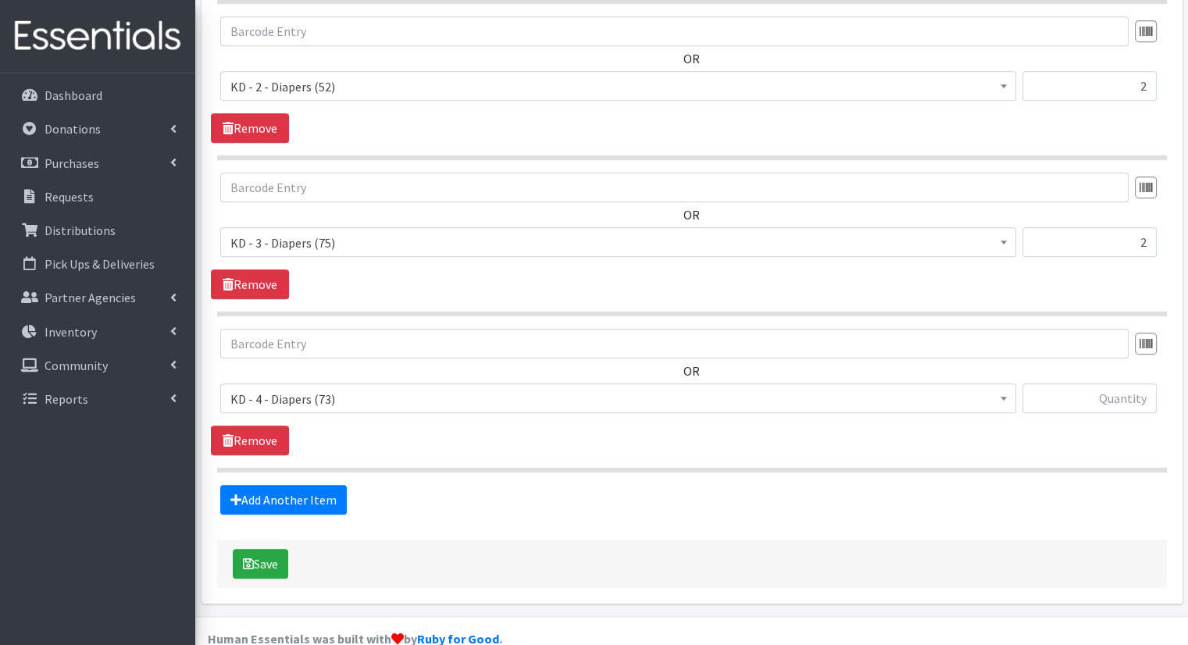
click at [1097, 393] on div at bounding box center [1090, 405] width 134 height 42
click at [1092, 384] on input "text" at bounding box center [1090, 399] width 134 height 30
type input "4"
click at [319, 485] on link "Add Another Item" at bounding box center [283, 500] width 127 height 30
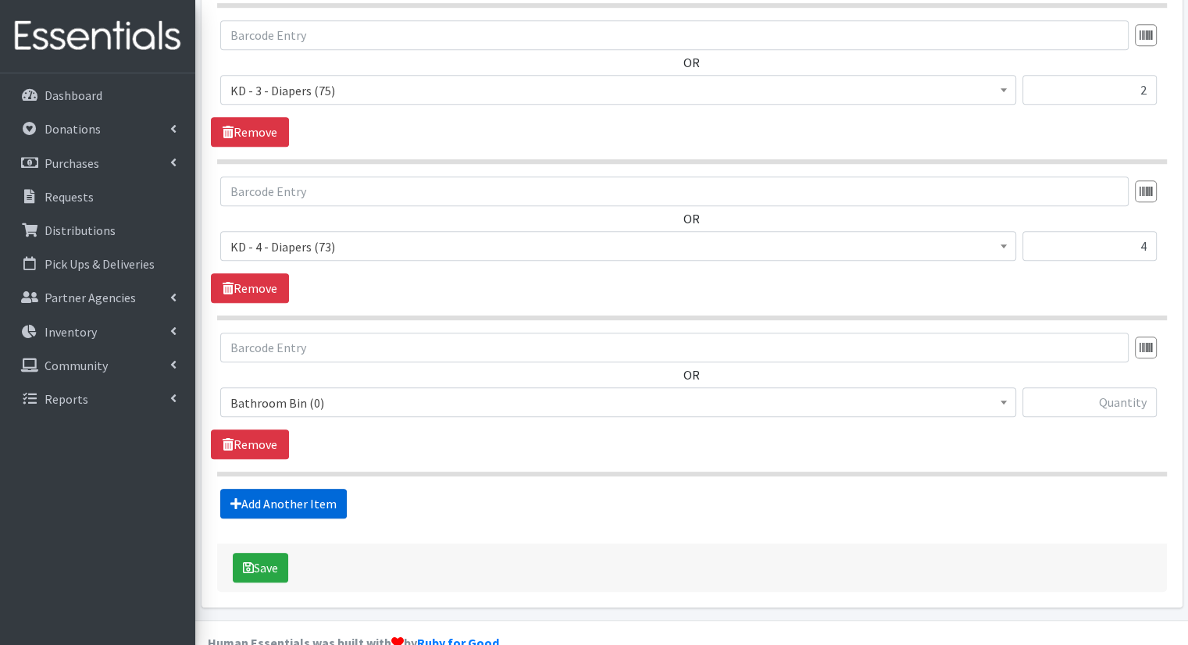
scroll to position [966, 0]
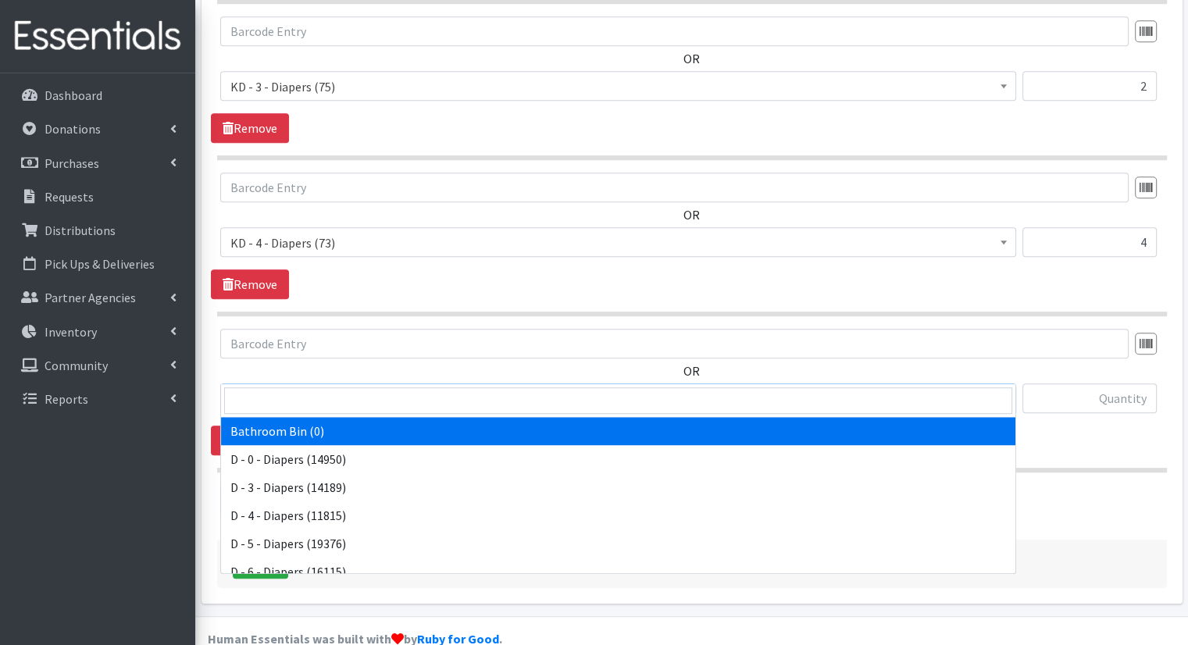
click at [328, 388] on span "Bathroom Bin (0)" at bounding box center [618, 399] width 776 height 22
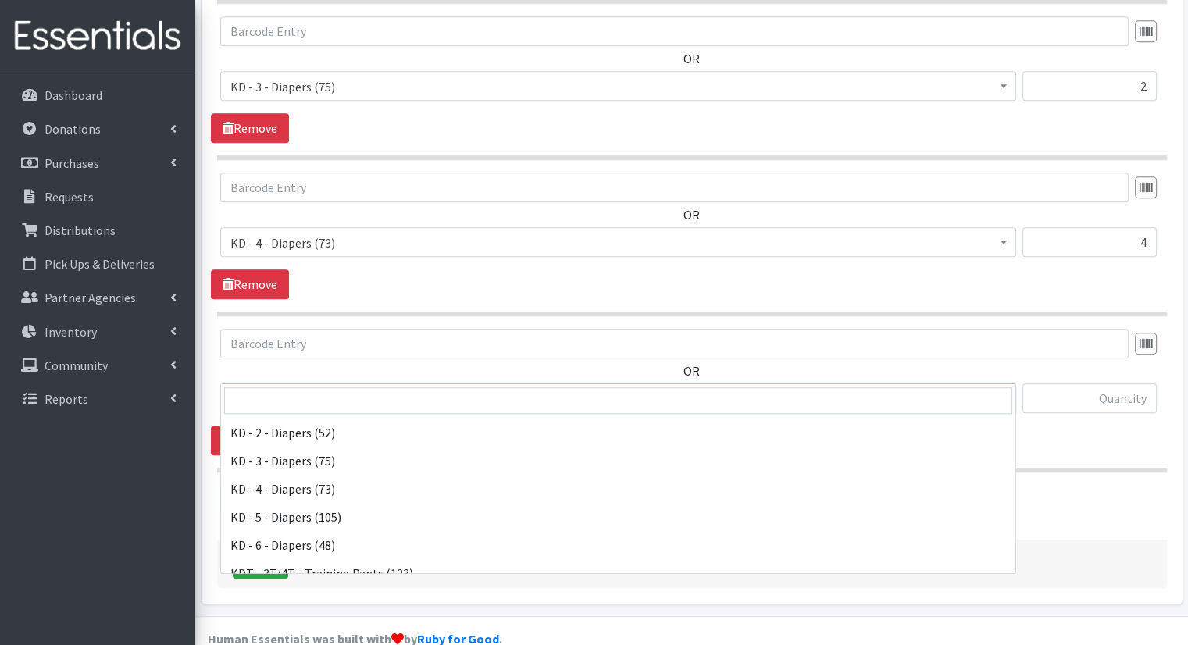
scroll to position [391, 0]
click at [705, 388] on span "KD - 5 - Diapers (105)" at bounding box center [618, 399] width 776 height 22
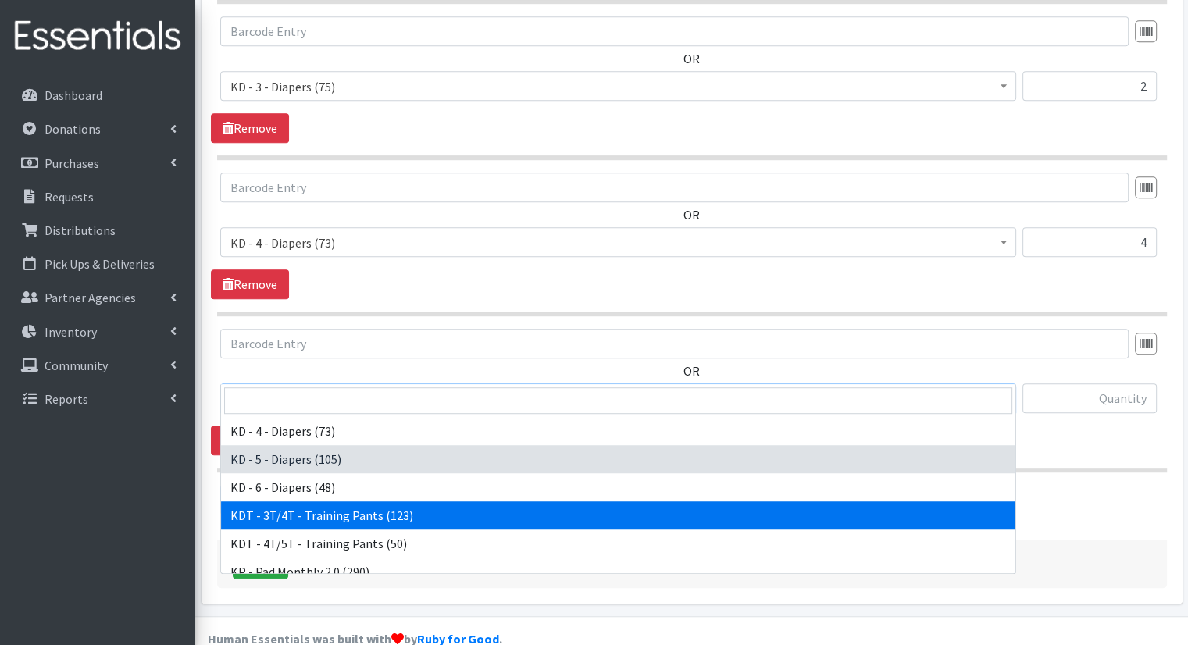
select select "15506"
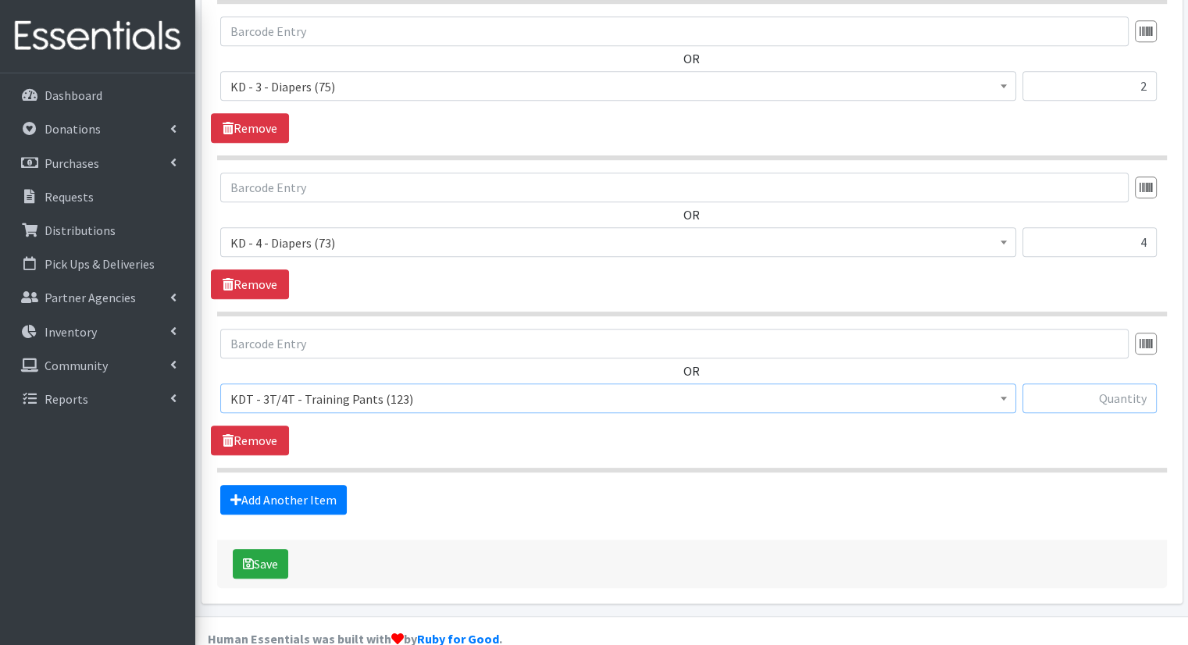
click at [1064, 384] on input "text" at bounding box center [1090, 399] width 134 height 30
type input "3"
click at [255, 485] on link "Add Another Item" at bounding box center [283, 500] width 127 height 30
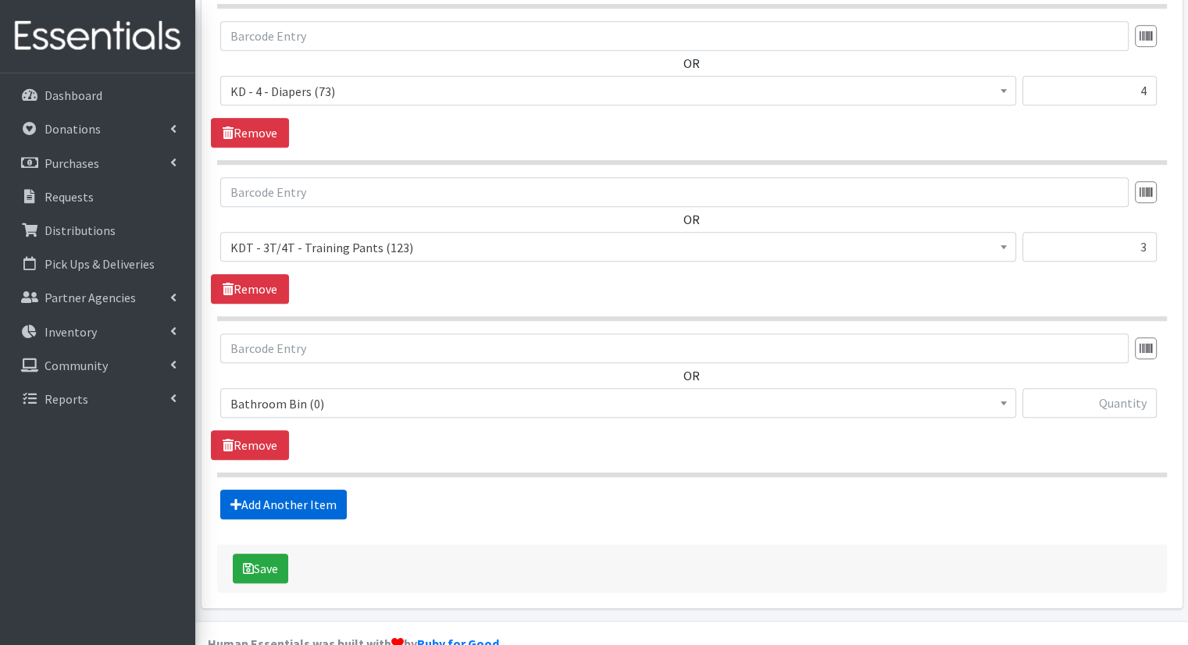
scroll to position [1121, 0]
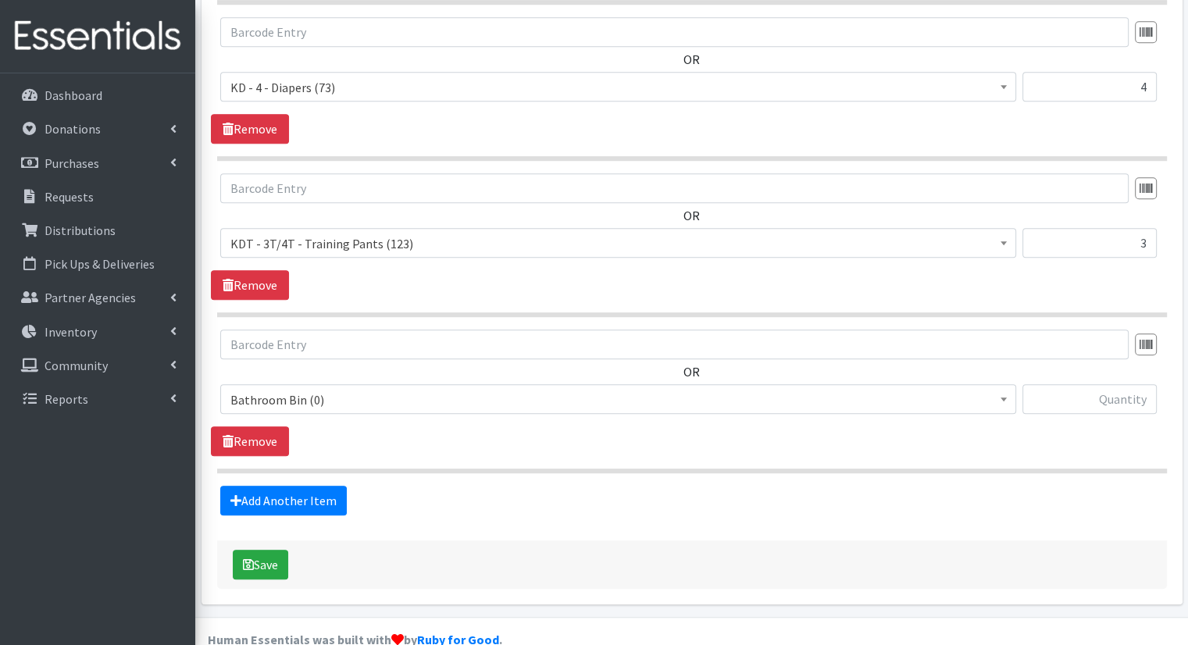
drag, startPoint x: 337, startPoint y: 346, endPoint x: 339, endPoint y: 360, distance: 14.1
click at [338, 358] on div "OR Bathroom Bin (0) D - 0 - Diapers (14950) D - 3 - Diapers (14189) D - 4 - Dia…" at bounding box center [692, 378] width 962 height 97
click at [339, 389] on span "Bathroom Bin (0)" at bounding box center [618, 400] width 776 height 22
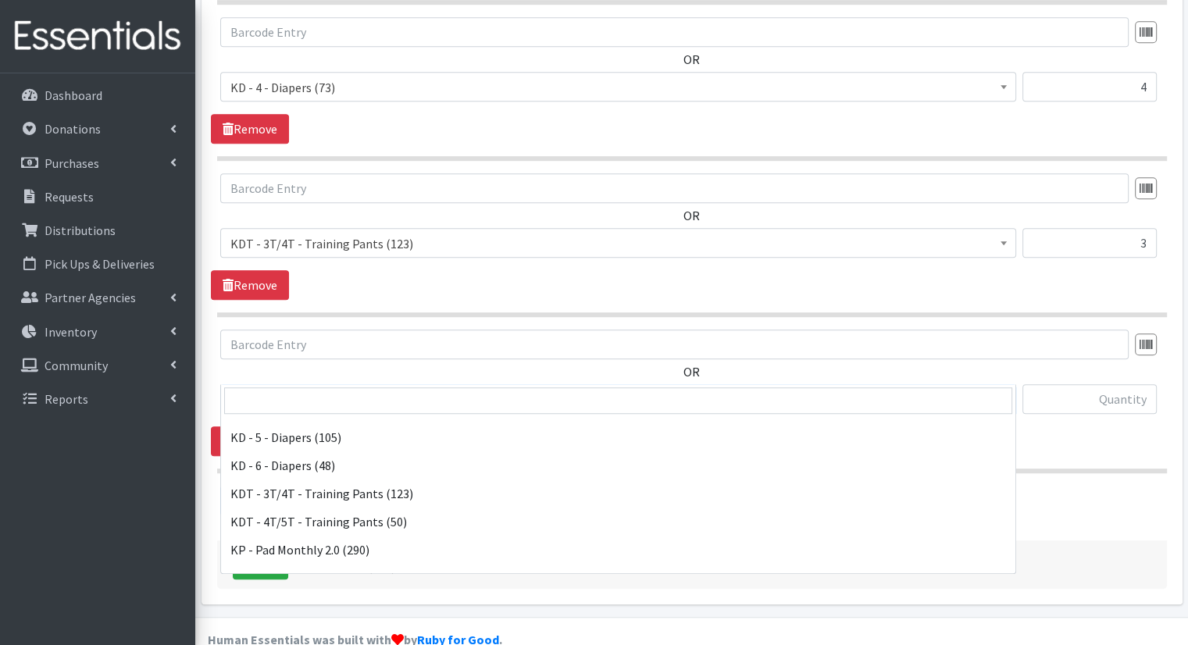
scroll to position [469, 0]
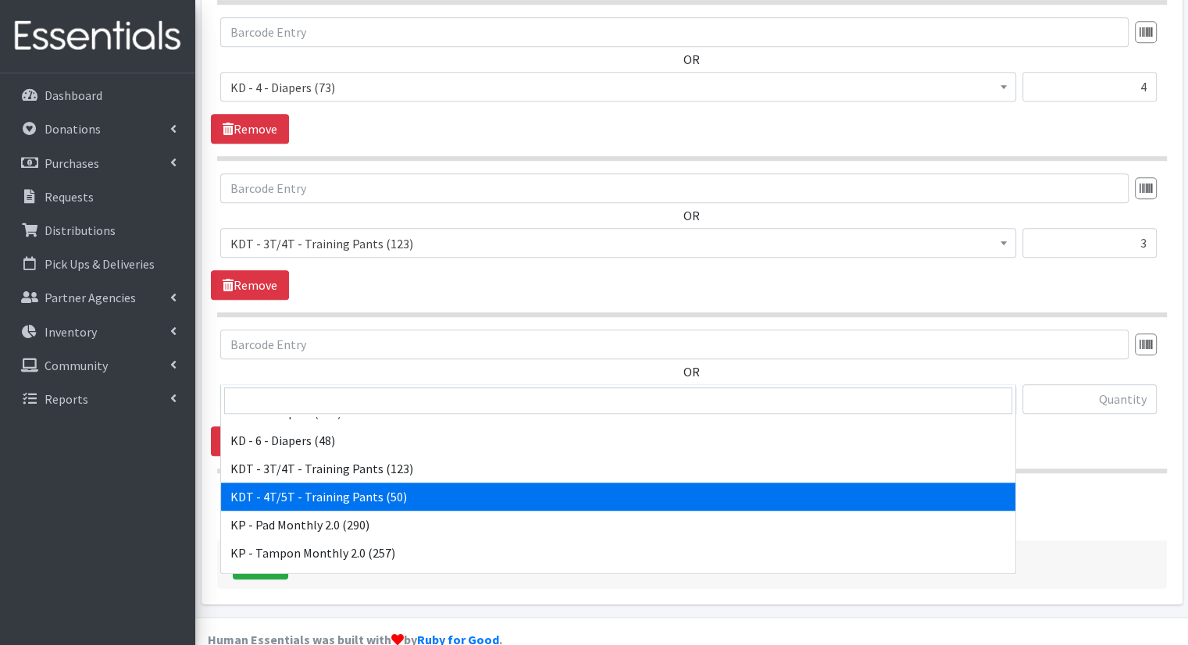
select select "15507"
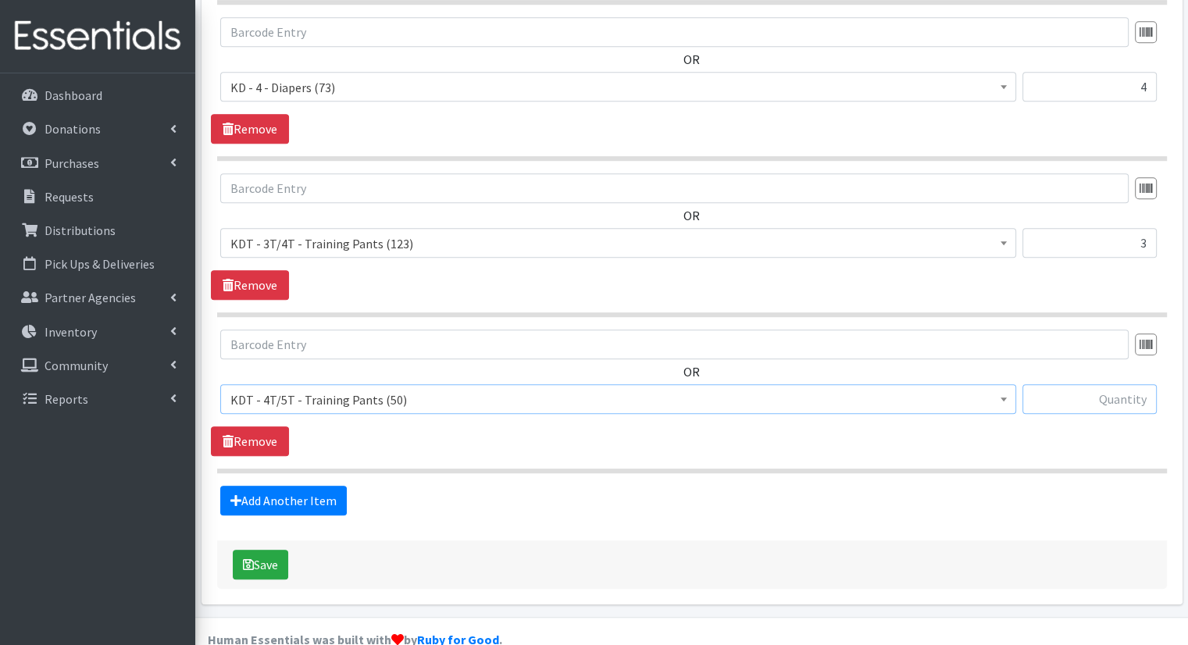
click at [1118, 384] on input "text" at bounding box center [1090, 399] width 134 height 30
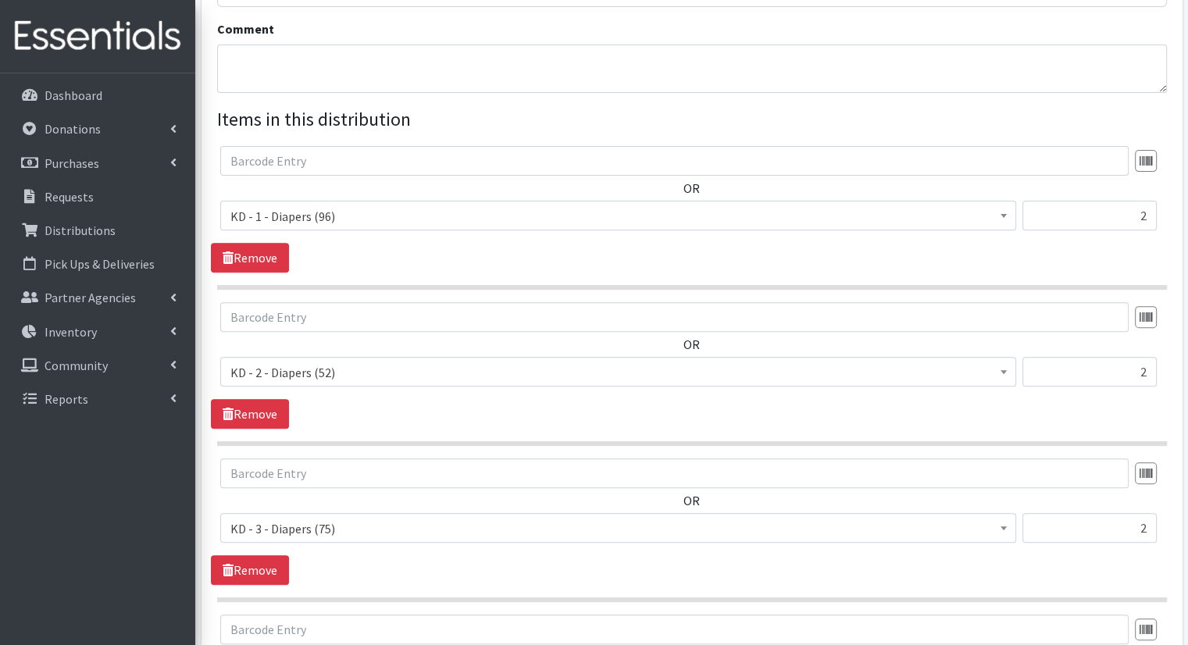
scroll to position [496, 0]
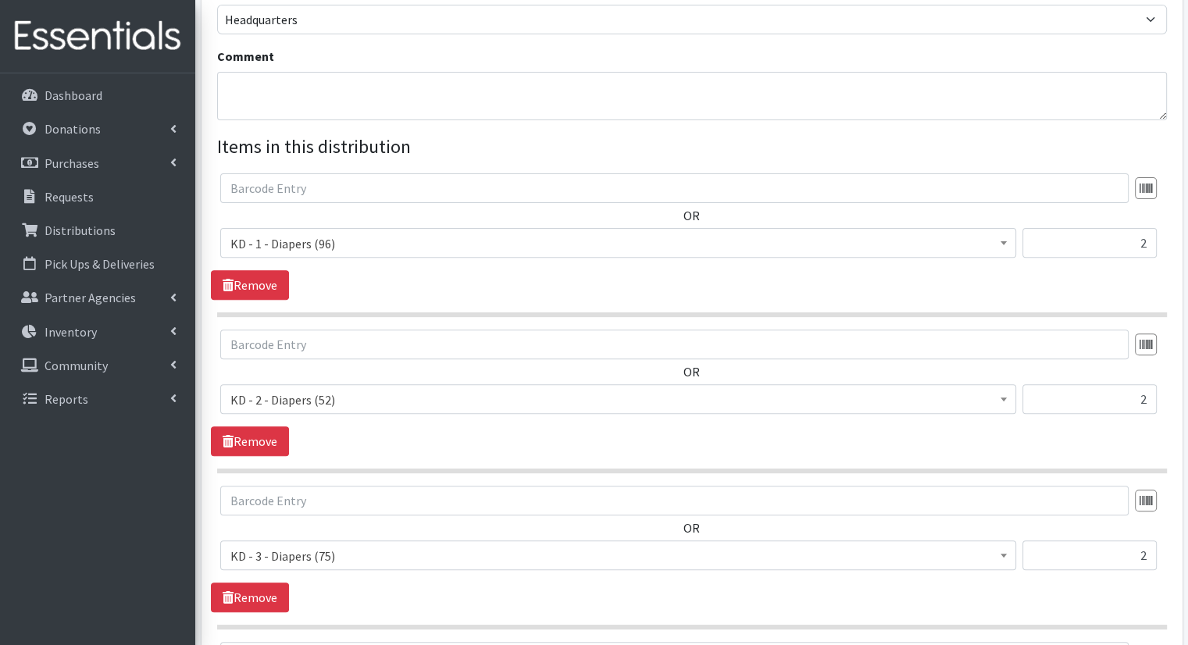
type input "3"
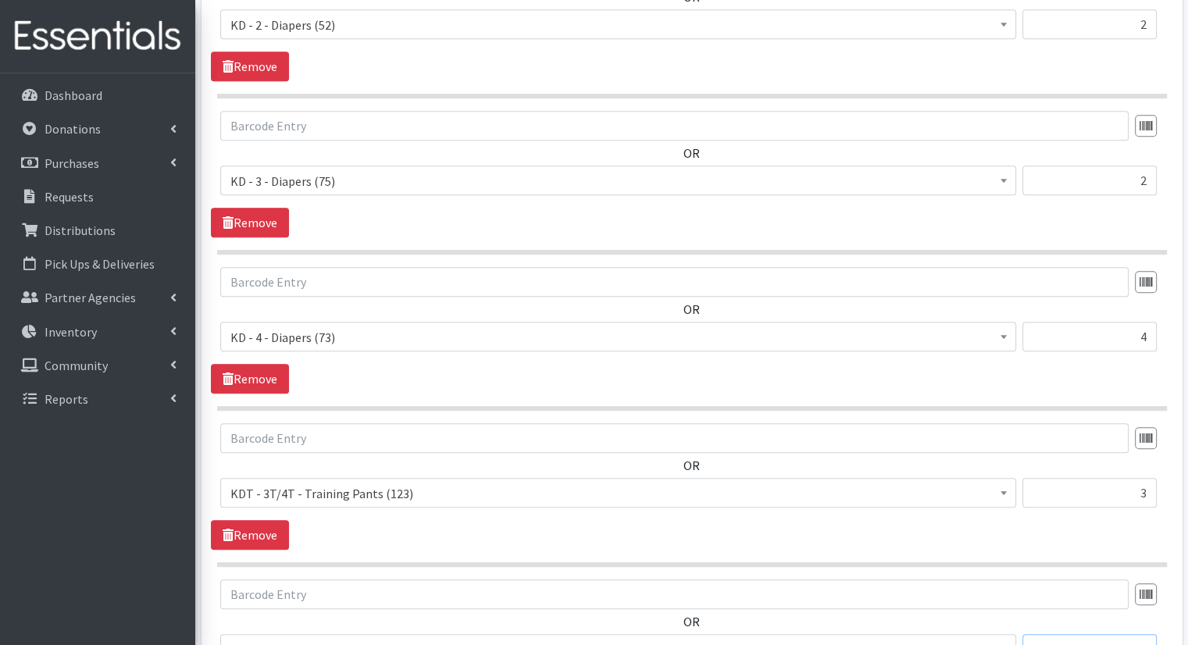
scroll to position [965, 0]
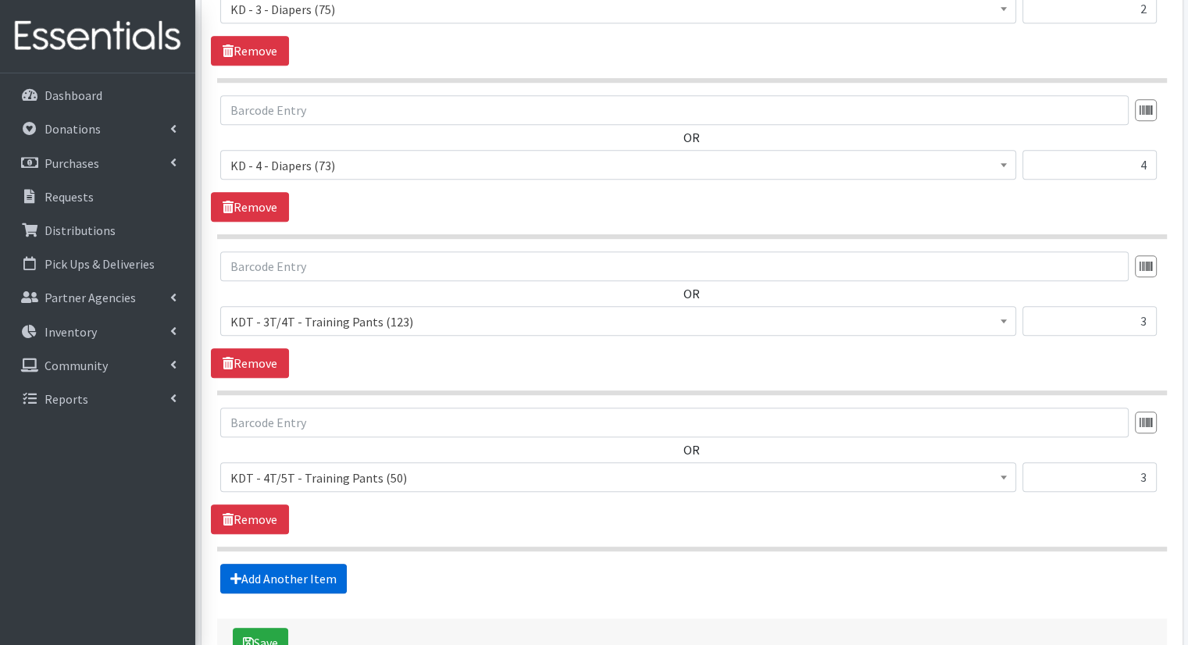
click at [314, 564] on link "Add Another Item" at bounding box center [283, 579] width 127 height 30
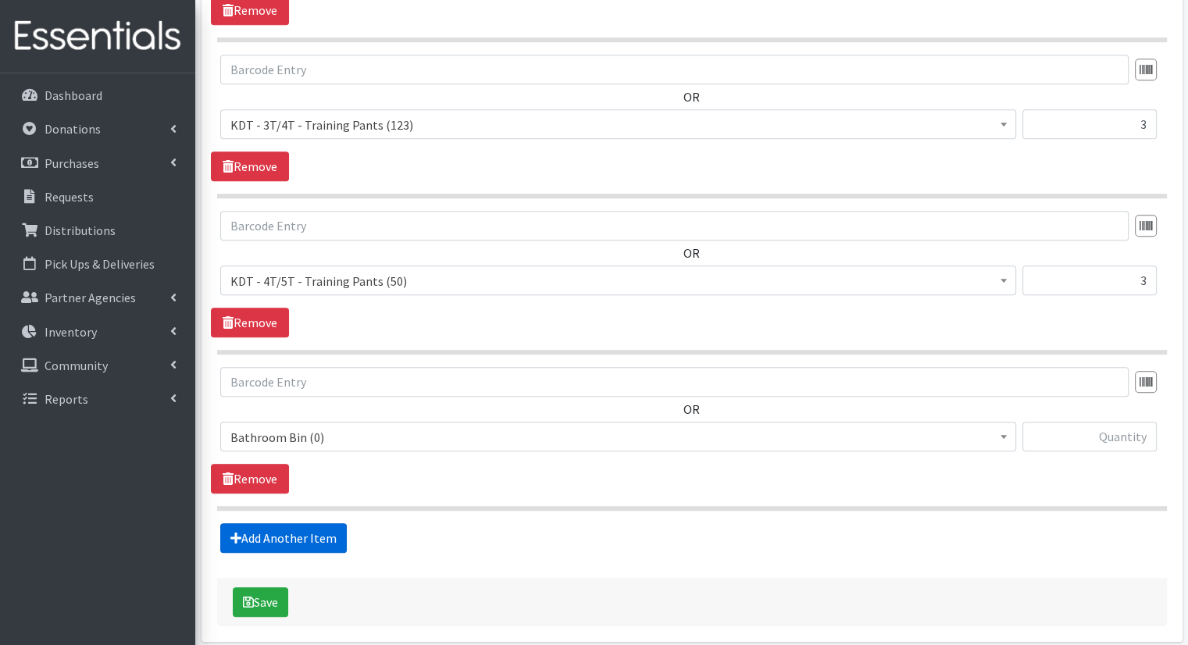
scroll to position [1276, 0]
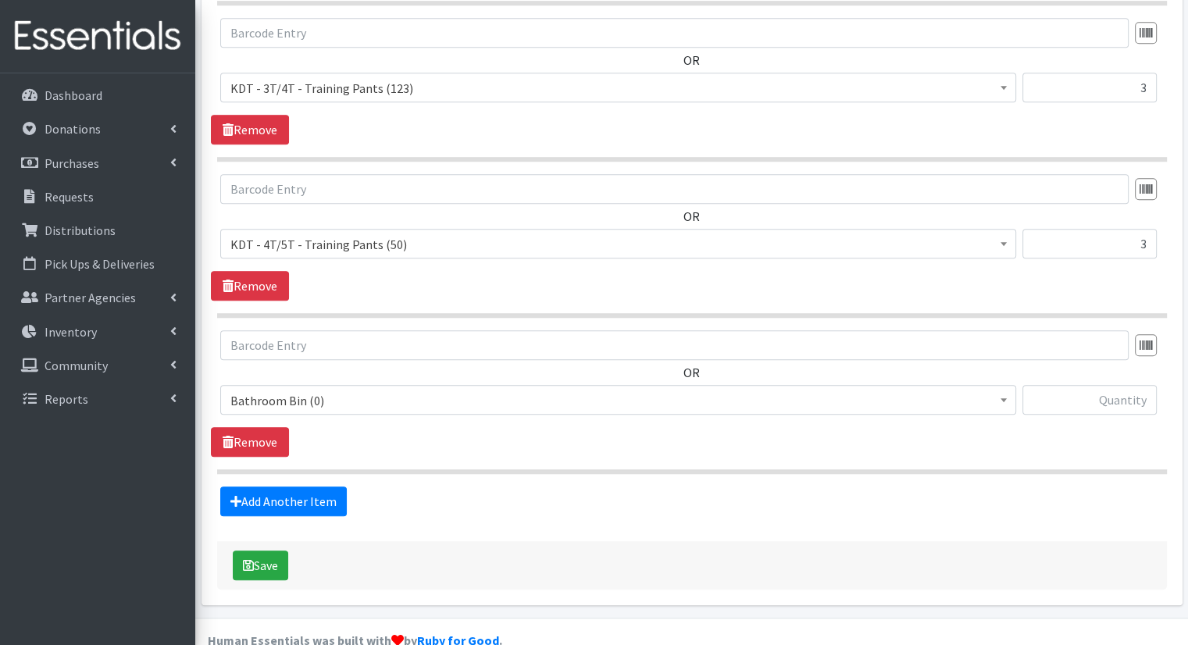
click at [362, 390] on span "Bathroom Bin (0)" at bounding box center [618, 401] width 776 height 22
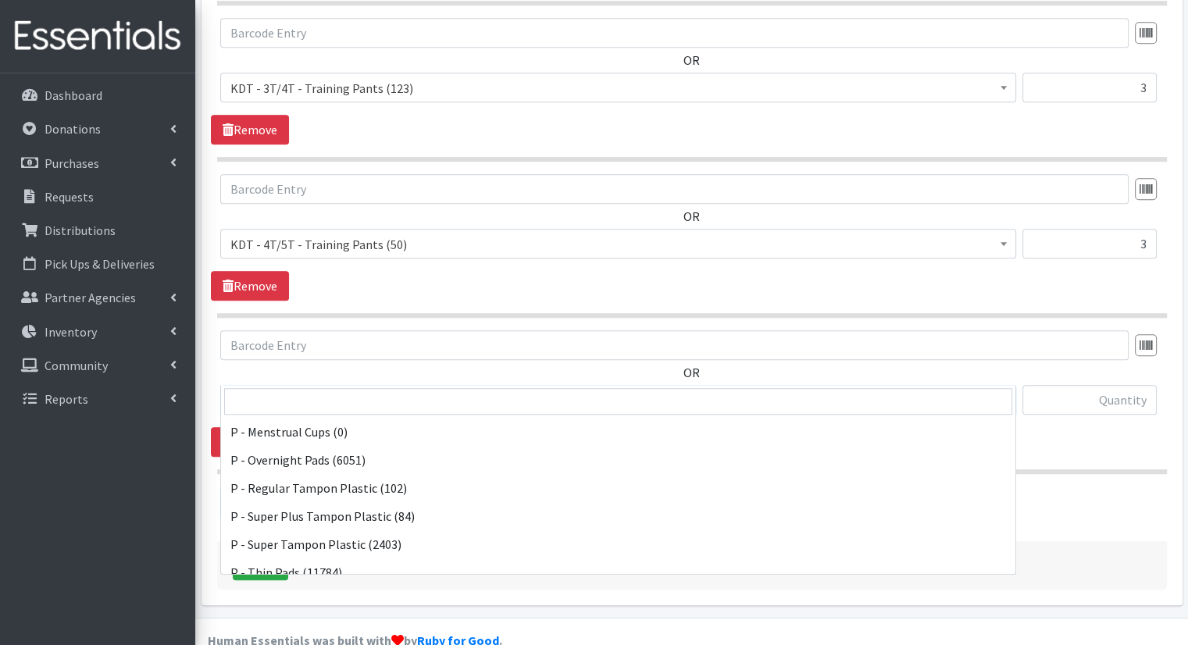
scroll to position [772, 0]
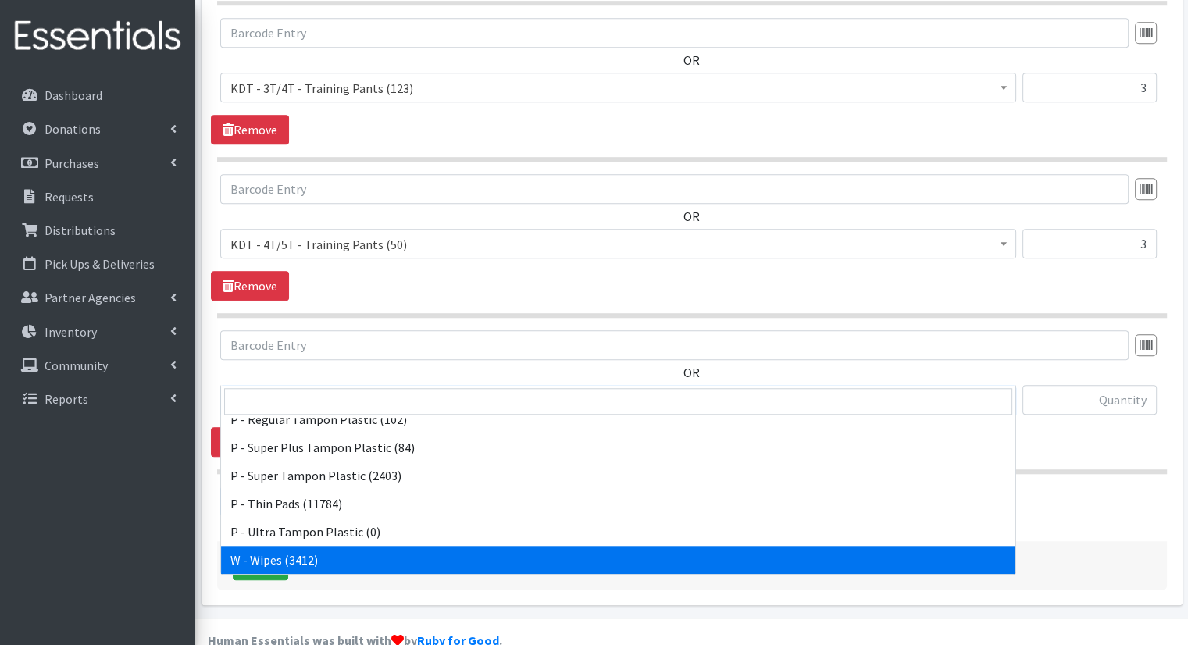
select select "15495"
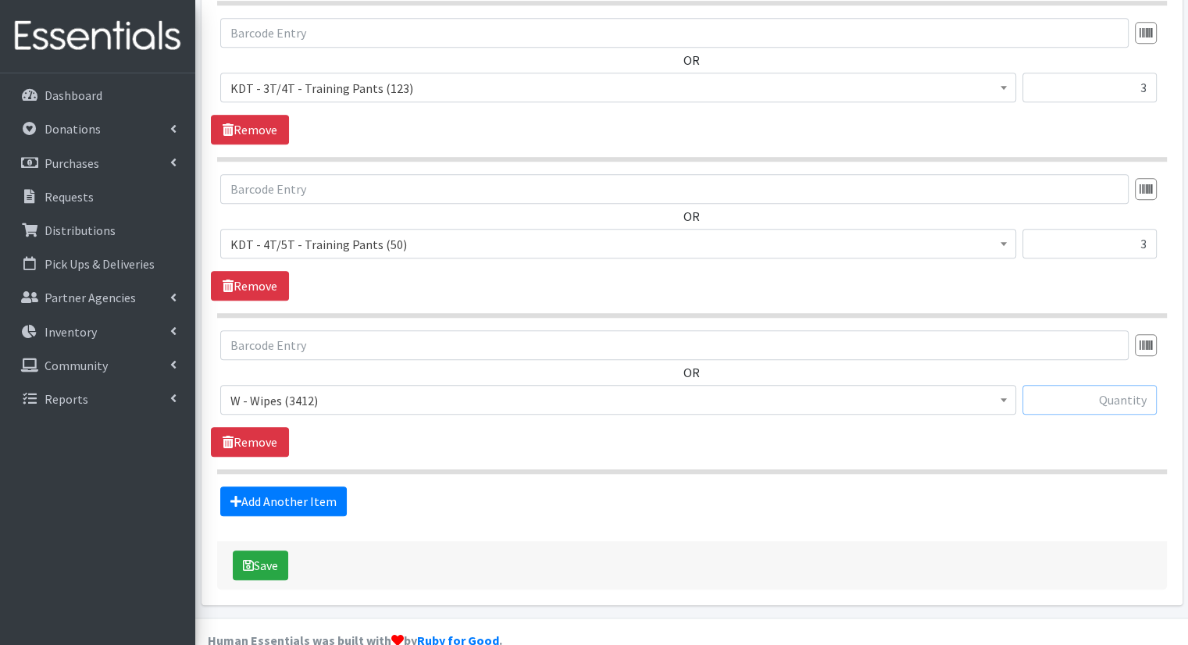
click at [1080, 385] on input "text" at bounding box center [1090, 400] width 134 height 30
type input "18"
drag, startPoint x: 287, startPoint y: 527, endPoint x: 275, endPoint y: 544, distance: 21.9
click at [278, 551] on button "Save" at bounding box center [260, 566] width 55 height 30
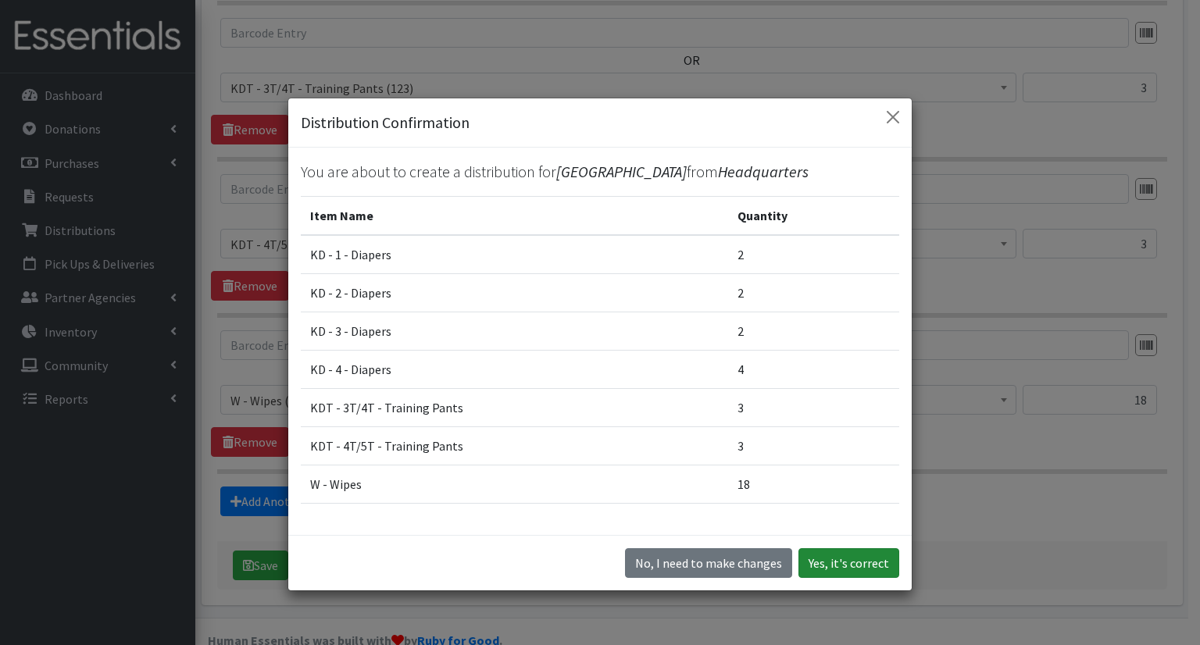
click at [878, 572] on button "Yes, it's correct" at bounding box center [848, 563] width 101 height 30
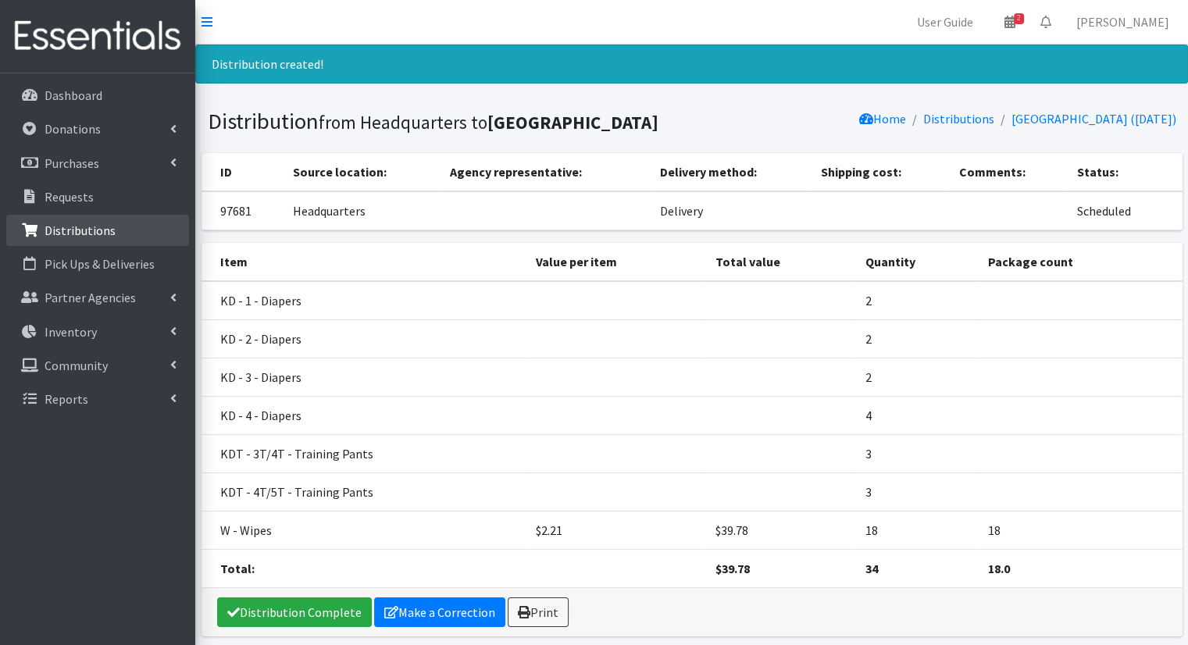
click at [92, 223] on p "Distributions" at bounding box center [80, 231] width 71 height 16
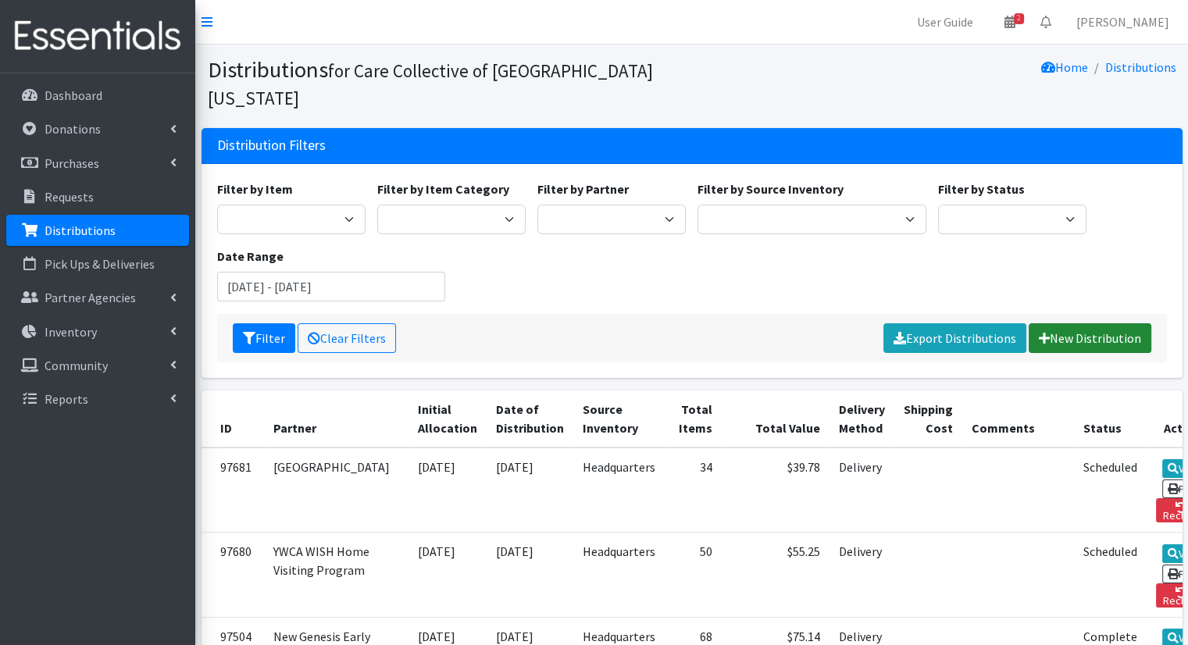
click at [1084, 323] on link "New Distribution" at bounding box center [1090, 338] width 123 height 30
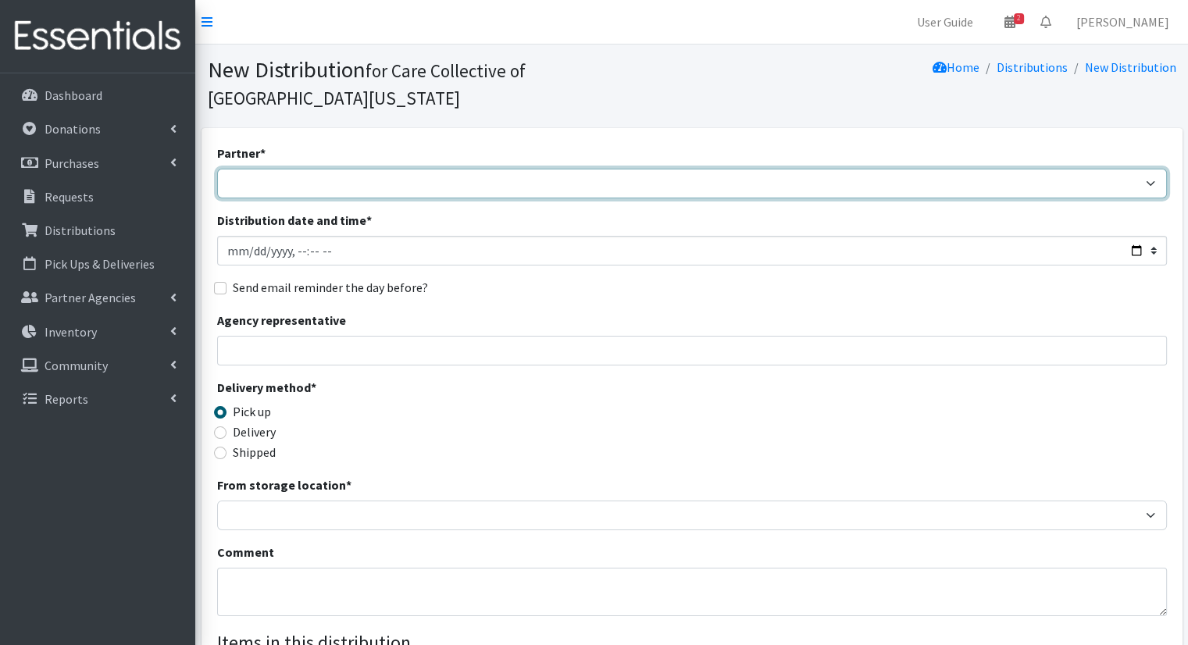
click at [437, 169] on select "African Community Kalamazoo Black Lives Matter Kzoo/[GEOGRAPHIC_DATA] Diaper Tr…" at bounding box center [692, 184] width 950 height 30
select select "7965"
click at [217, 169] on select "African Community Kalamazoo Black Lives Matter Kzoo/[GEOGRAPHIC_DATA] Diaper Tr…" at bounding box center [692, 184] width 950 height 30
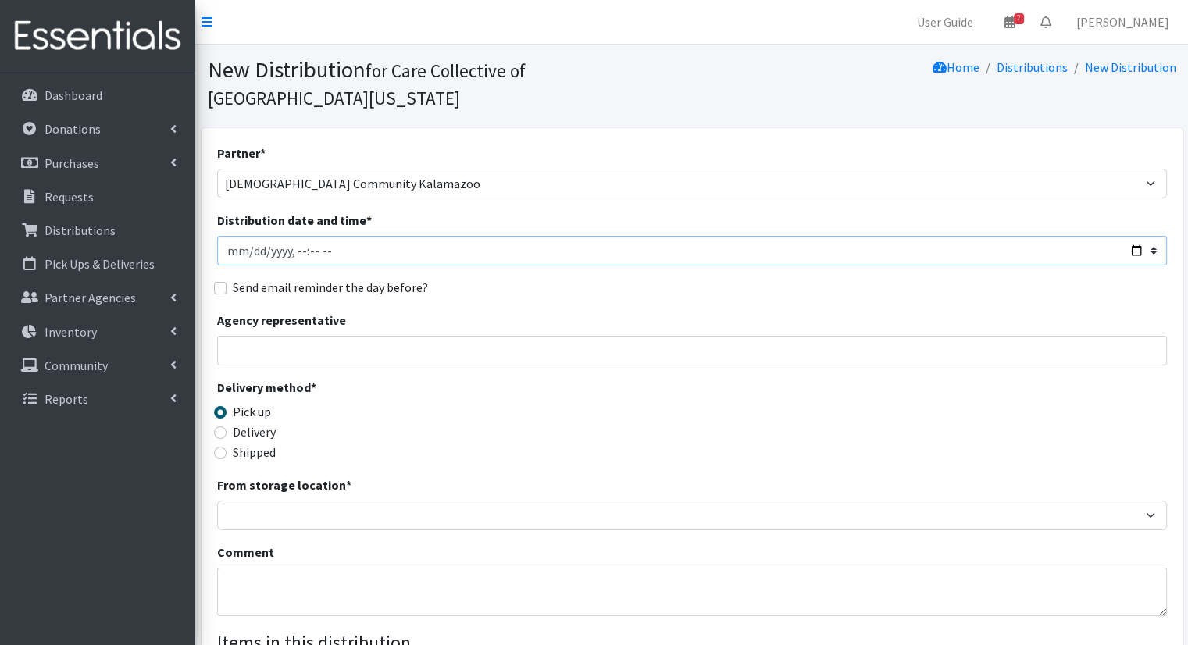
click at [319, 236] on input "Distribution date and time *" at bounding box center [692, 251] width 950 height 30
click at [1131, 236] on input "Distribution date and time *" at bounding box center [692, 251] width 950 height 30
type input "[DATE]T10:00"
click at [544, 278] on fieldset "Send email reminder the day before?" at bounding box center [692, 288] width 950 height 20
click at [238, 423] on label "Delivery" at bounding box center [254, 432] width 43 height 19
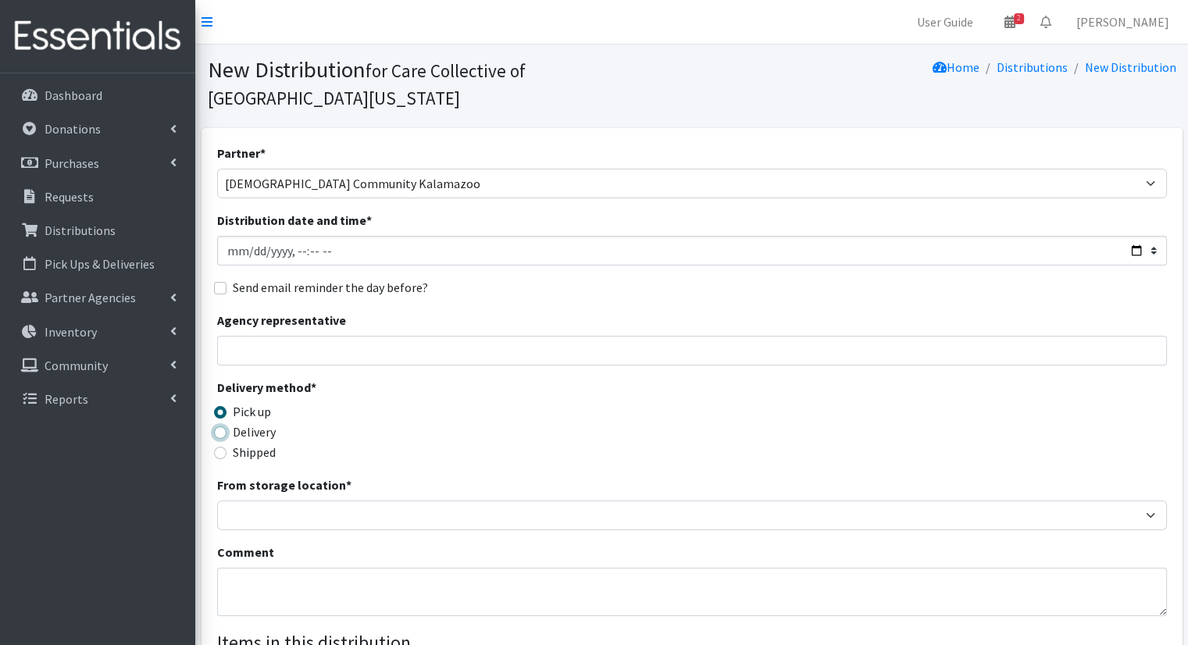
click at [227, 427] on input "Delivery" at bounding box center [220, 433] width 12 height 12
radio input "true"
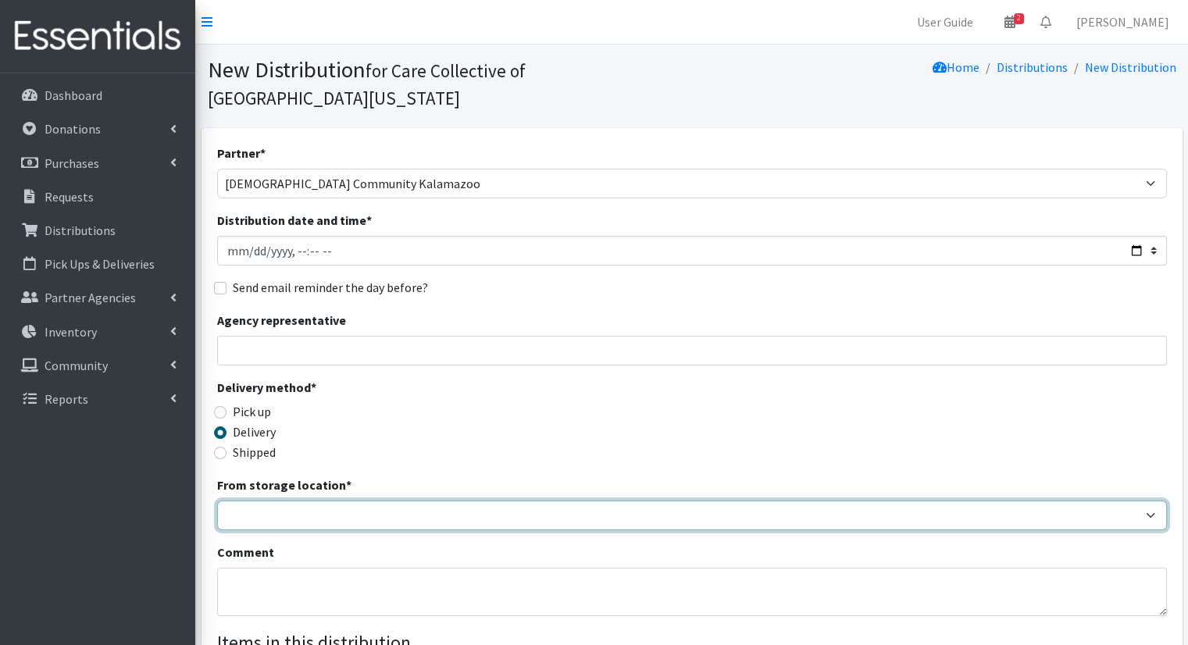
click at [262, 501] on select "Headquarters" at bounding box center [692, 516] width 950 height 30
select select "491"
click at [217, 501] on select "Headquarters" at bounding box center [692, 516] width 950 height 30
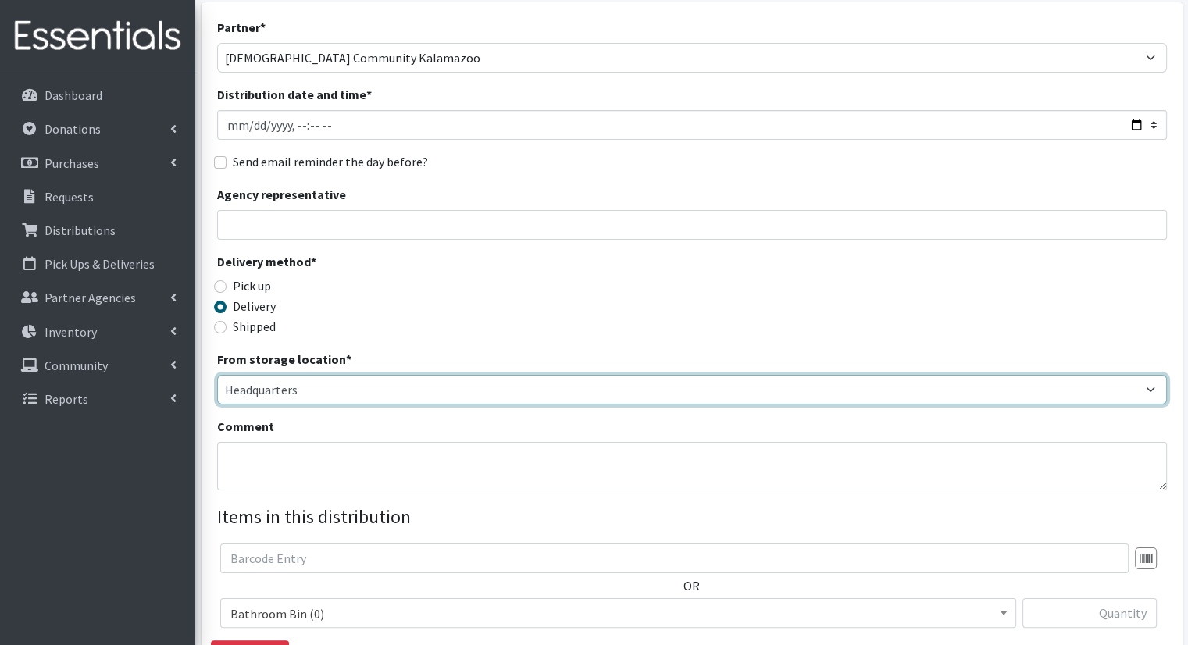
scroll to position [234, 0]
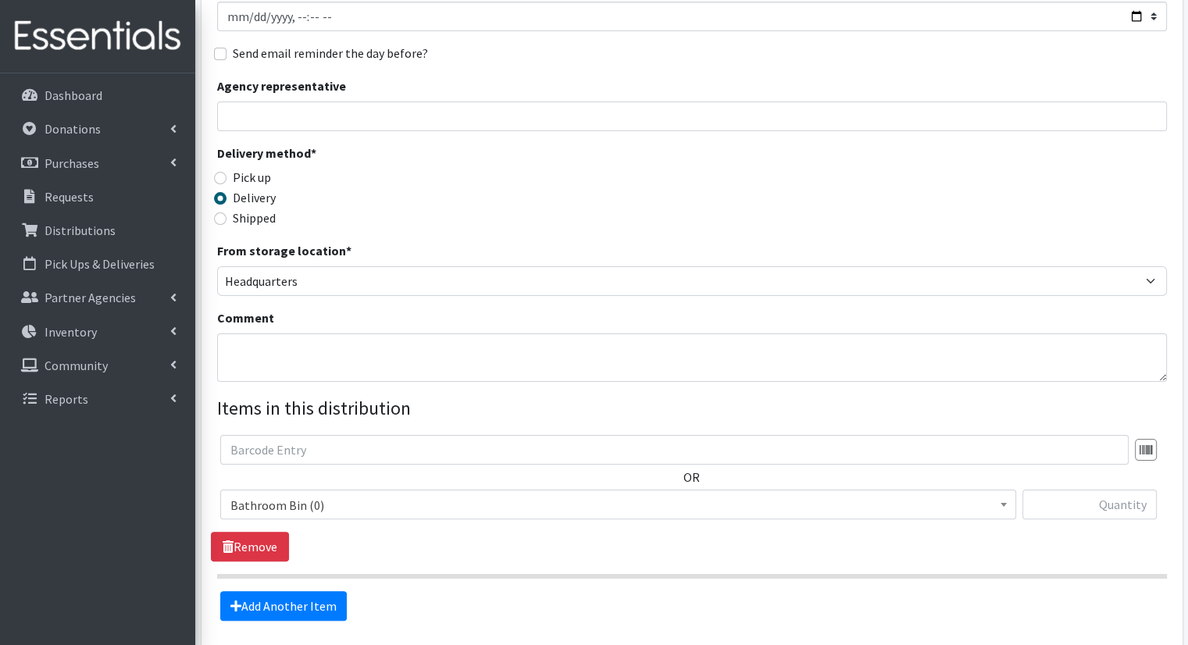
click at [494, 494] on span "Bathroom Bin (0)" at bounding box center [618, 505] width 776 height 22
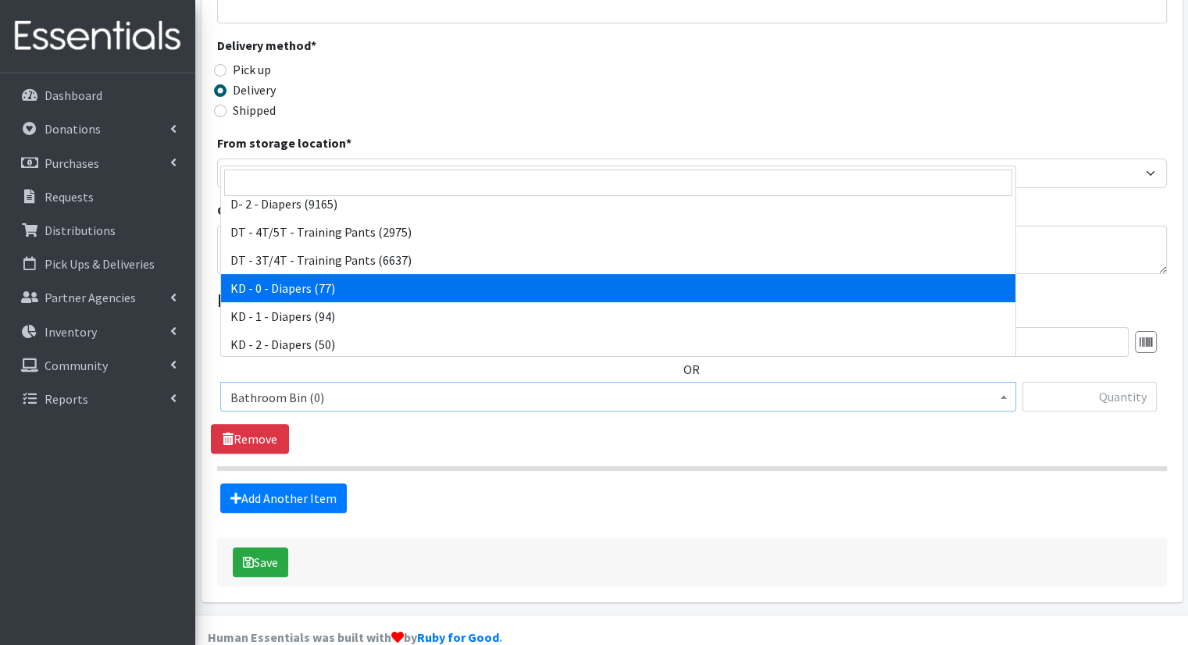
select select "15496"
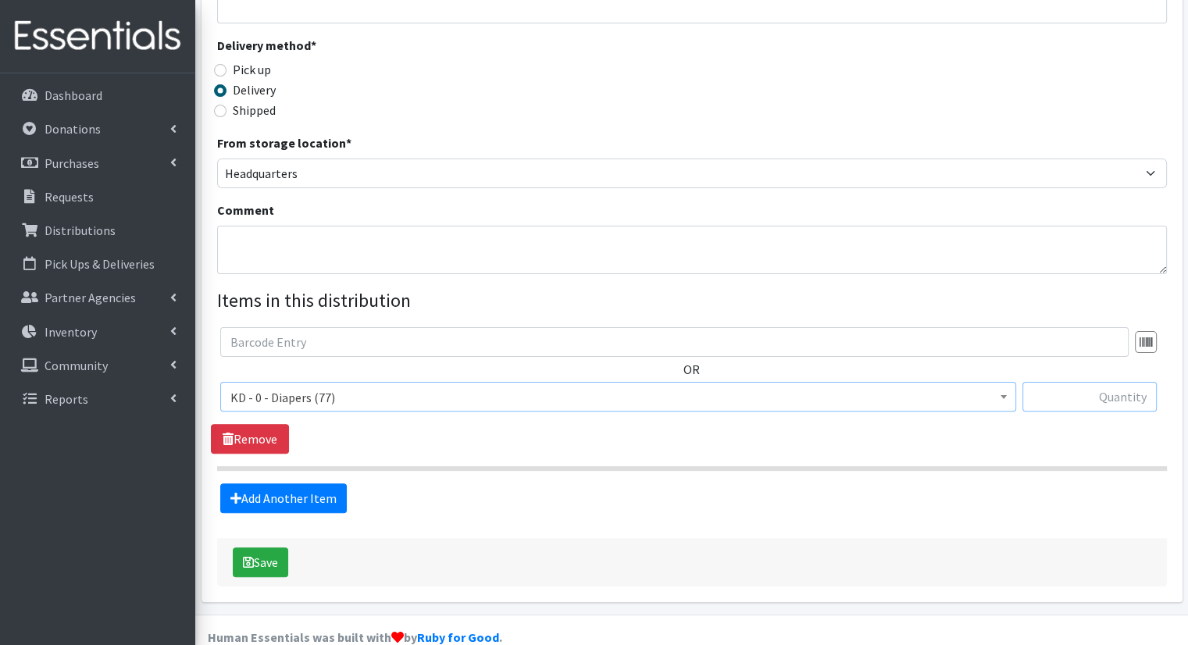
click at [1106, 382] on input "text" at bounding box center [1090, 397] width 134 height 30
type input "2"
click at [238, 492] on icon at bounding box center [235, 498] width 11 height 12
click at [284, 484] on link "Add Another Item" at bounding box center [283, 499] width 127 height 30
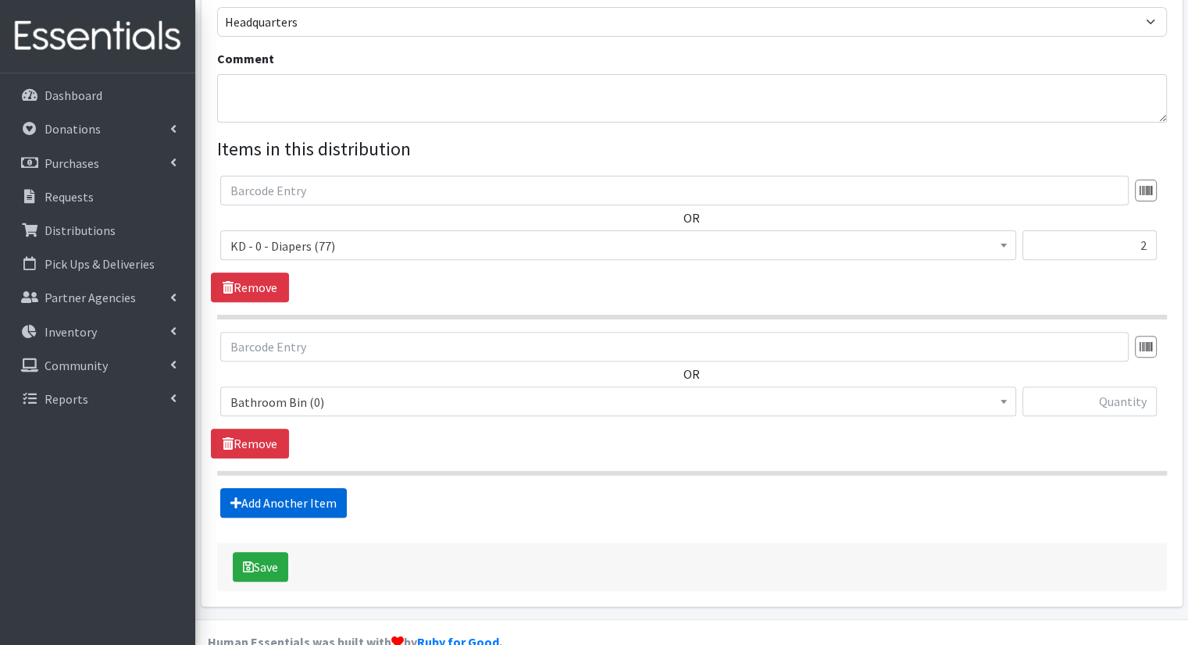
scroll to position [498, 0]
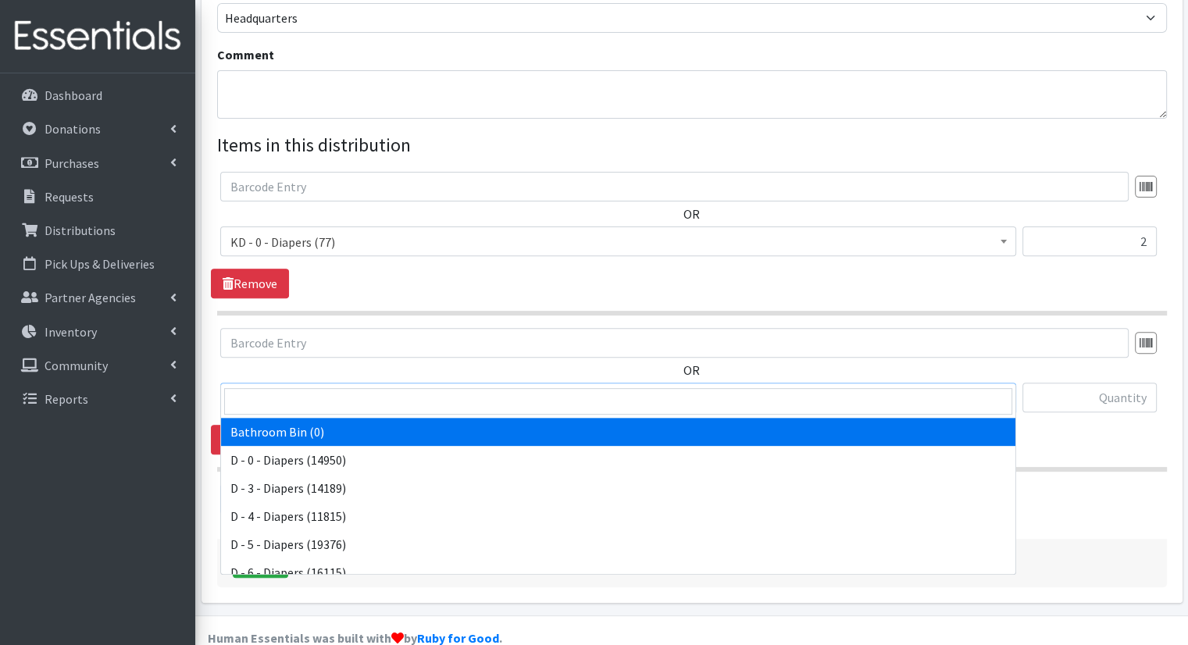
click at [316, 387] on span "Bathroom Bin (0)" at bounding box center [618, 398] width 776 height 22
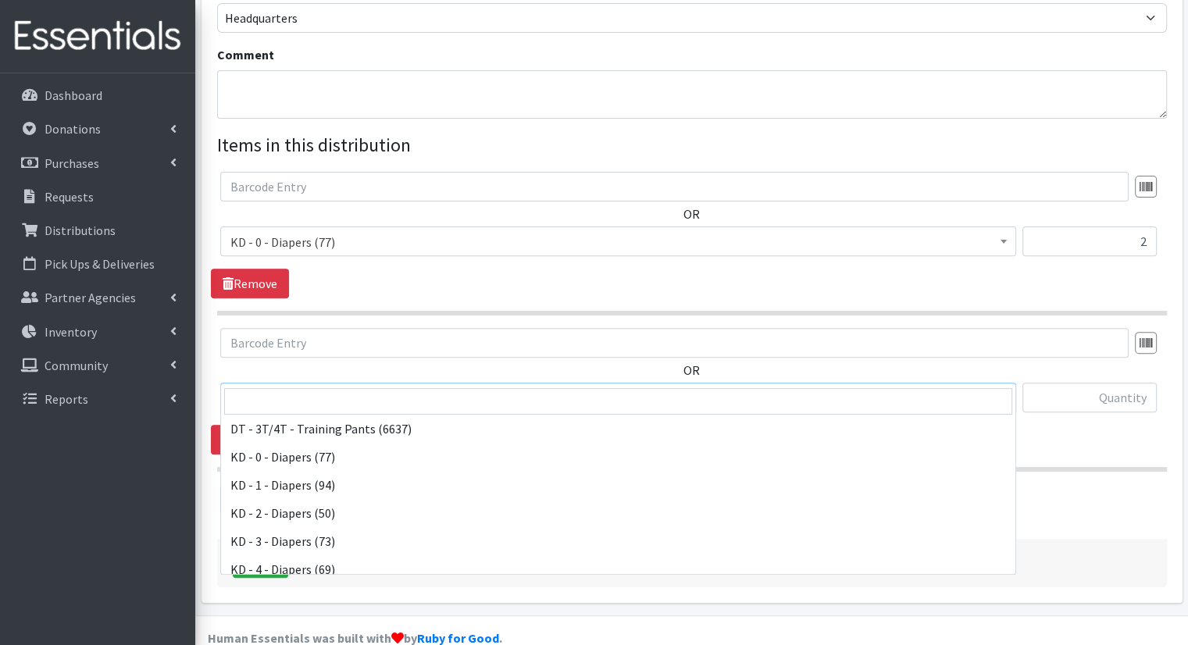
scroll to position [312, 0]
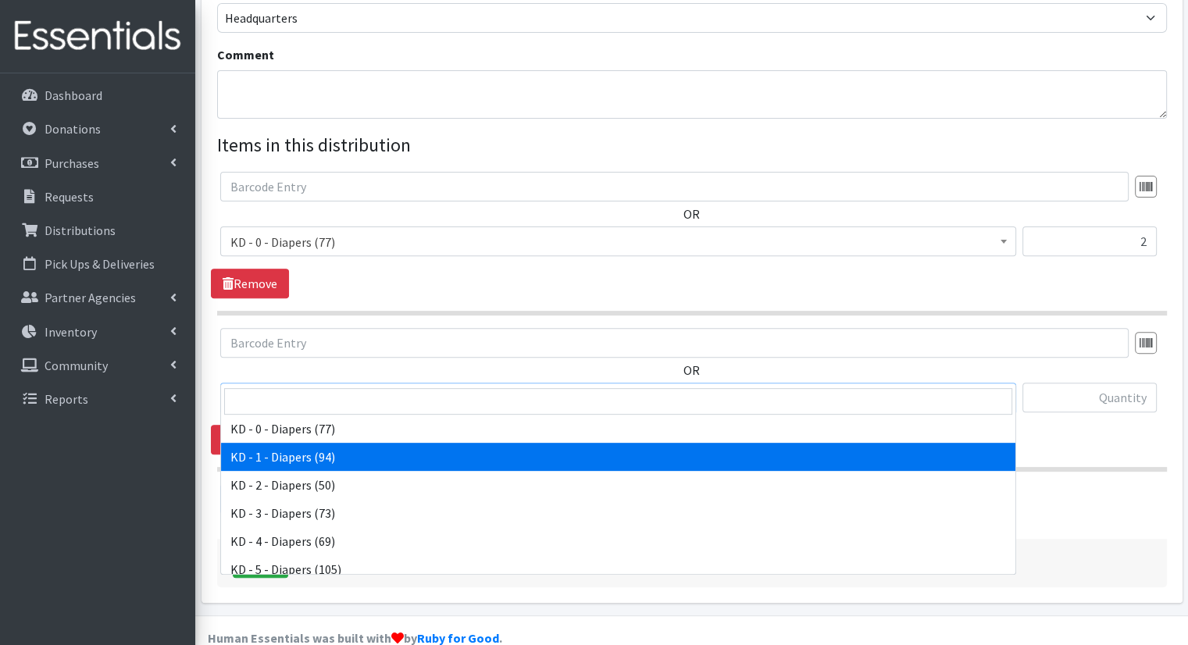
select select "15497"
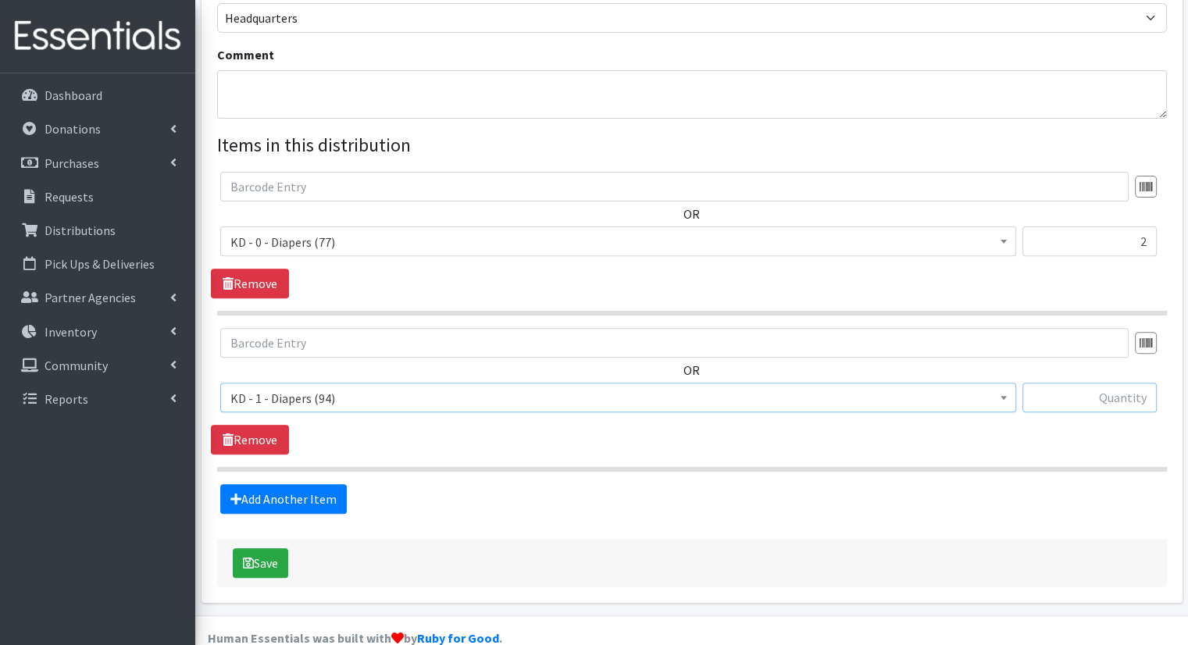
click at [1140, 383] on input "text" at bounding box center [1090, 398] width 134 height 30
type input "2"
click at [284, 484] on link "Add Another Item" at bounding box center [283, 499] width 127 height 30
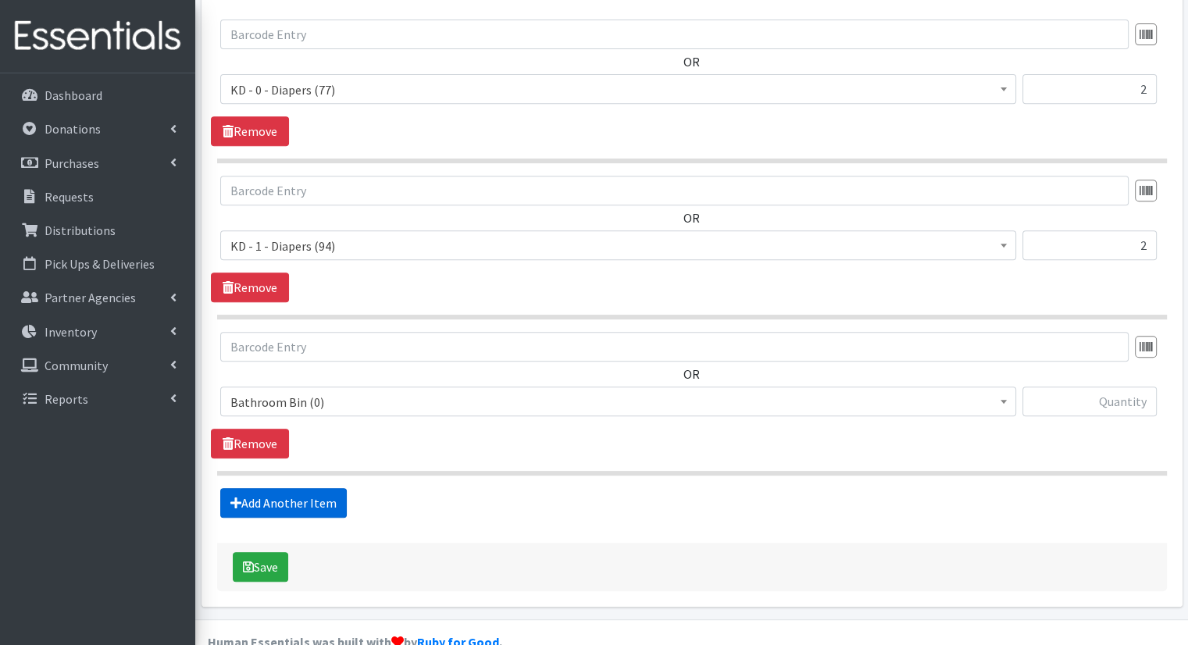
scroll to position [653, 0]
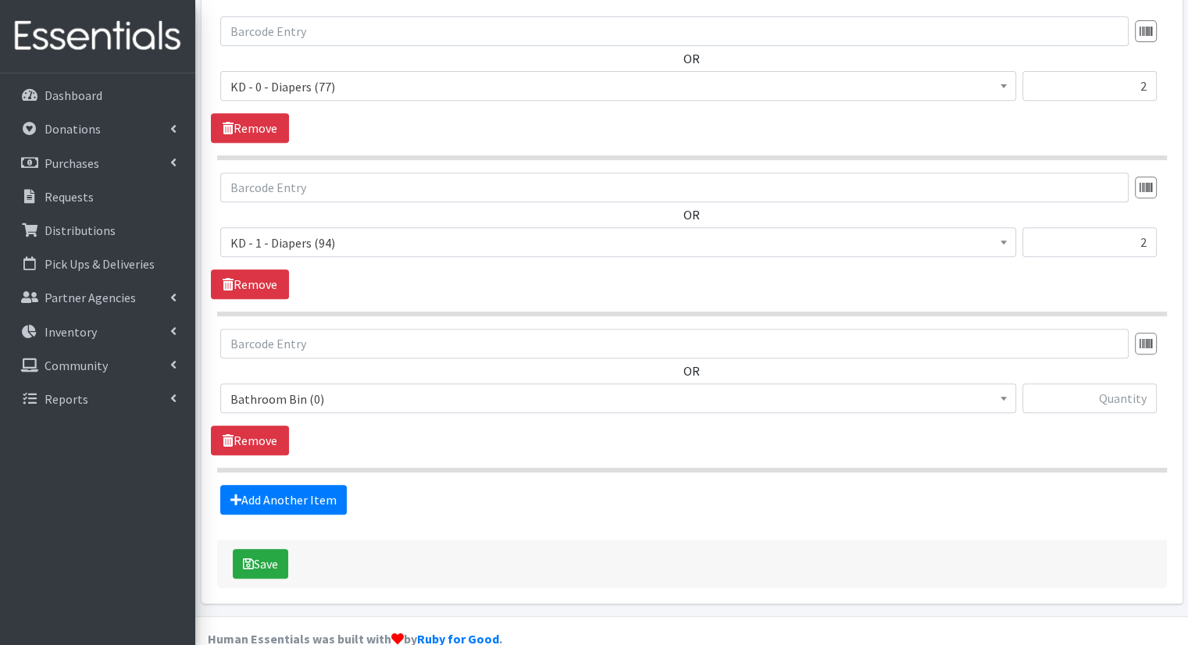
click at [329, 388] on span "Bathroom Bin (0)" at bounding box center [618, 399] width 776 height 22
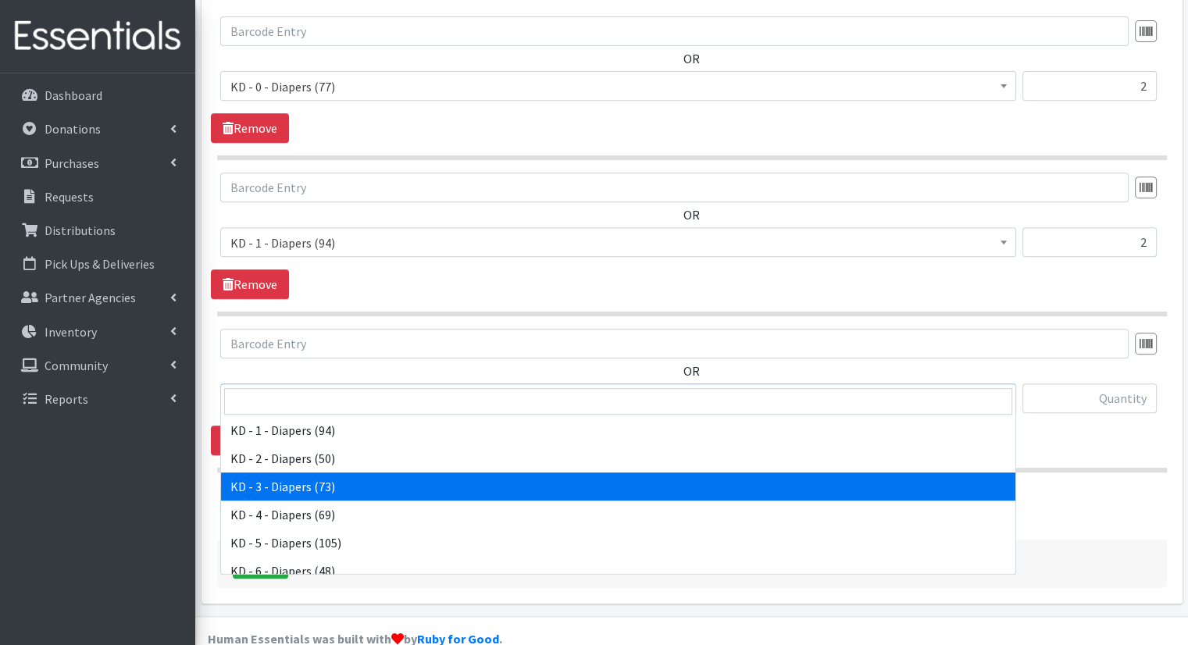
scroll to position [312, 0]
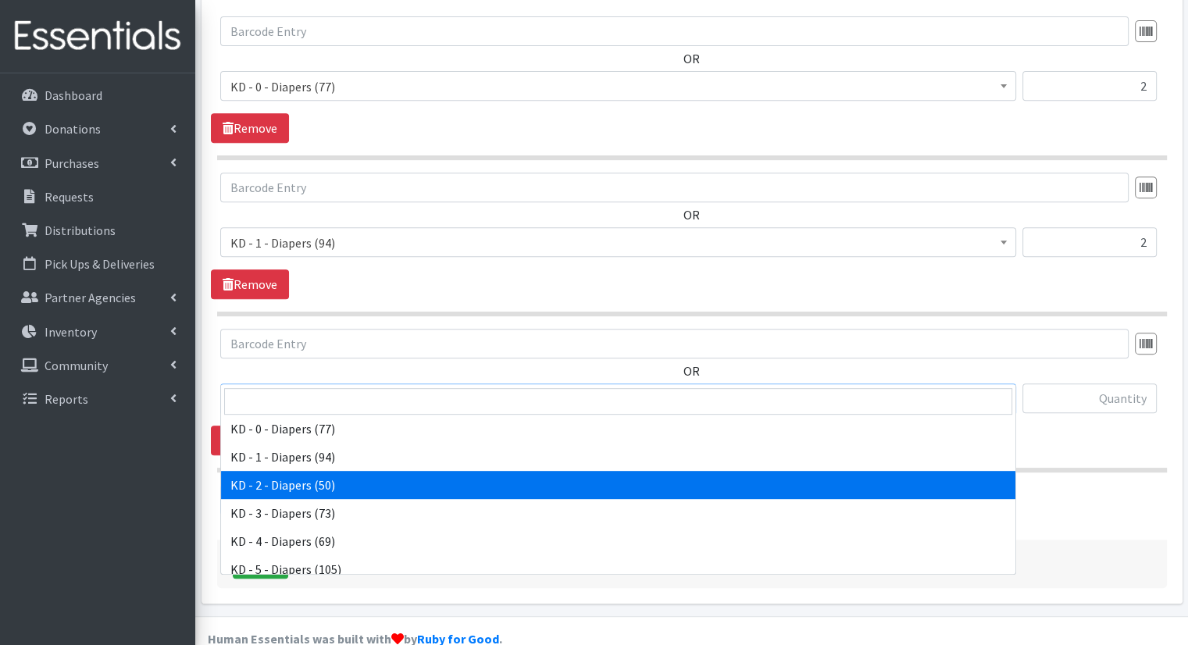
select select "15498"
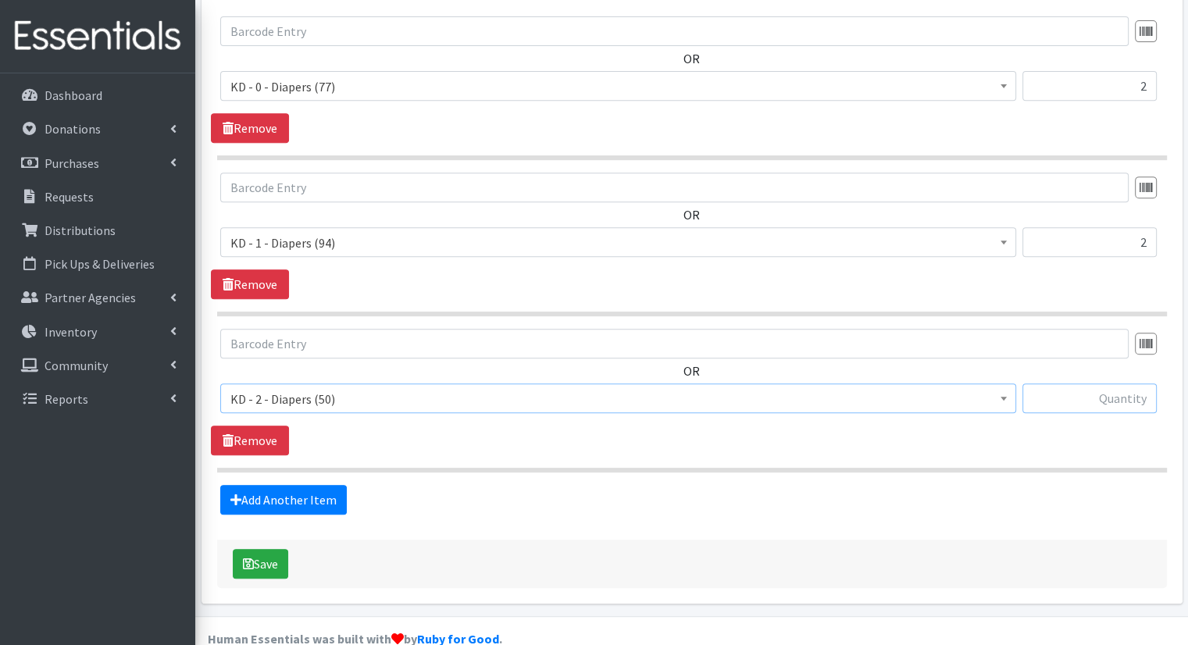
click at [1039, 384] on input "text" at bounding box center [1090, 399] width 134 height 30
type input "2"
click at [309, 485] on link "Add Another Item" at bounding box center [283, 500] width 127 height 30
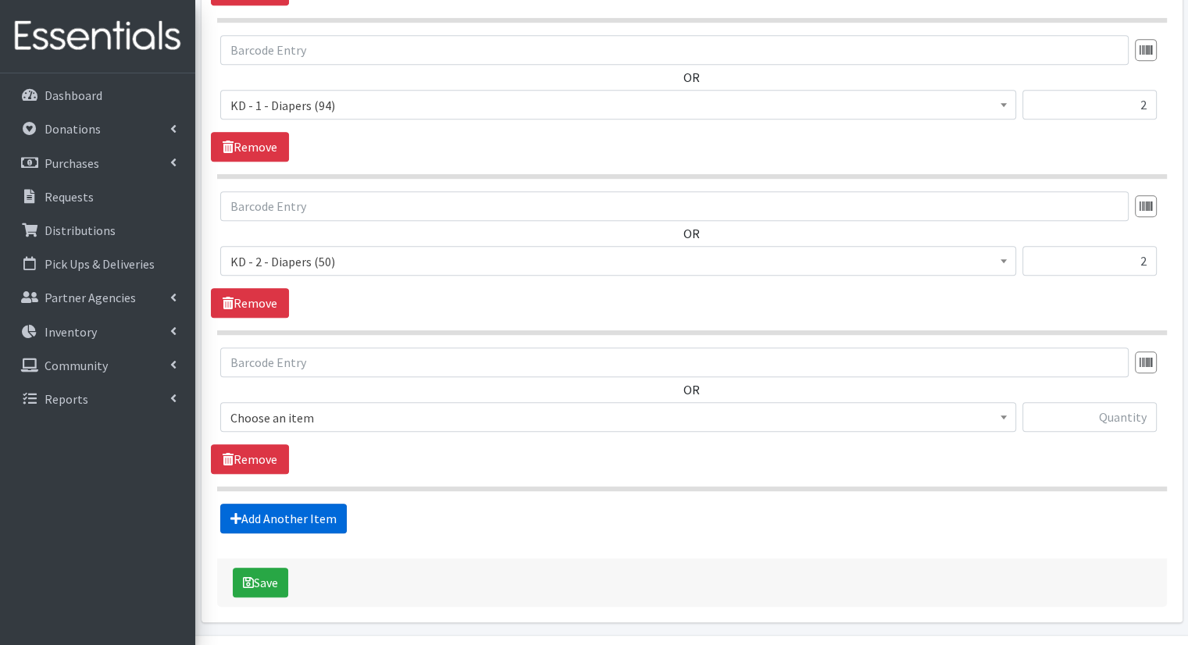
scroll to position [809, 0]
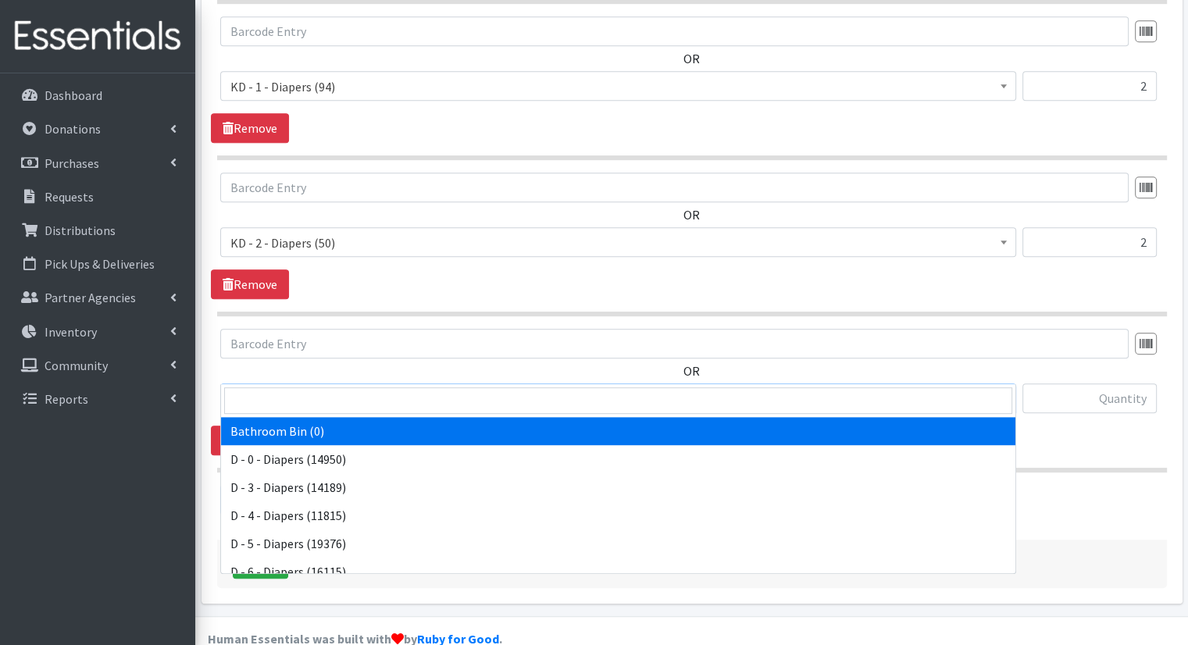
click at [351, 388] on span "Bathroom Bin (0)" at bounding box center [618, 399] width 776 height 22
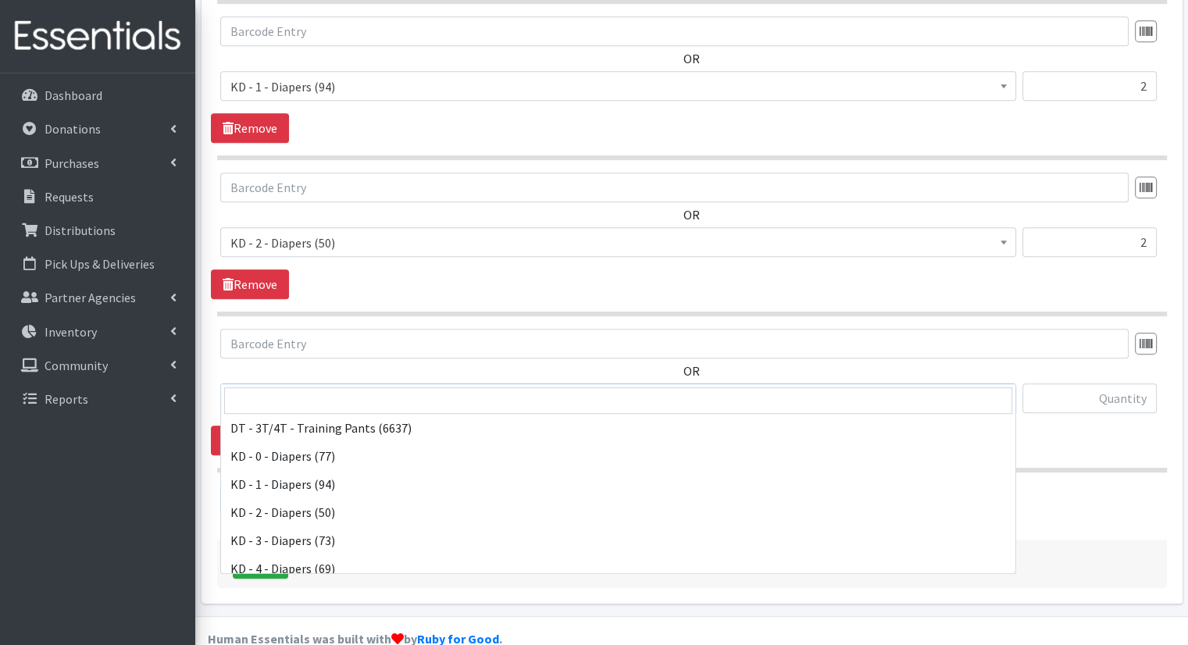
scroll to position [312, 0]
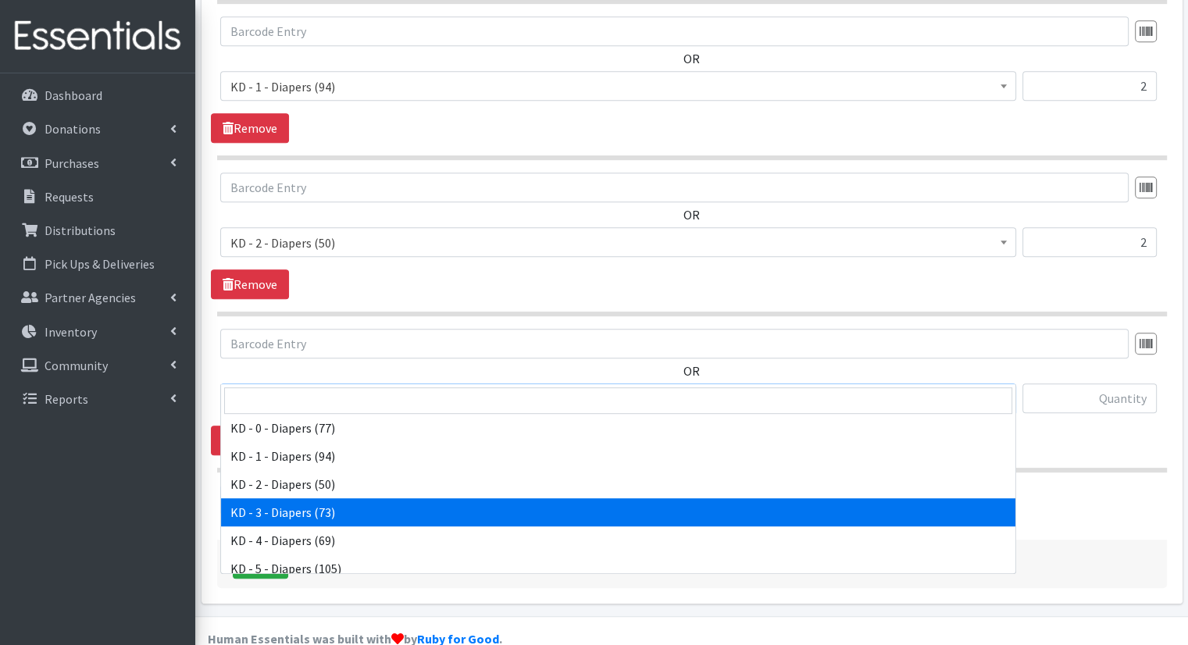
select select "15499"
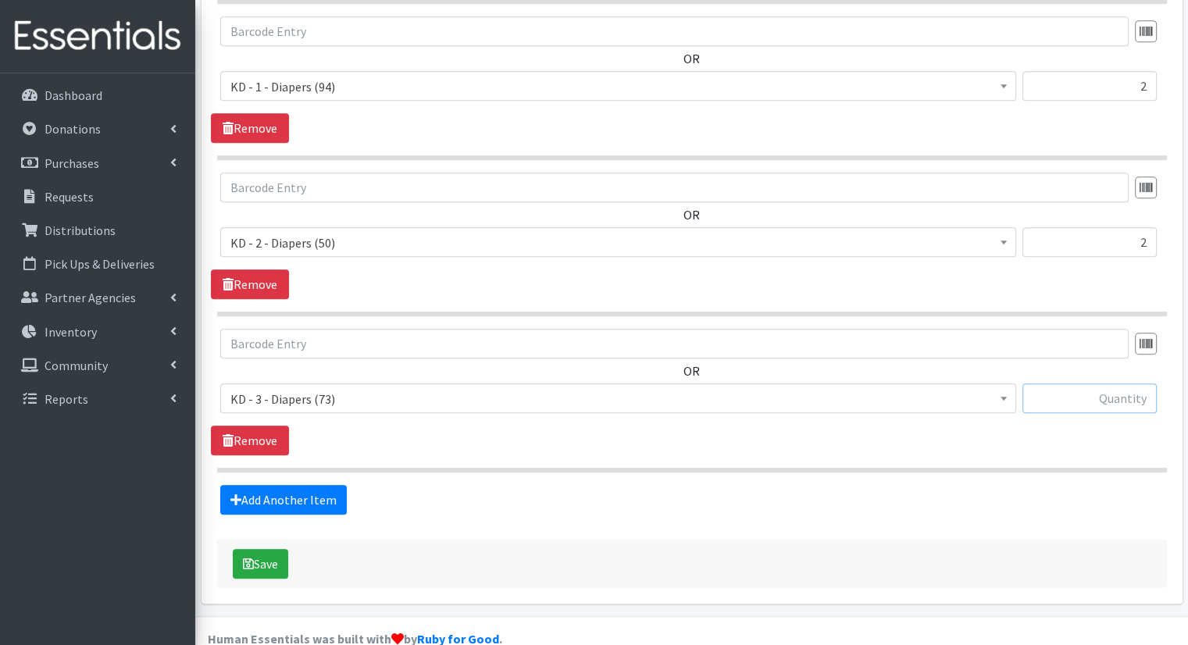
click at [1144, 384] on input "text" at bounding box center [1090, 399] width 134 height 30
type input "2"
click at [284, 485] on link "Add Another Item" at bounding box center [283, 500] width 127 height 30
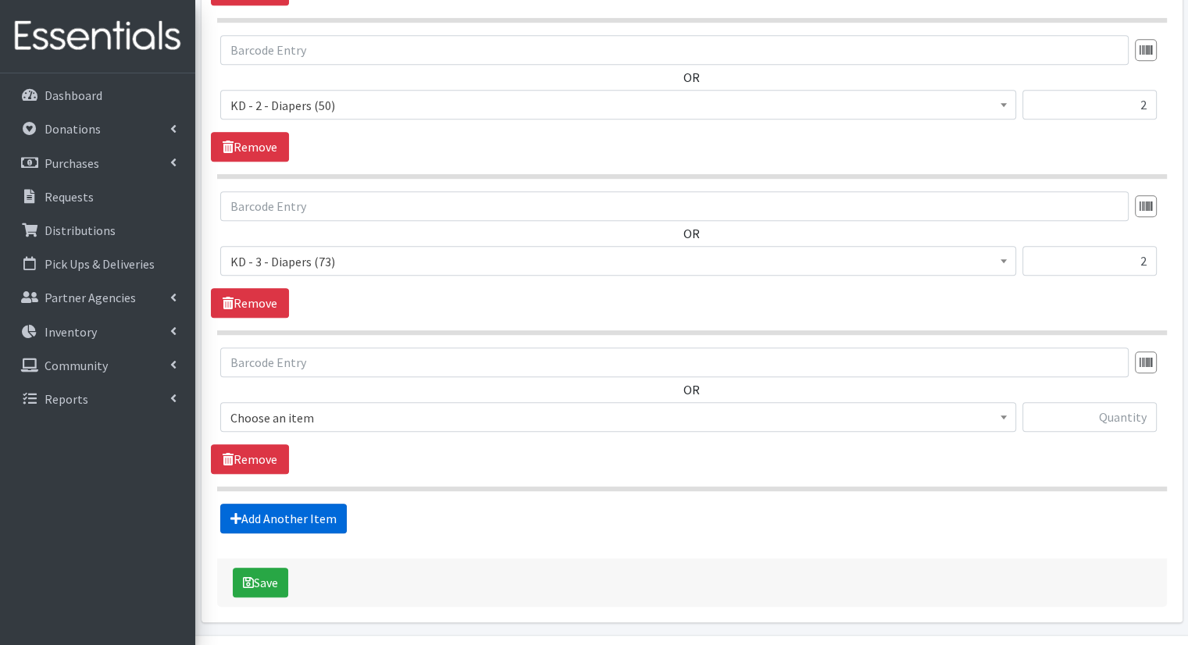
scroll to position [966, 0]
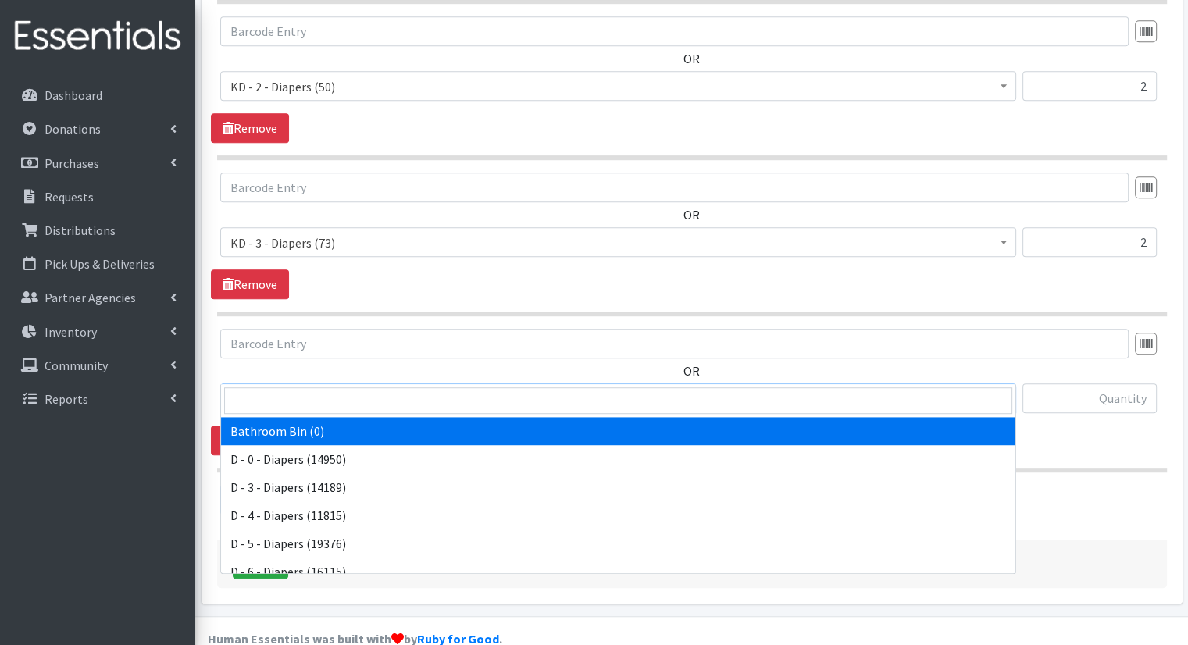
click at [297, 388] on span "Bathroom Bin (0)" at bounding box center [618, 399] width 776 height 22
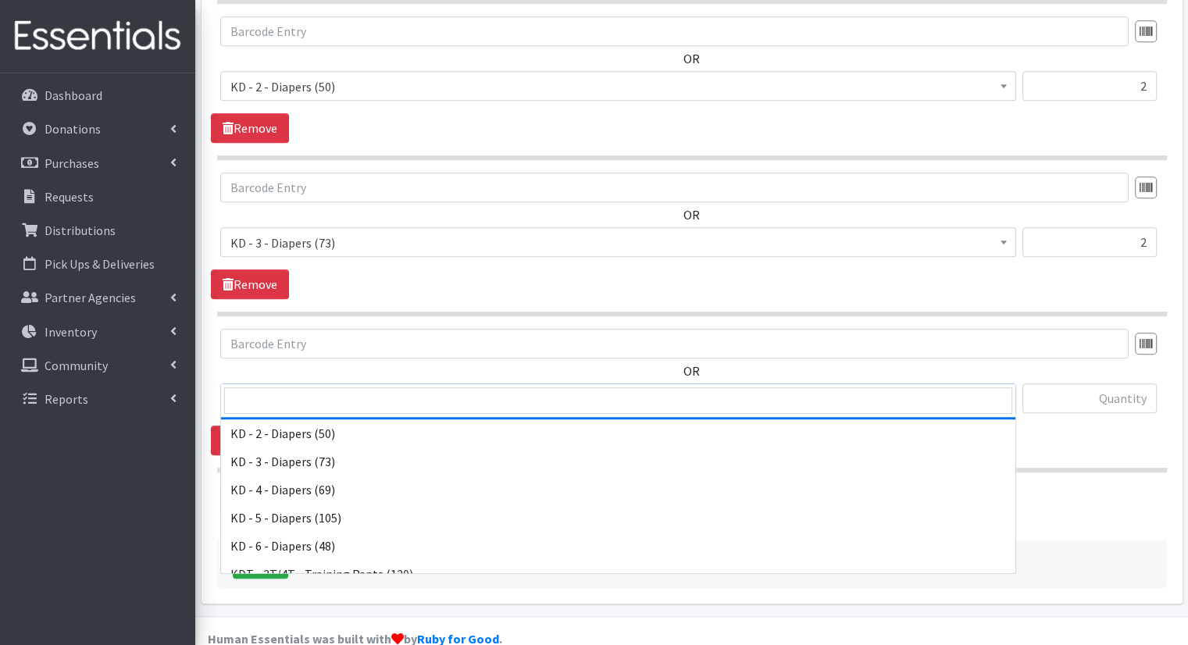
scroll to position [391, 0]
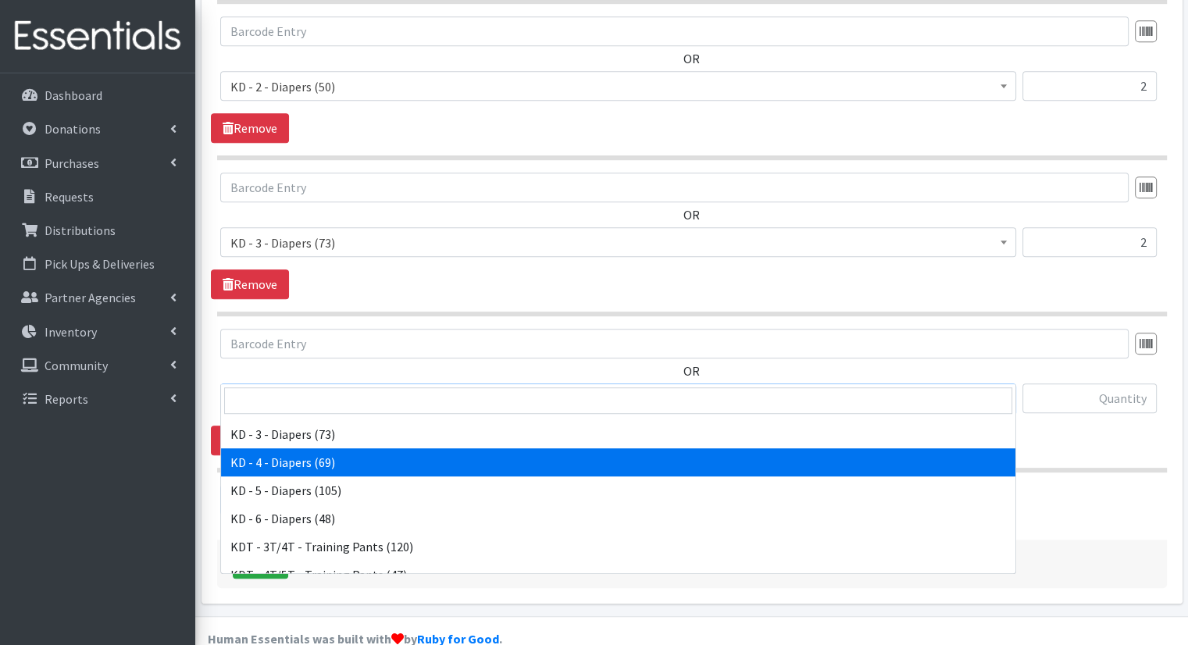
select select "15500"
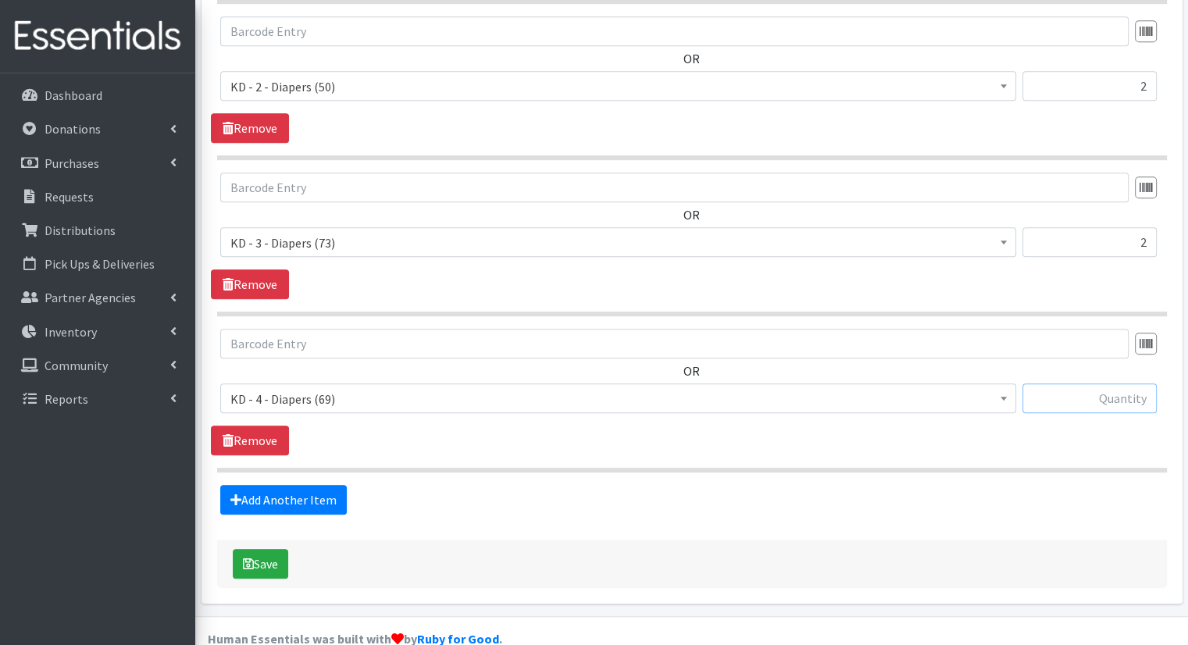
click at [1081, 384] on input "text" at bounding box center [1090, 399] width 134 height 30
type input "6"
click at [251, 485] on link "Add Another Item" at bounding box center [283, 500] width 127 height 30
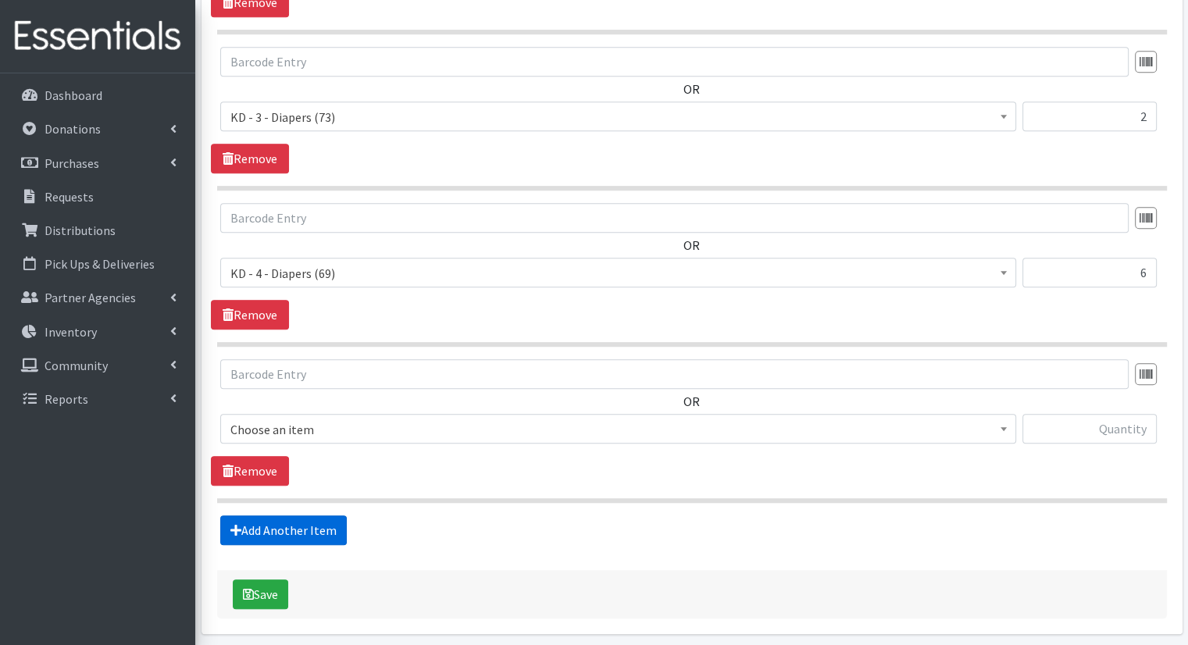
scroll to position [1121, 0]
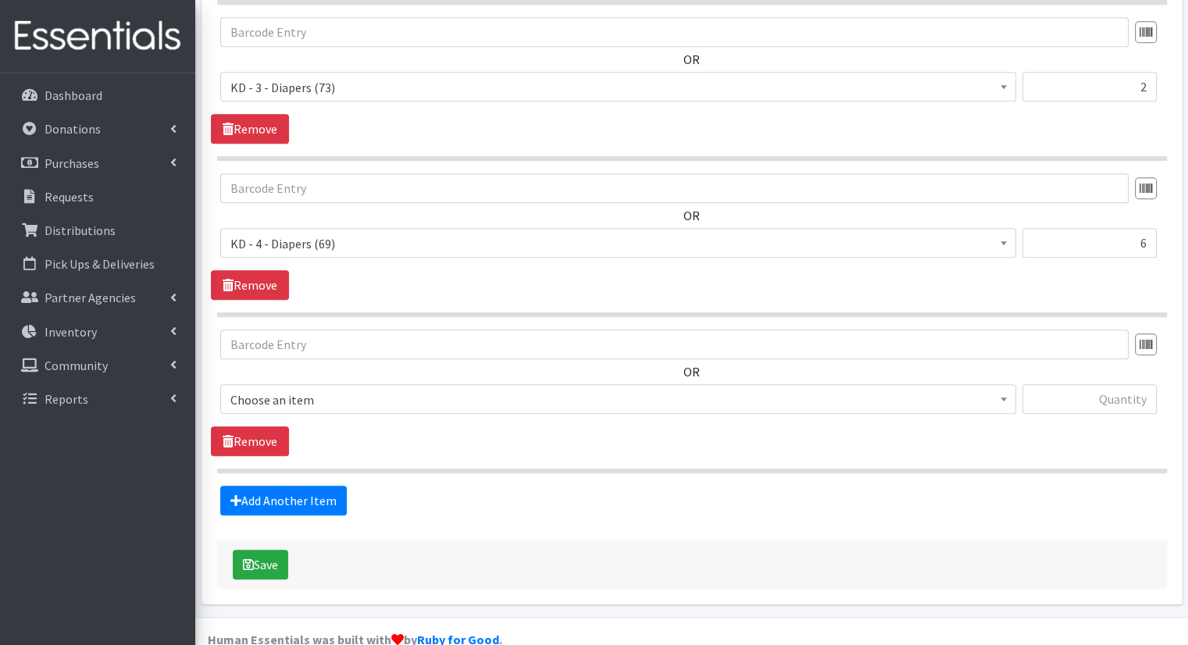
click at [331, 389] on span "Choose an item" at bounding box center [618, 400] width 776 height 22
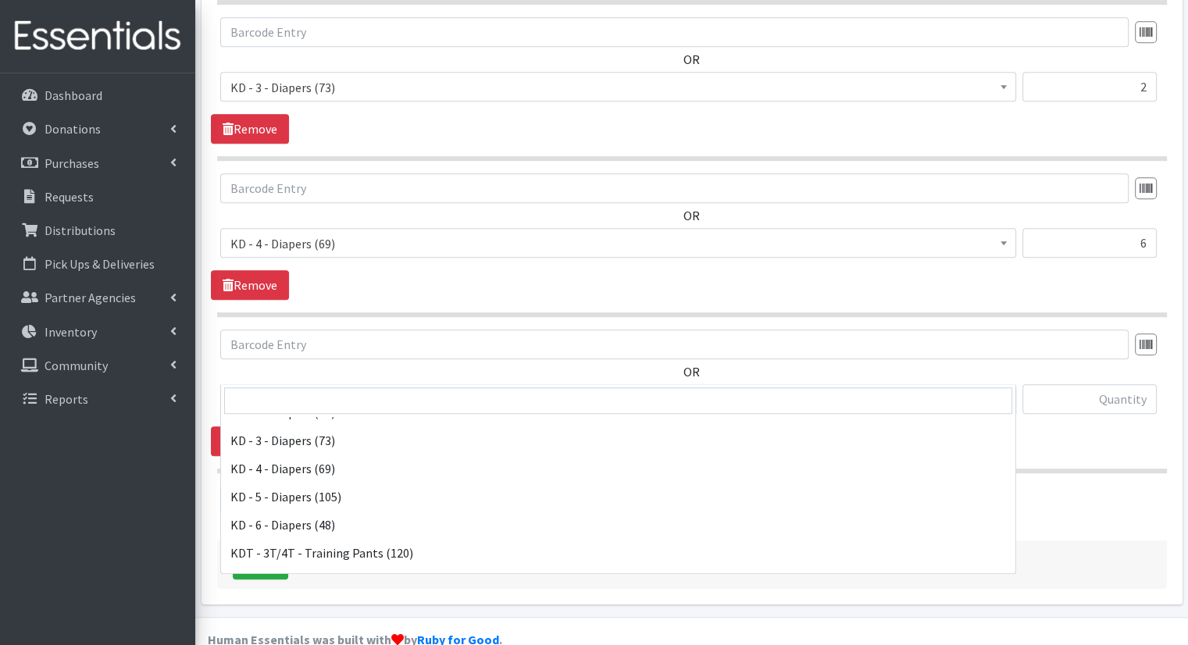
scroll to position [391, 0]
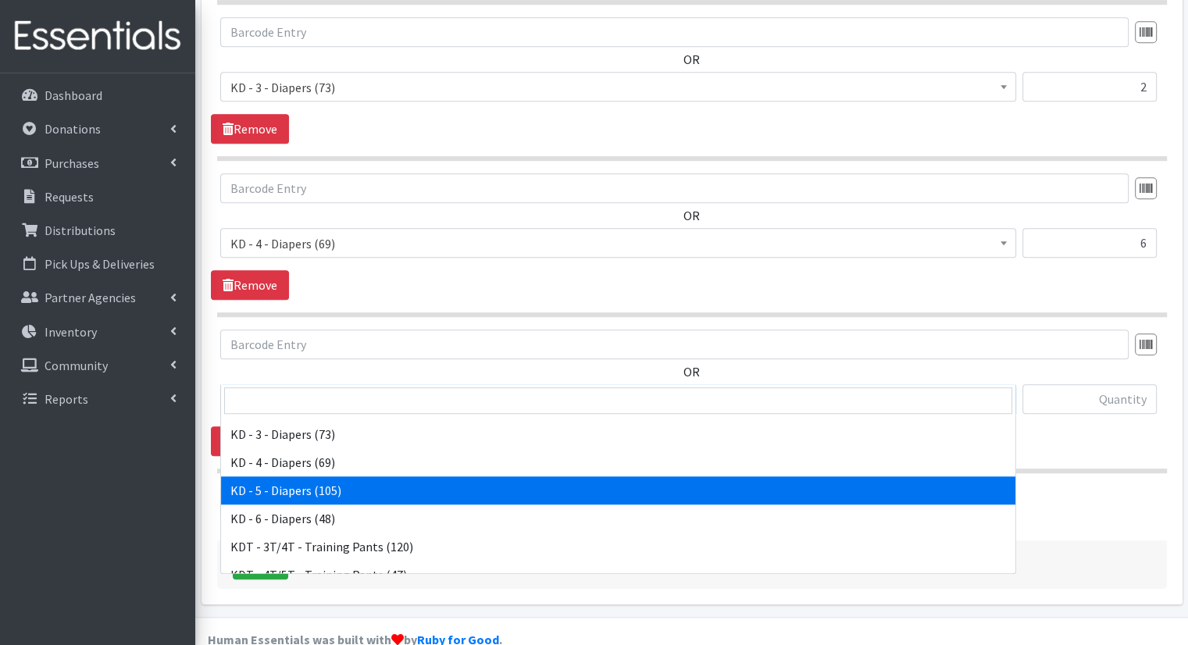
select select "15501"
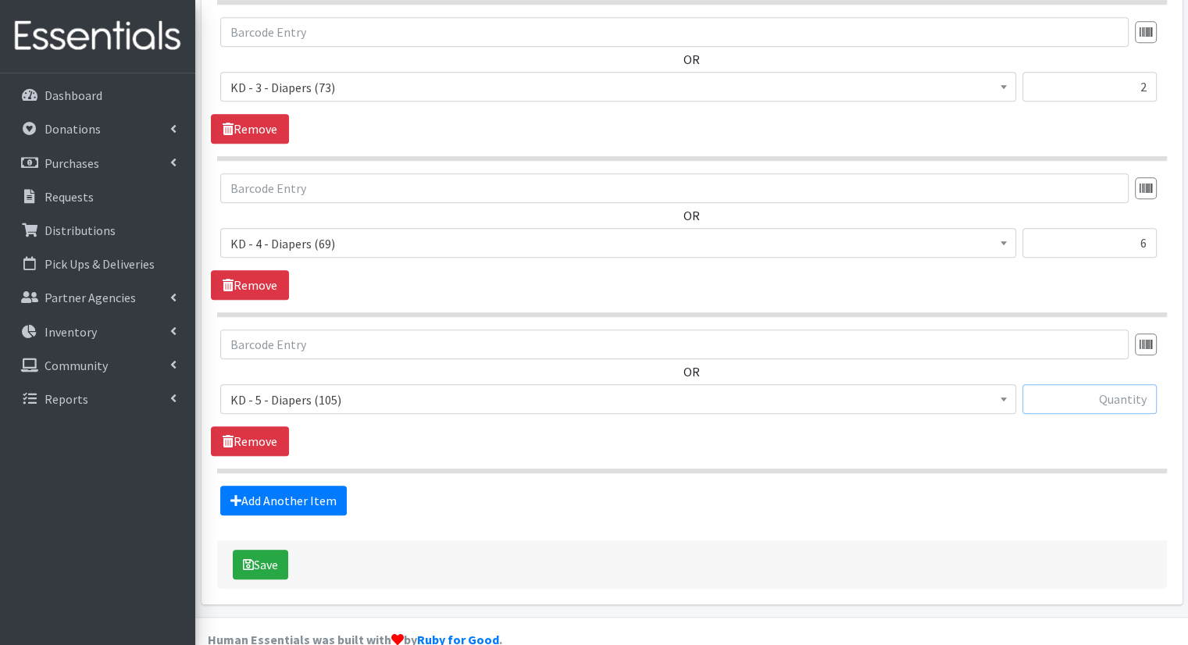
click at [1031, 384] on input "text" at bounding box center [1090, 399] width 134 height 30
type input "12"
click at [303, 486] on link "Add Another Item" at bounding box center [283, 501] width 127 height 30
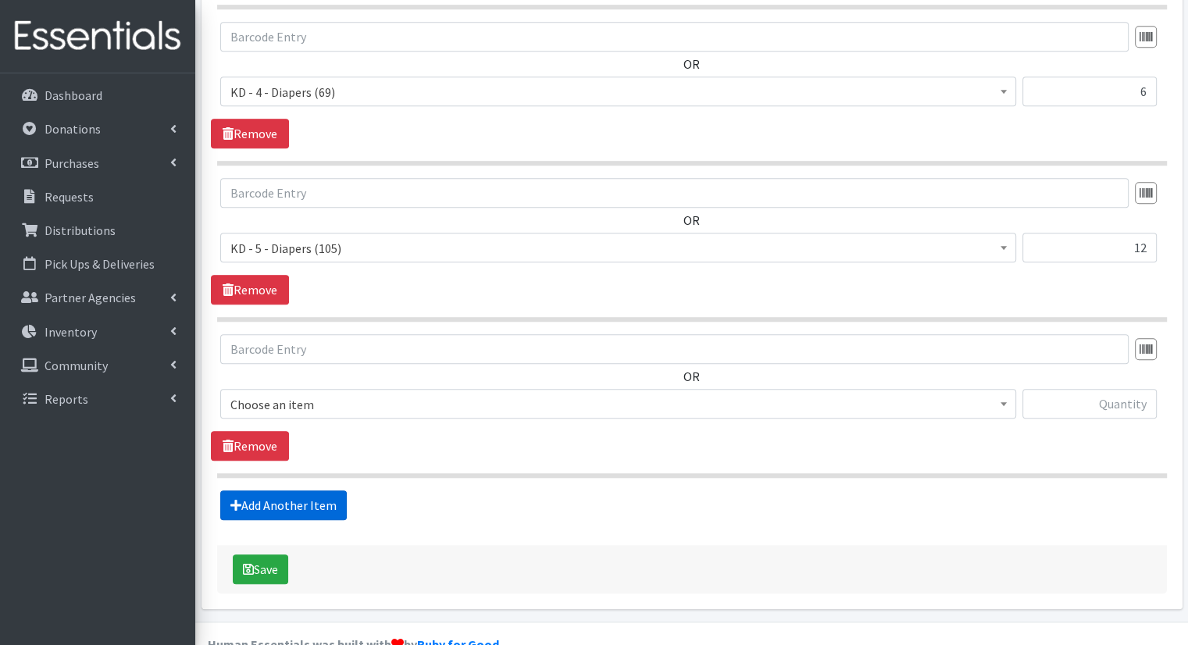
scroll to position [1276, 0]
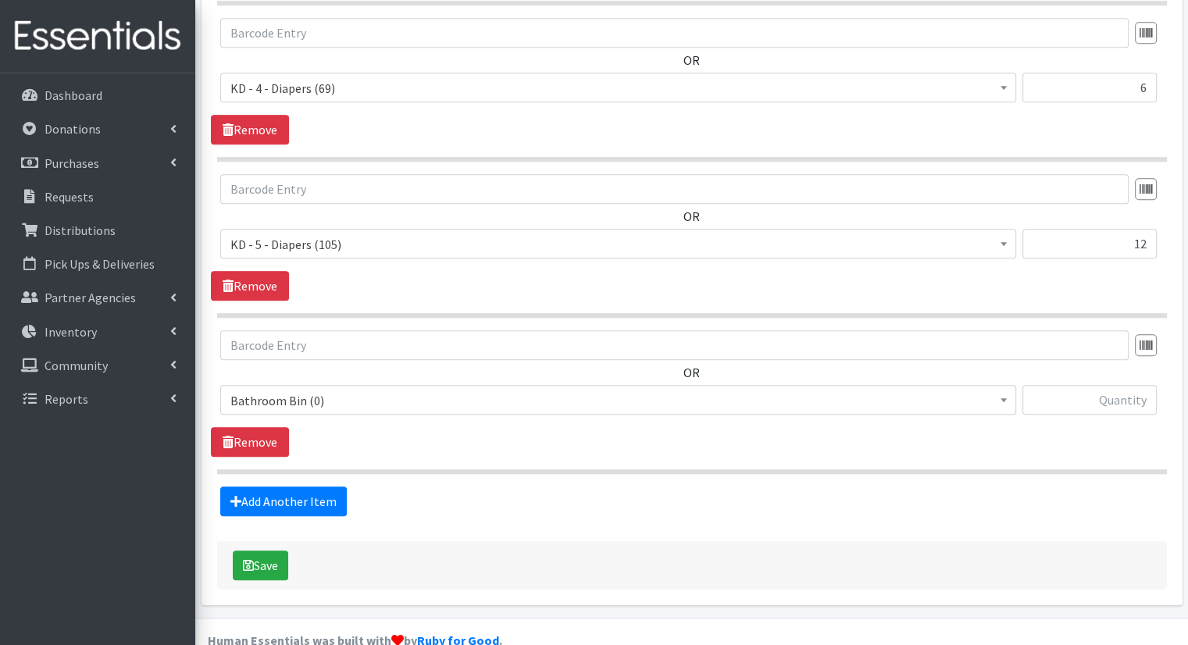
click at [509, 390] on span "Bathroom Bin (0)" at bounding box center [618, 401] width 776 height 22
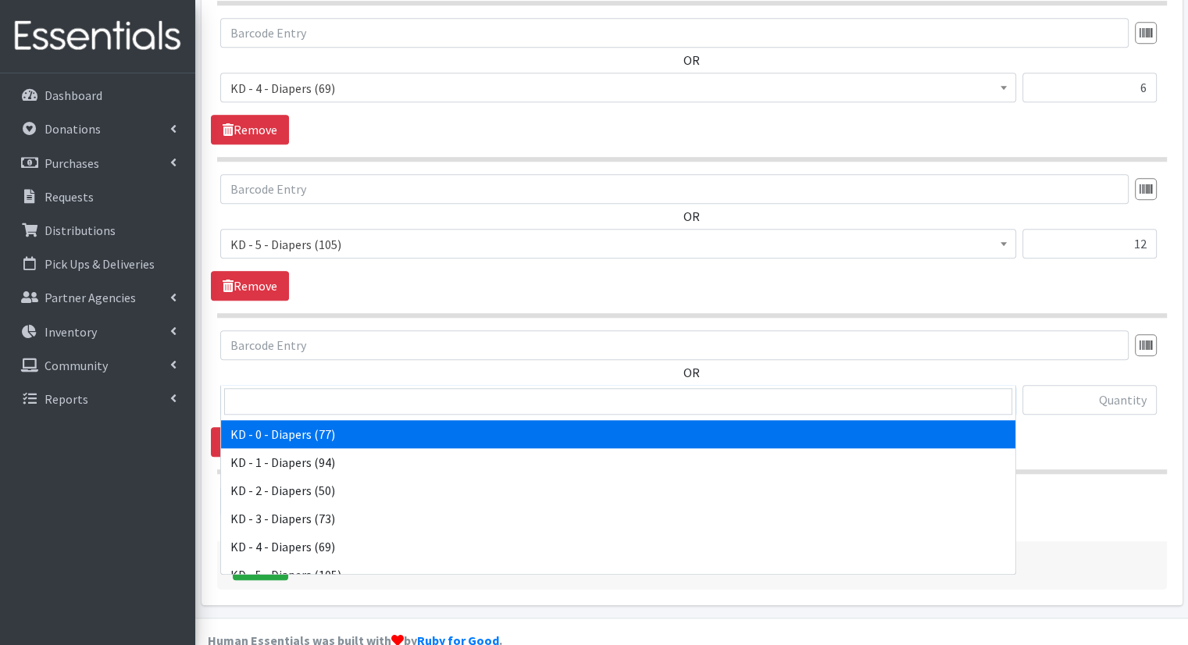
scroll to position [391, 0]
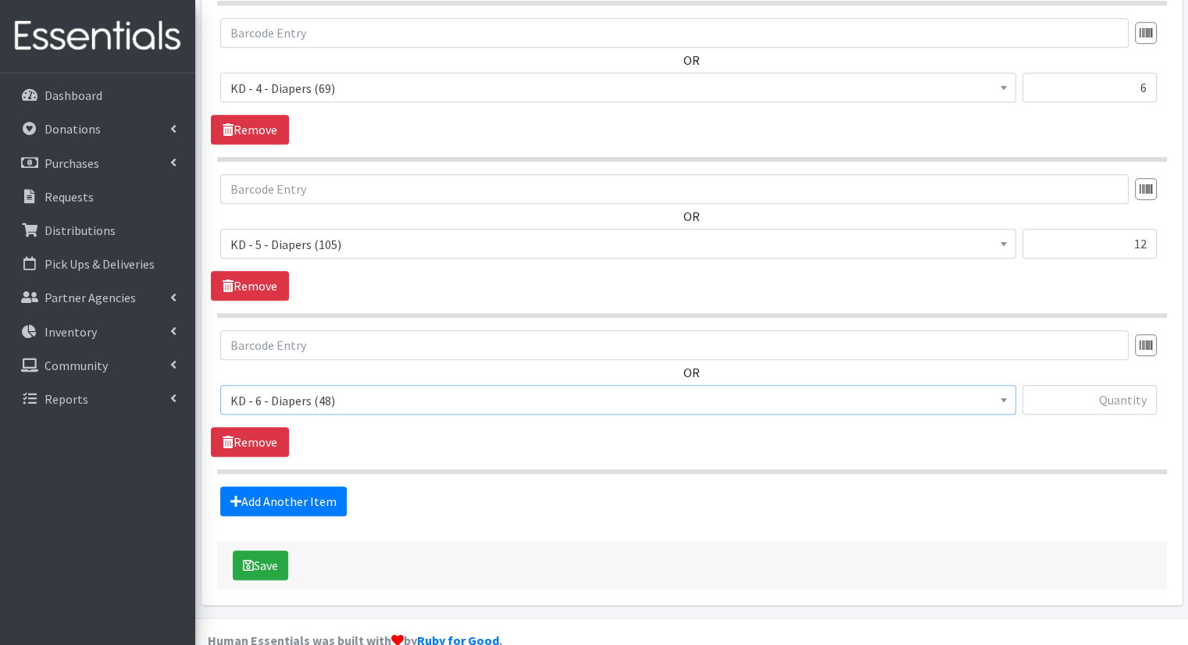
select select "15502"
click at [1125, 385] on input "text" at bounding box center [1090, 400] width 134 height 30
type input "12"
click at [299, 487] on link "Add Another Item" at bounding box center [283, 502] width 127 height 30
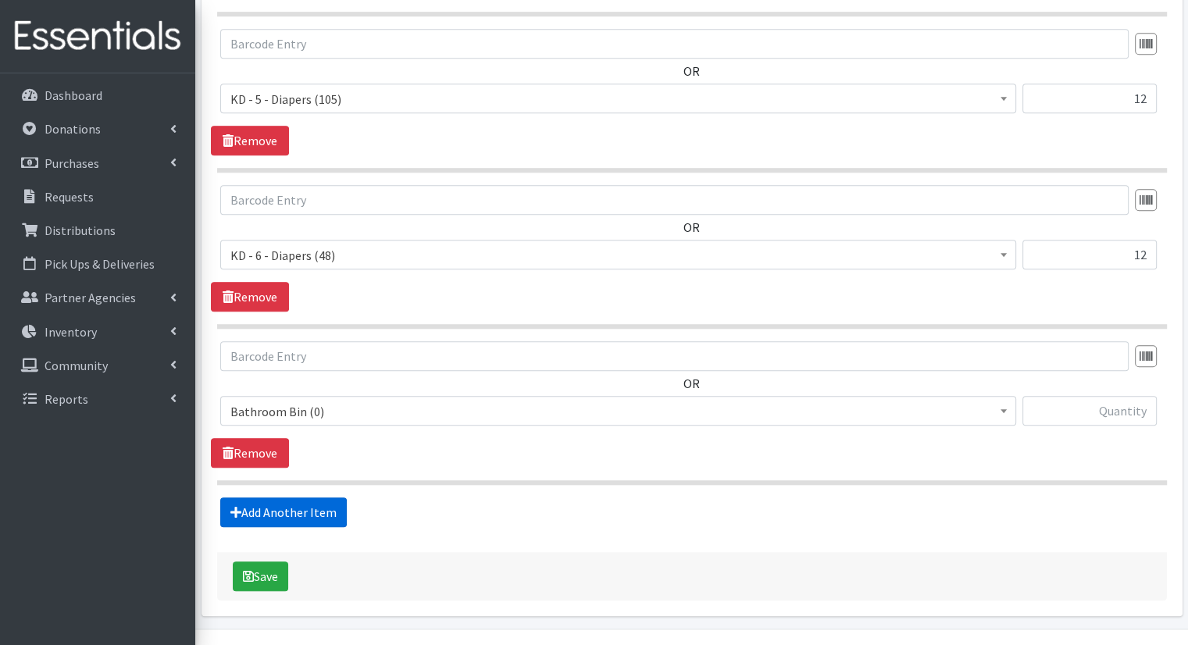
scroll to position [1432, 0]
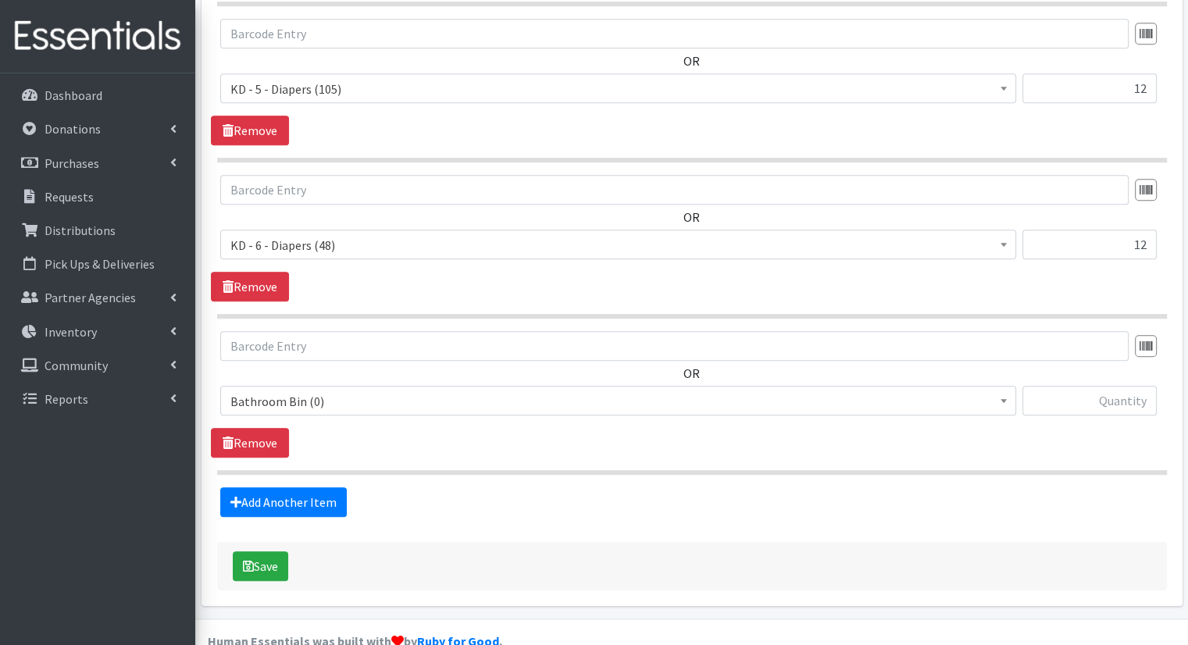
click at [364, 387] on span "Bathroom Bin (0) D - 0 - Diapers (14950) D - 3 - Diapers (14189) D - 4 - Diaper…" at bounding box center [618, 407] width 796 height 42
click at [366, 386] on span "Bathroom Bin (0)" at bounding box center [618, 401] width 796 height 30
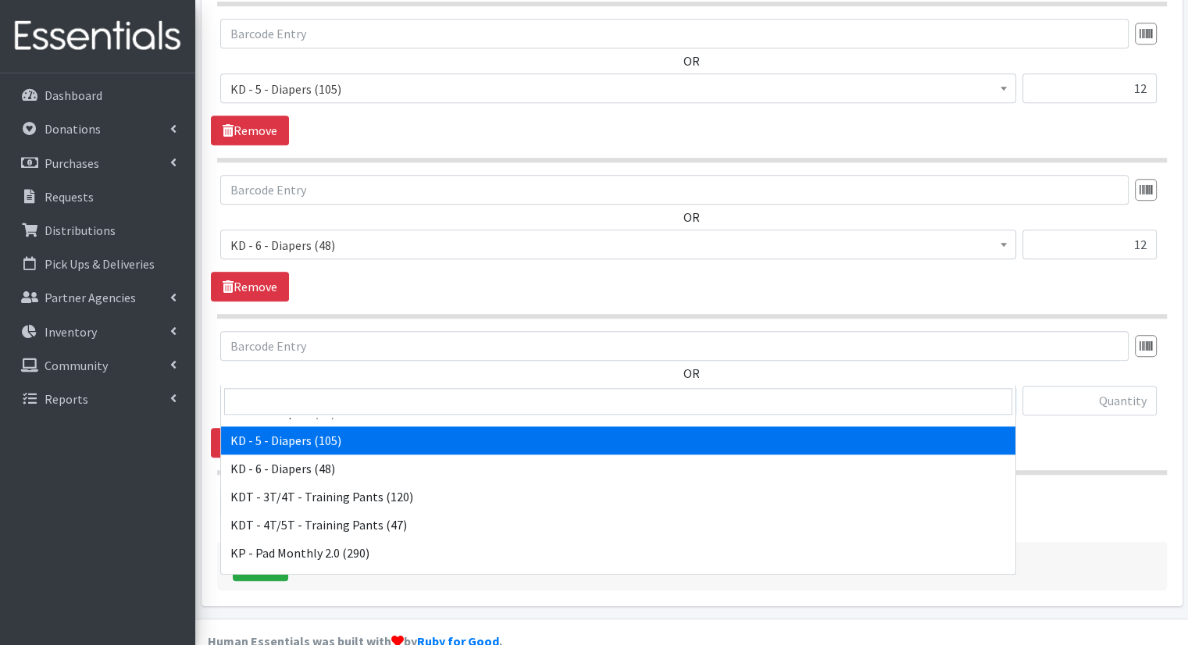
scroll to position [469, 0]
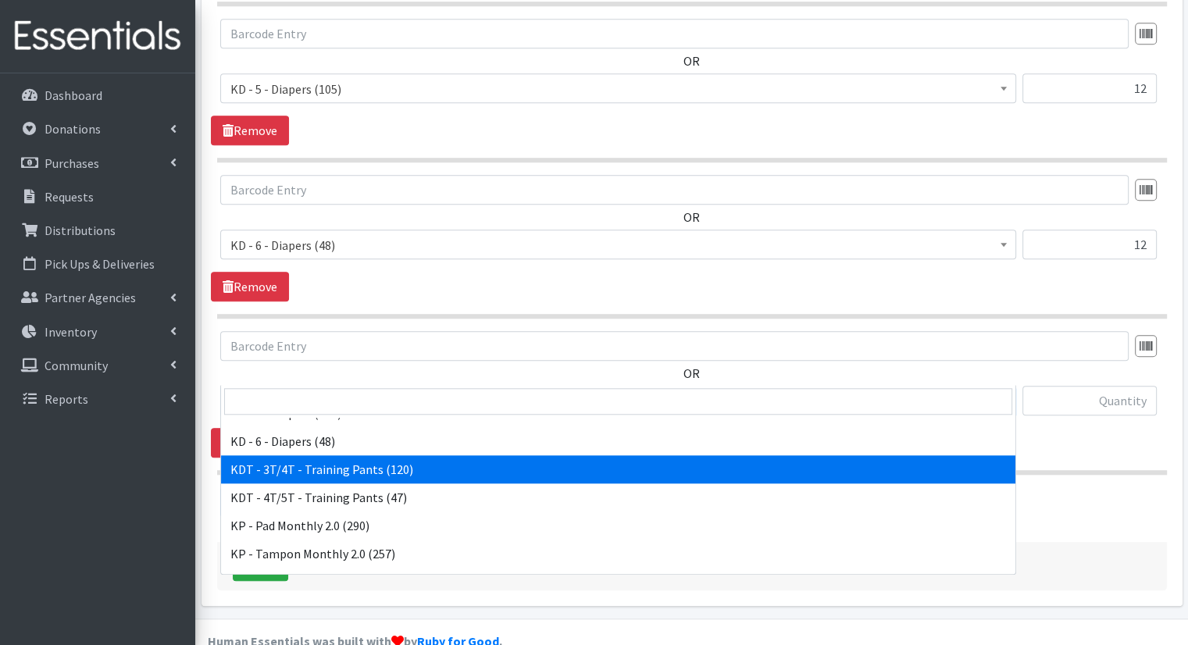
select select "15506"
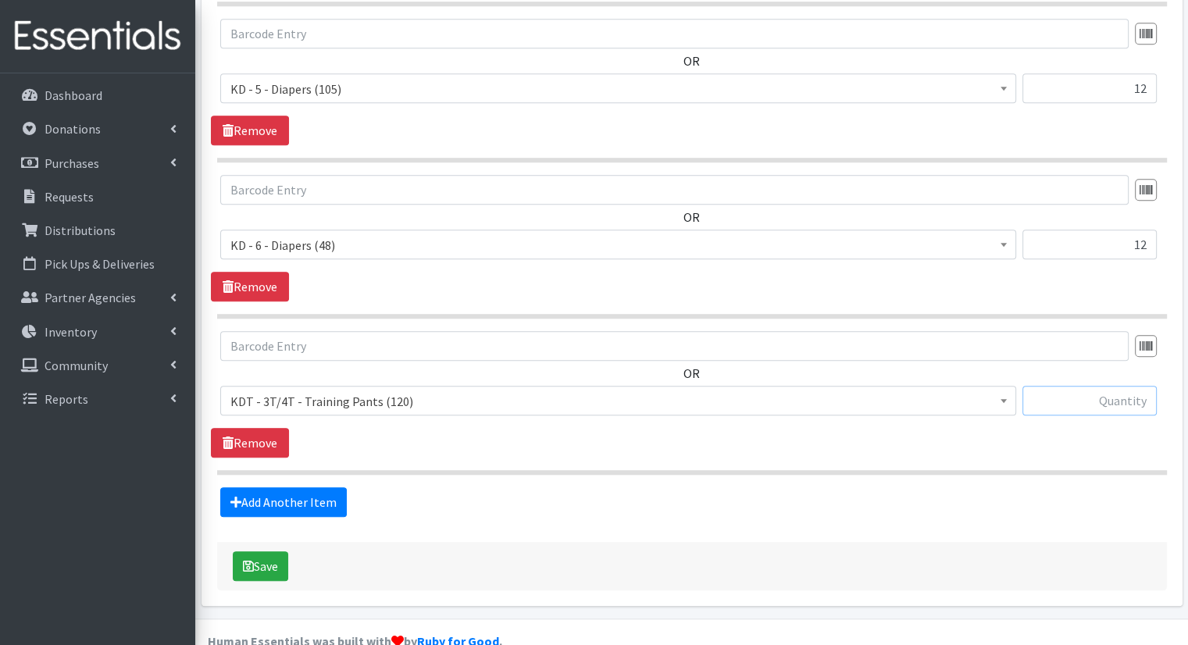
click at [1123, 386] on input "text" at bounding box center [1090, 401] width 134 height 30
type input "9"
click at [338, 487] on link "Add Another Item" at bounding box center [283, 502] width 127 height 30
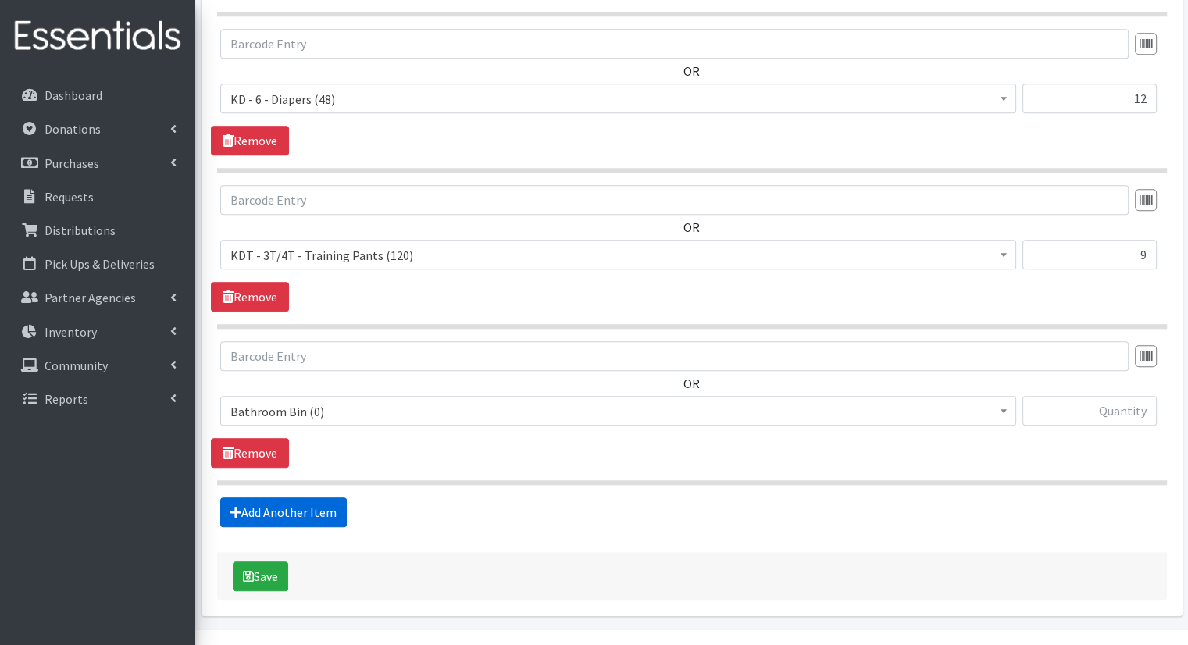
scroll to position [1588, 0]
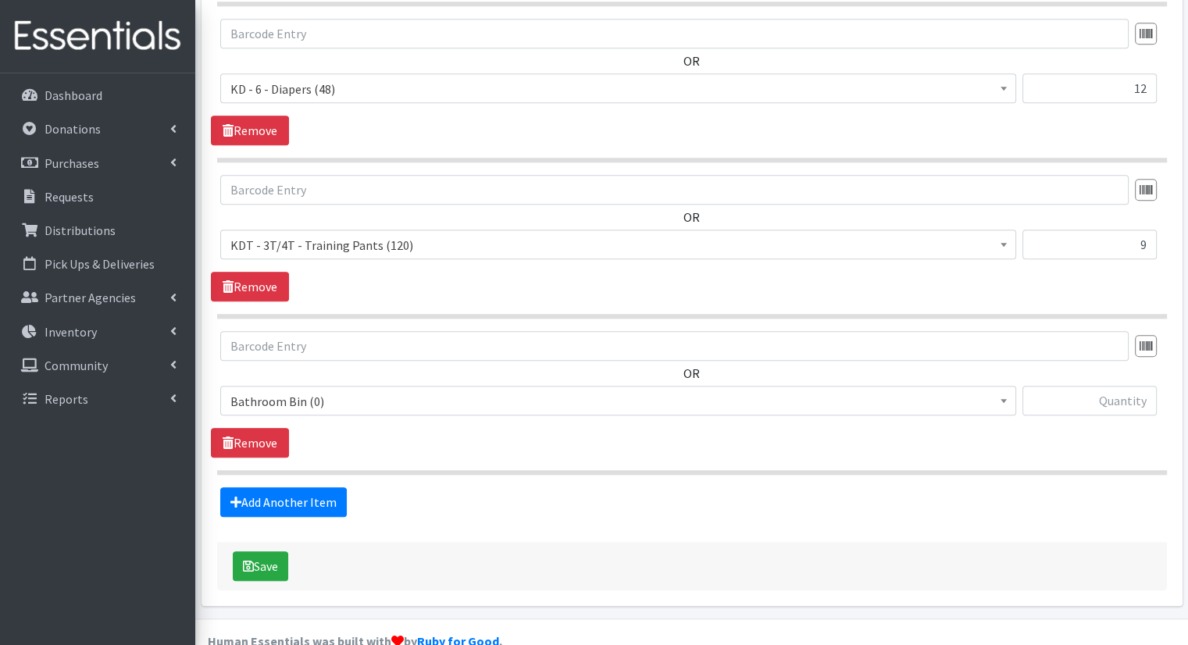
click at [400, 391] on span "Bathroom Bin (0)" at bounding box center [618, 402] width 776 height 22
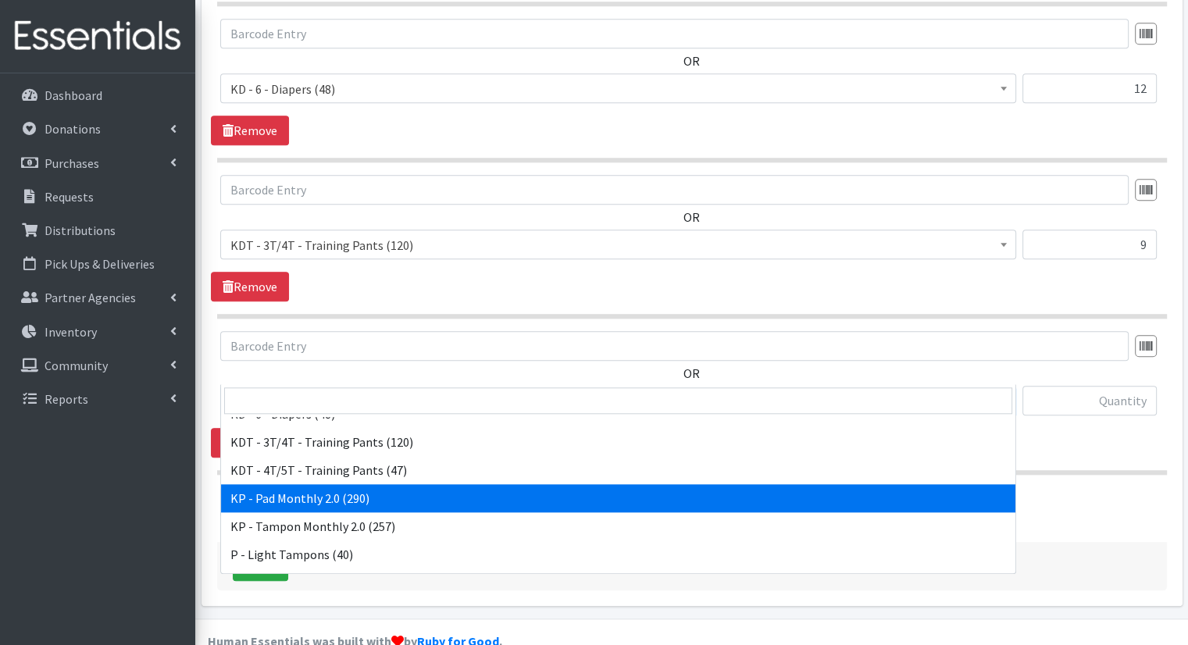
scroll to position [469, 0]
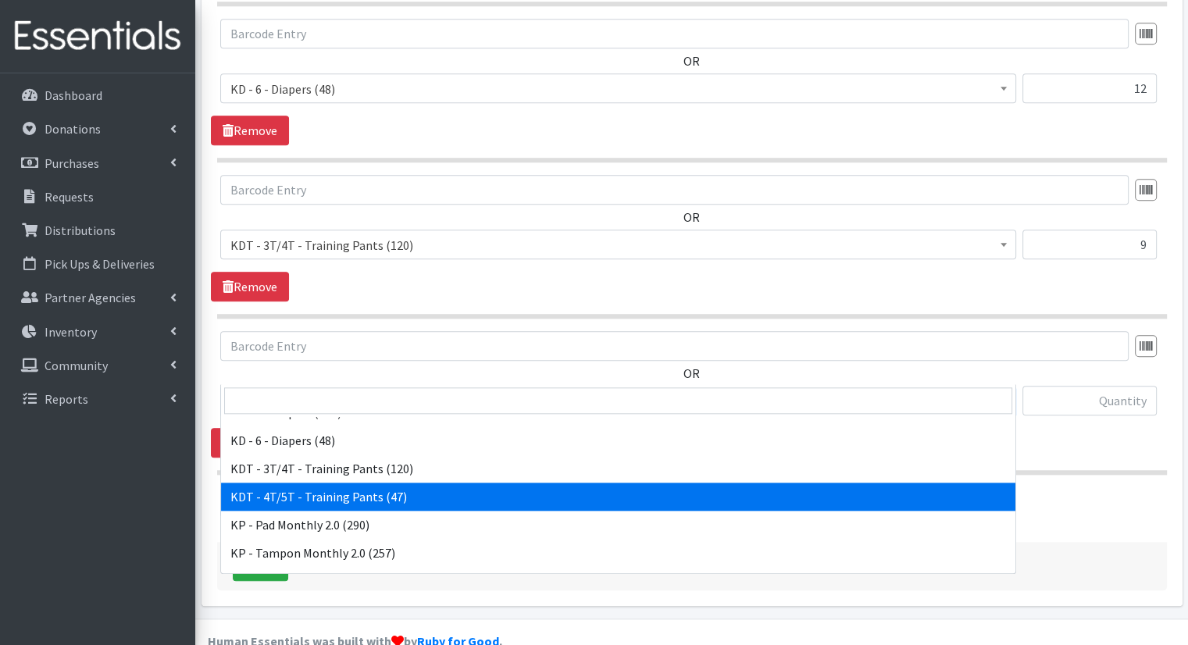
select select "15507"
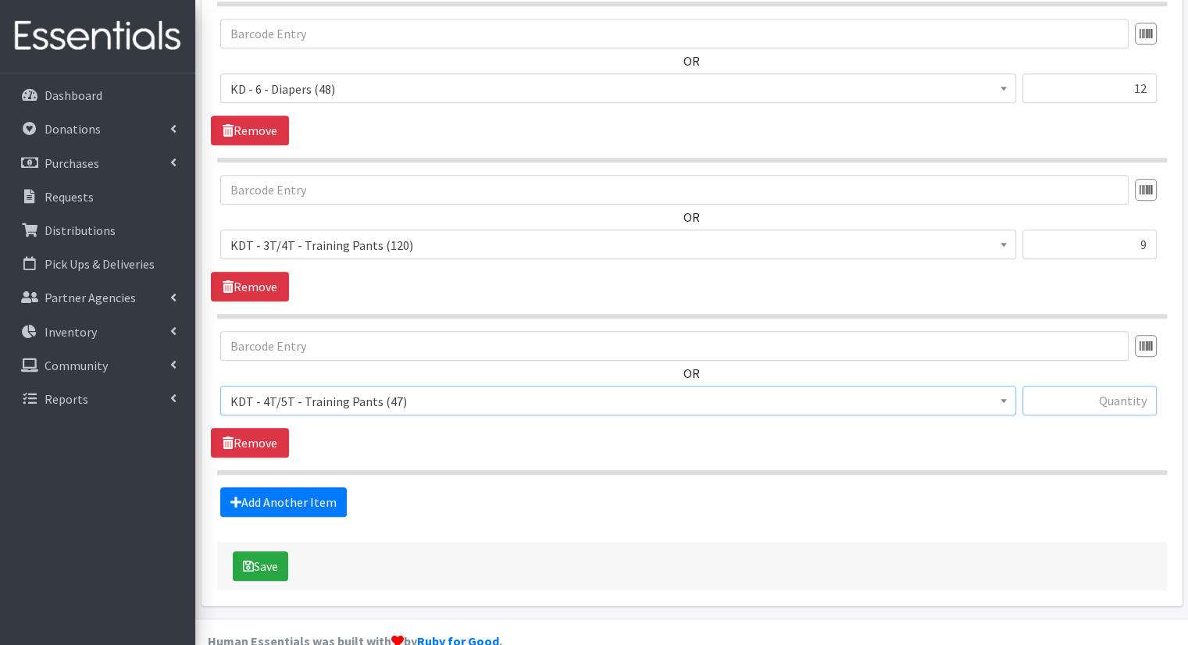
click at [1126, 386] on input "text" at bounding box center [1090, 401] width 134 height 30
type input "9"
click at [298, 487] on link "Add Another Item" at bounding box center [283, 502] width 127 height 30
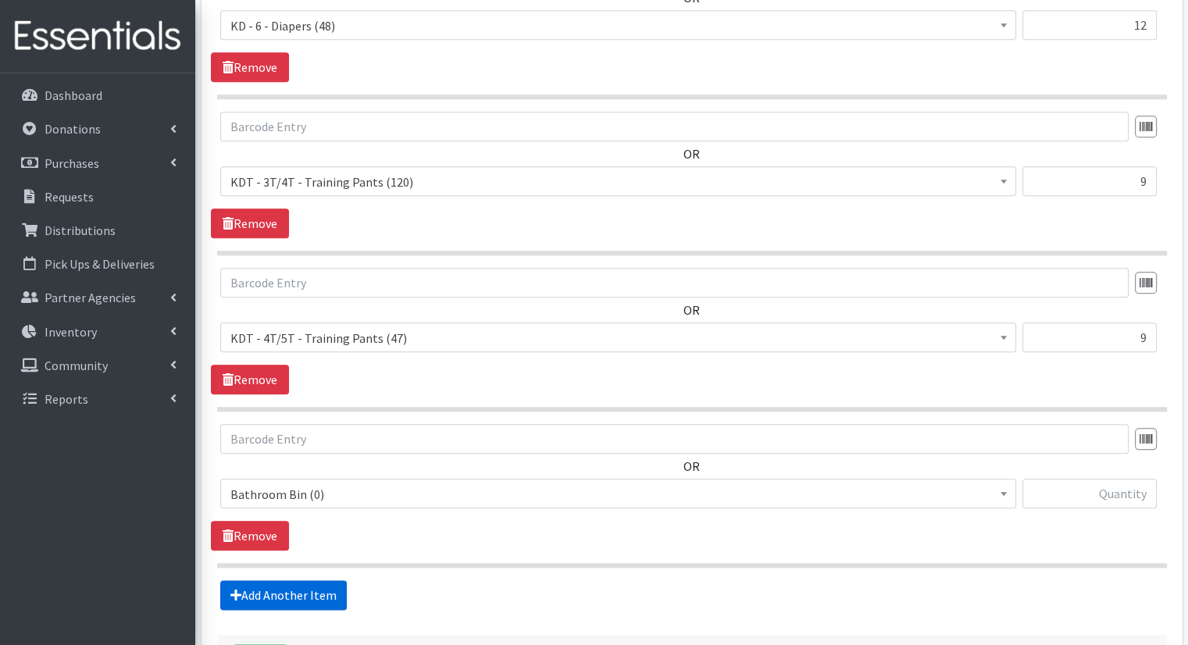
scroll to position [1744, 0]
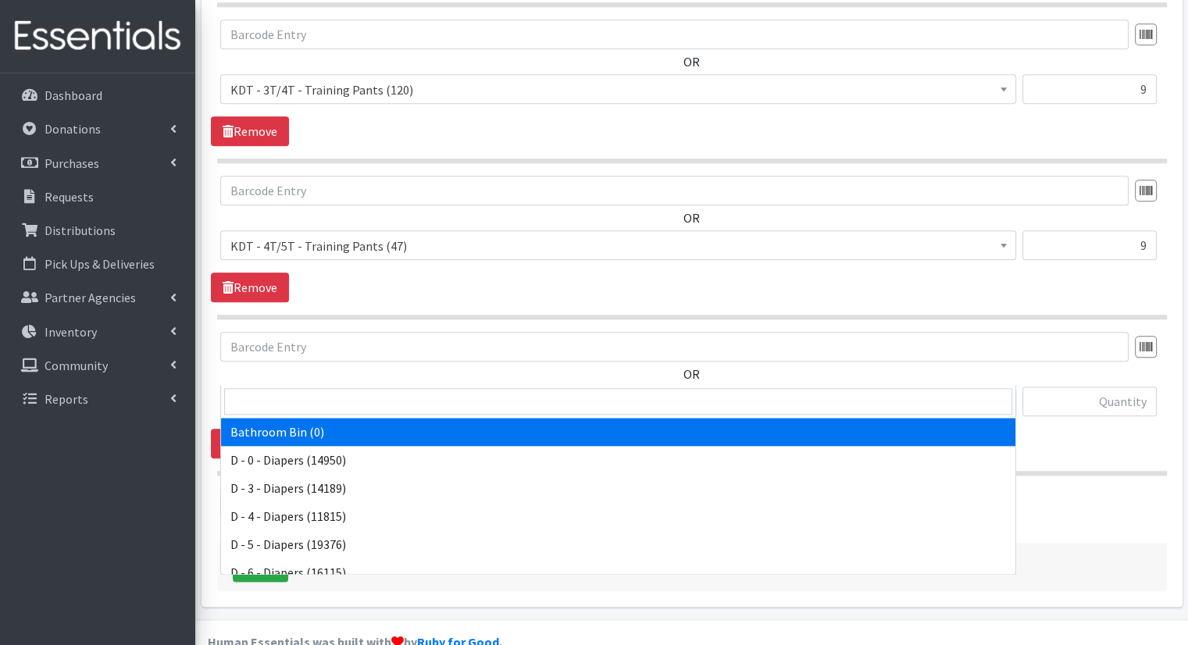
click at [364, 391] on span "Bathroom Bin (0)" at bounding box center [618, 402] width 776 height 22
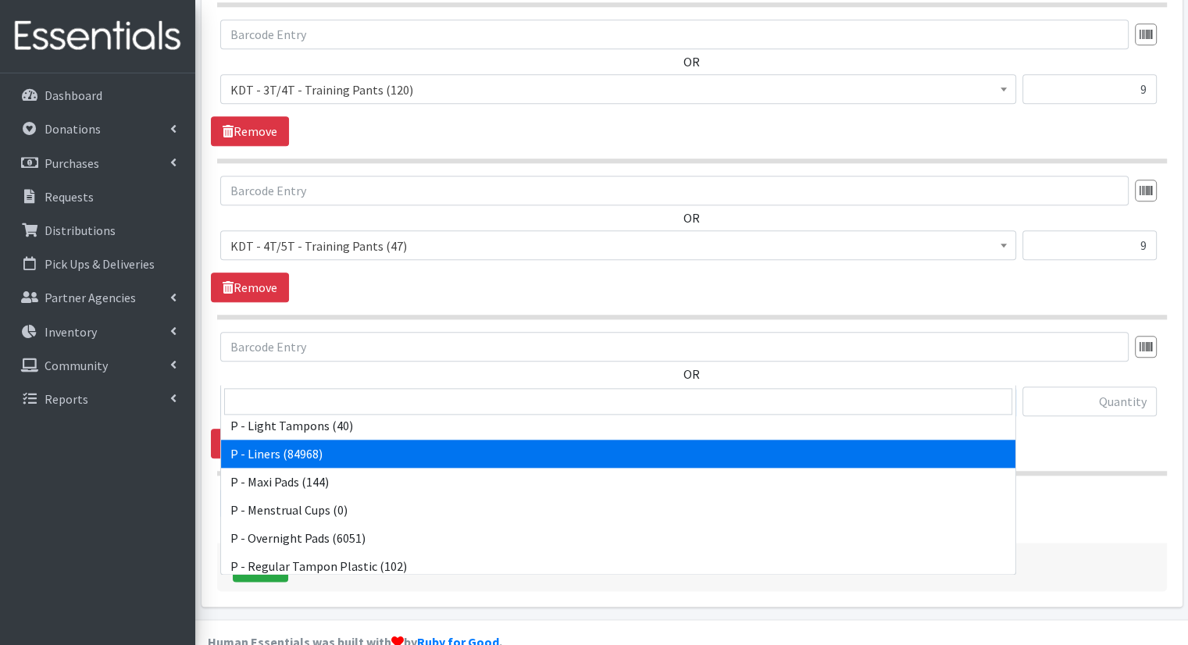
scroll to position [772, 0]
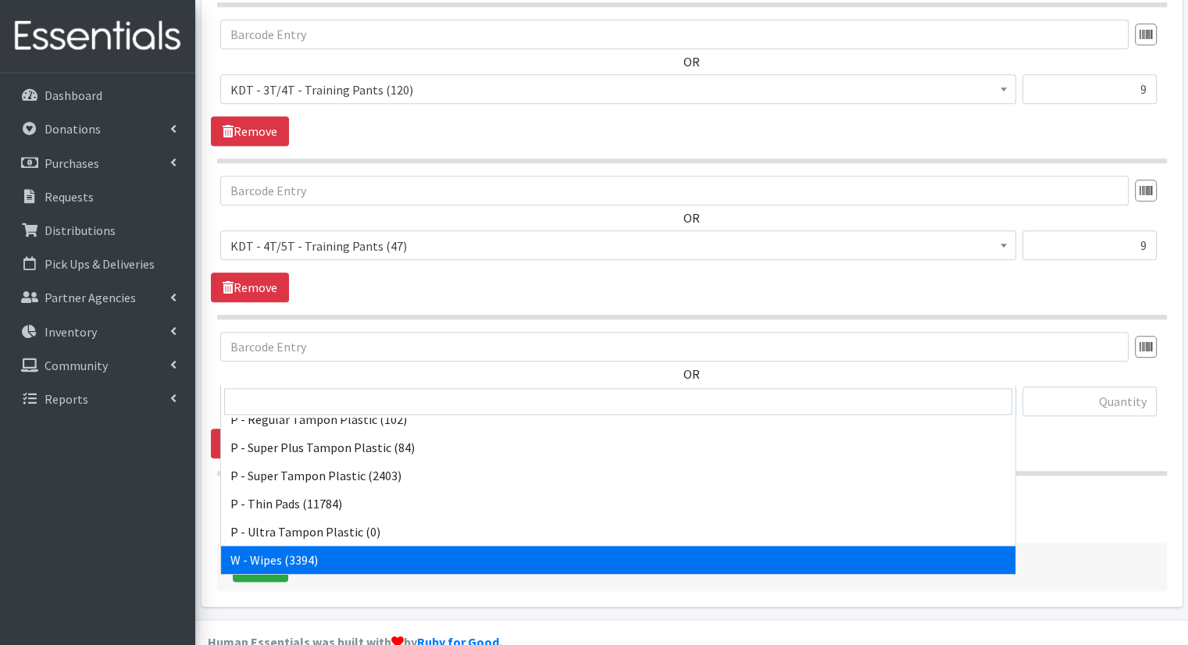
select select "15495"
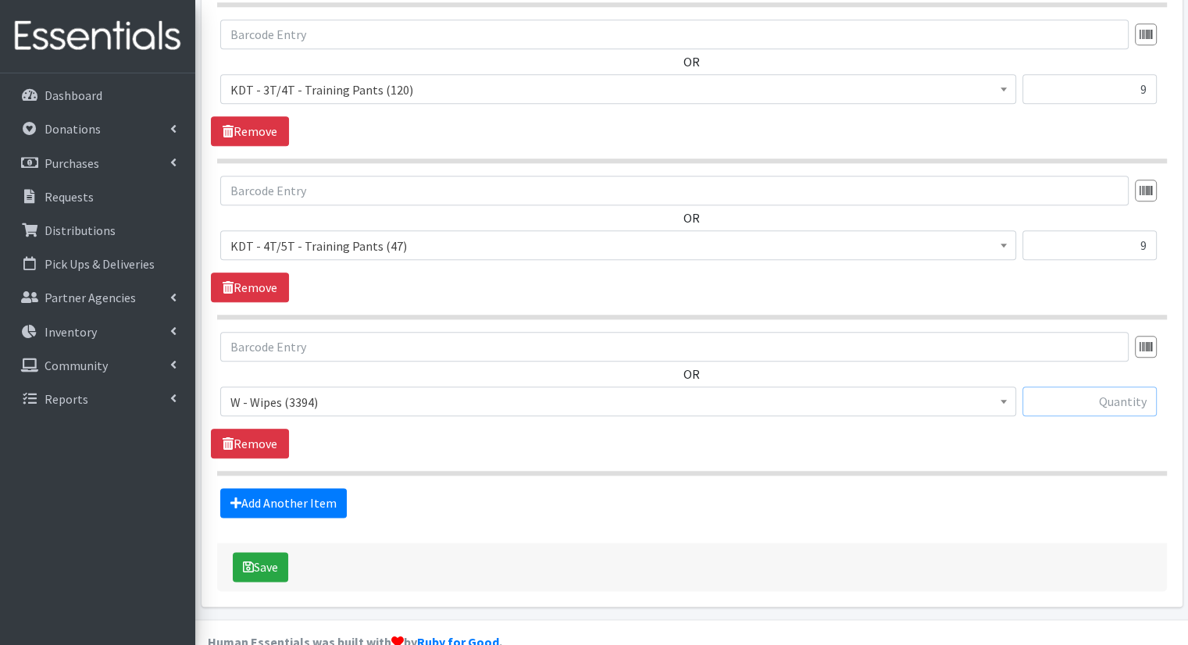
click at [1057, 387] on input "text" at bounding box center [1090, 402] width 134 height 30
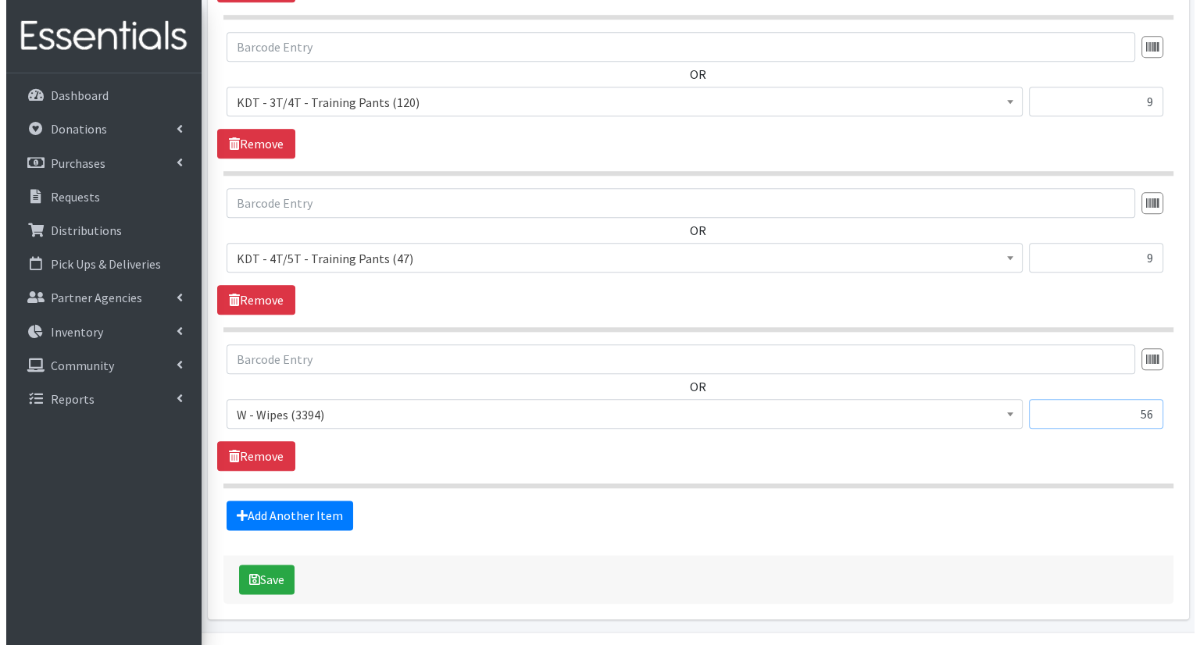
scroll to position [1744, 0]
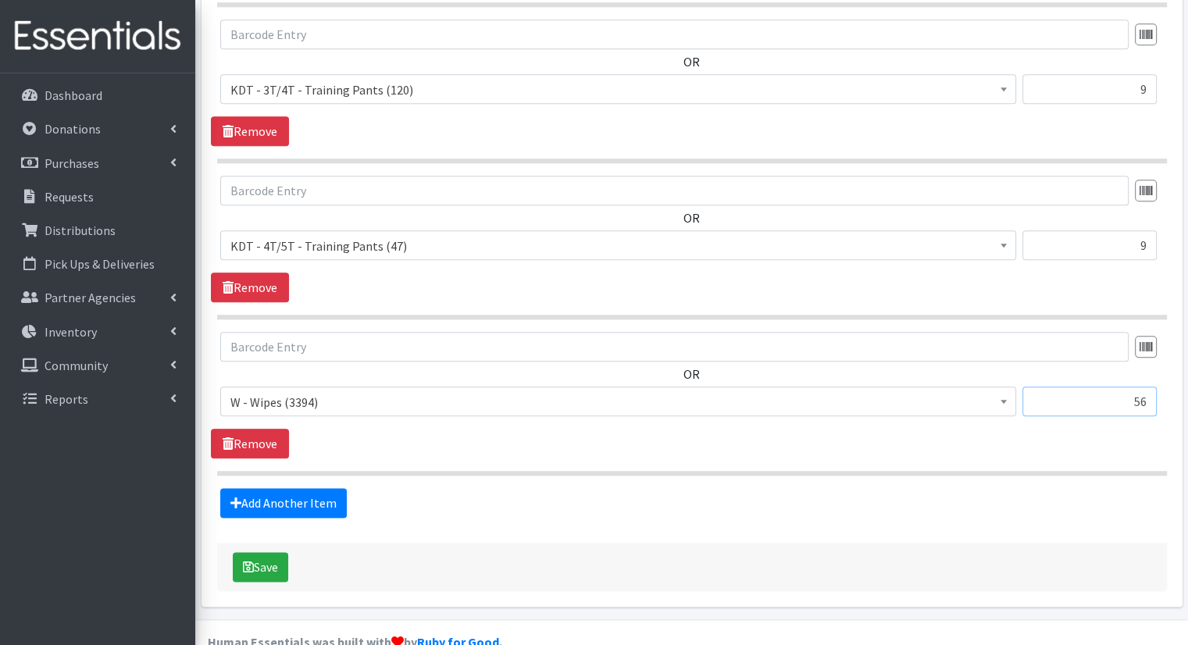
type input "56"
click at [1130, 488] on div "Add Another Item" at bounding box center [692, 503] width 962 height 30
click at [259, 552] on button "Save" at bounding box center [260, 567] width 55 height 30
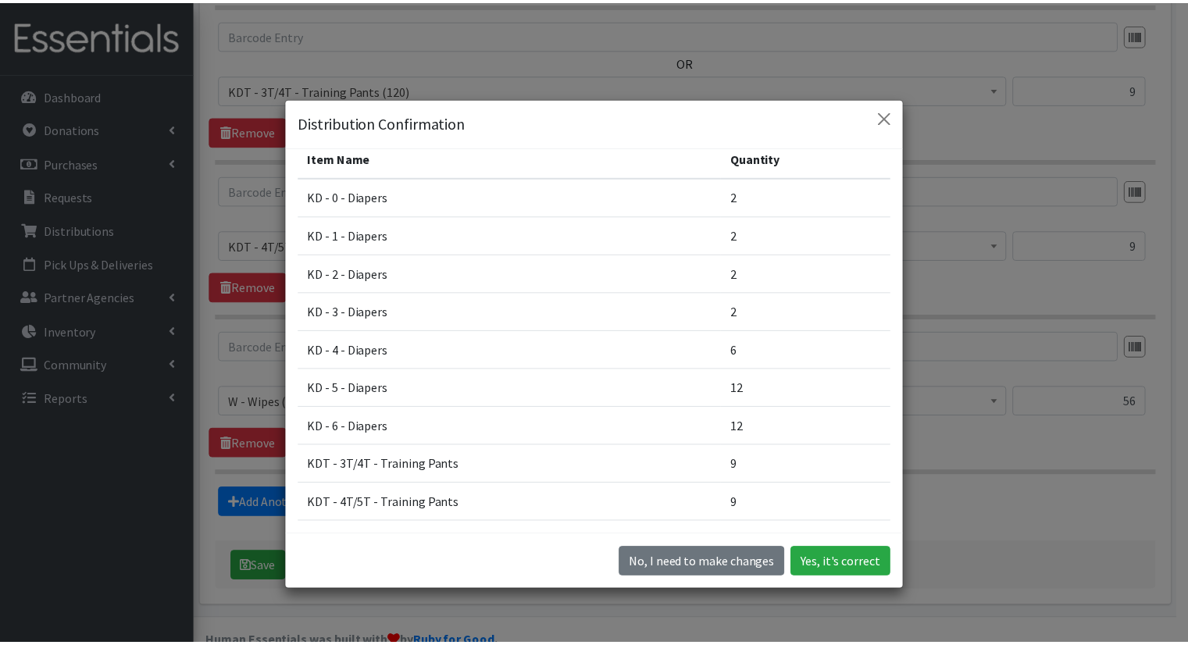
scroll to position [162, 0]
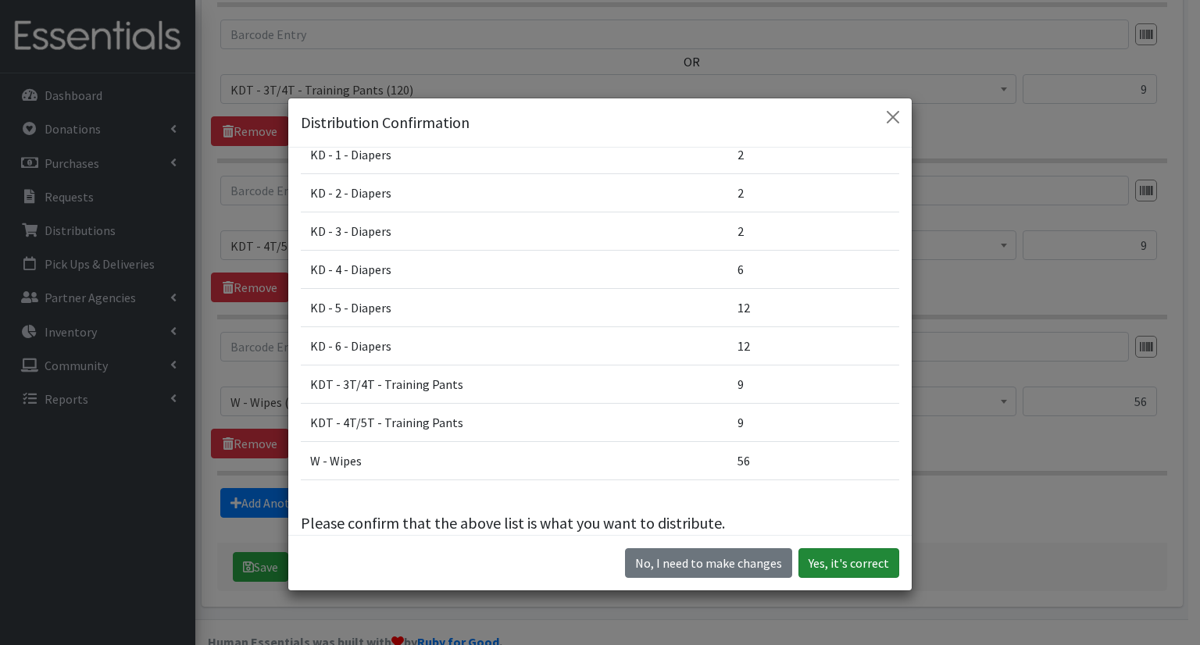
click at [855, 574] on button "Yes, it's correct" at bounding box center [848, 563] width 101 height 30
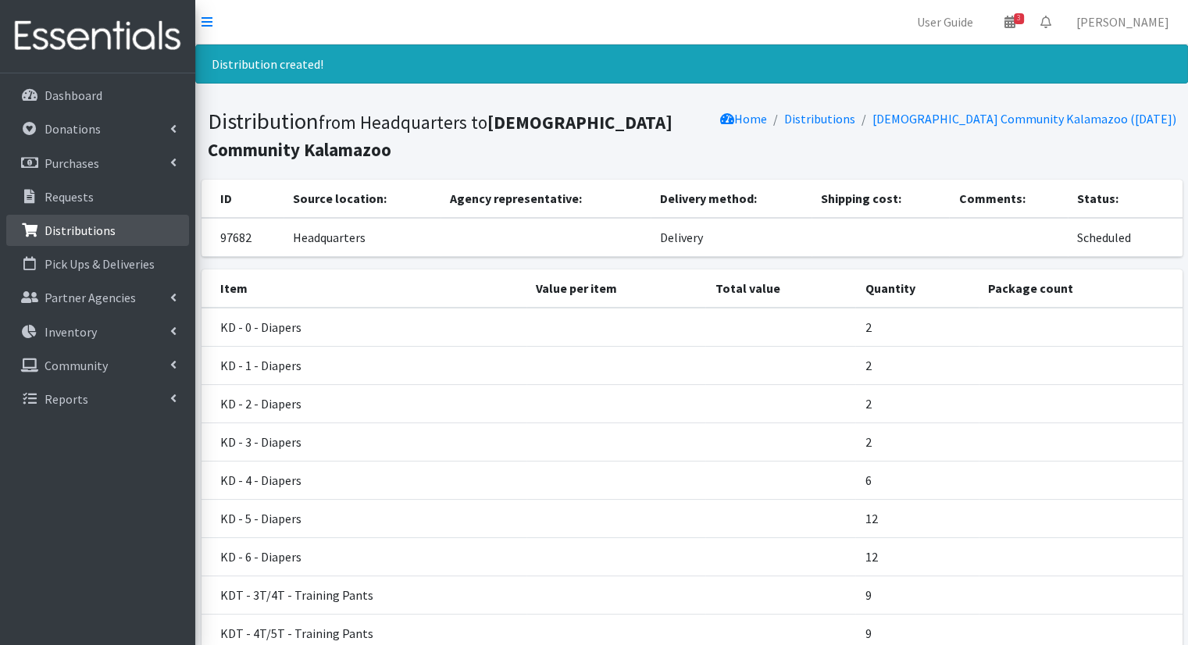
click at [166, 230] on link "Distributions" at bounding box center [97, 230] width 183 height 31
